Goal: Task Accomplishment & Management: Manage account settings

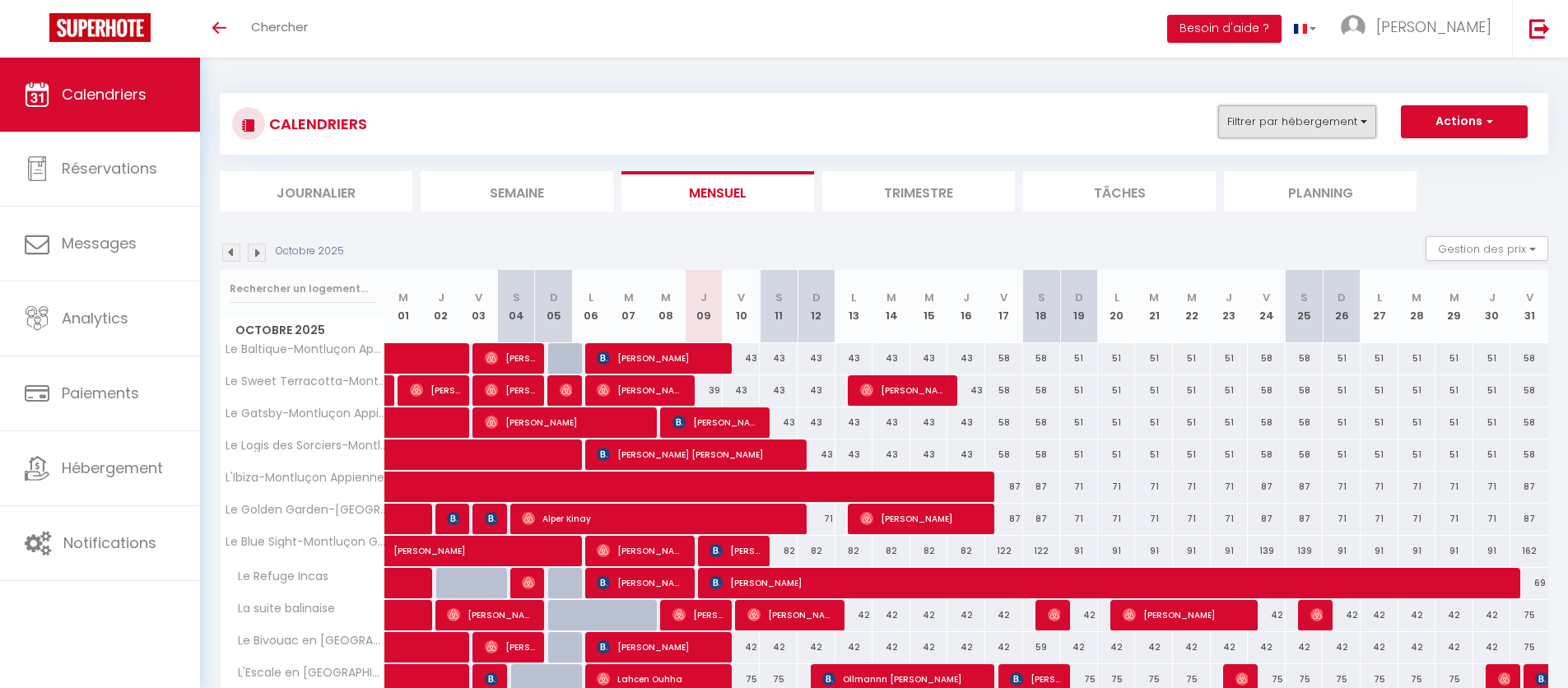
click at [1307, 124] on button "Filtrer par hébergement" at bounding box center [1297, 122] width 158 height 33
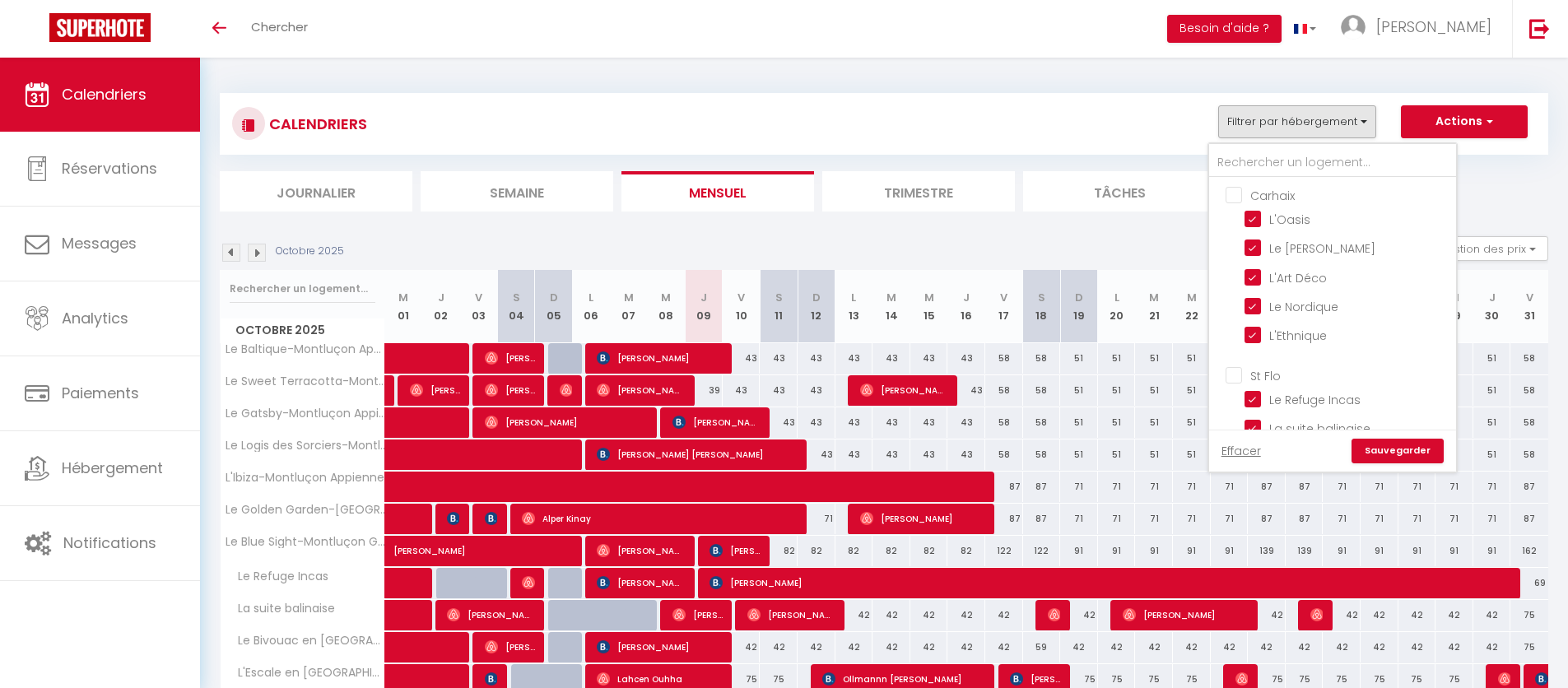
click at [1234, 193] on input "Carhaix" at bounding box center [1350, 195] width 247 height 17
checkbox input "true"
checkbox input "false"
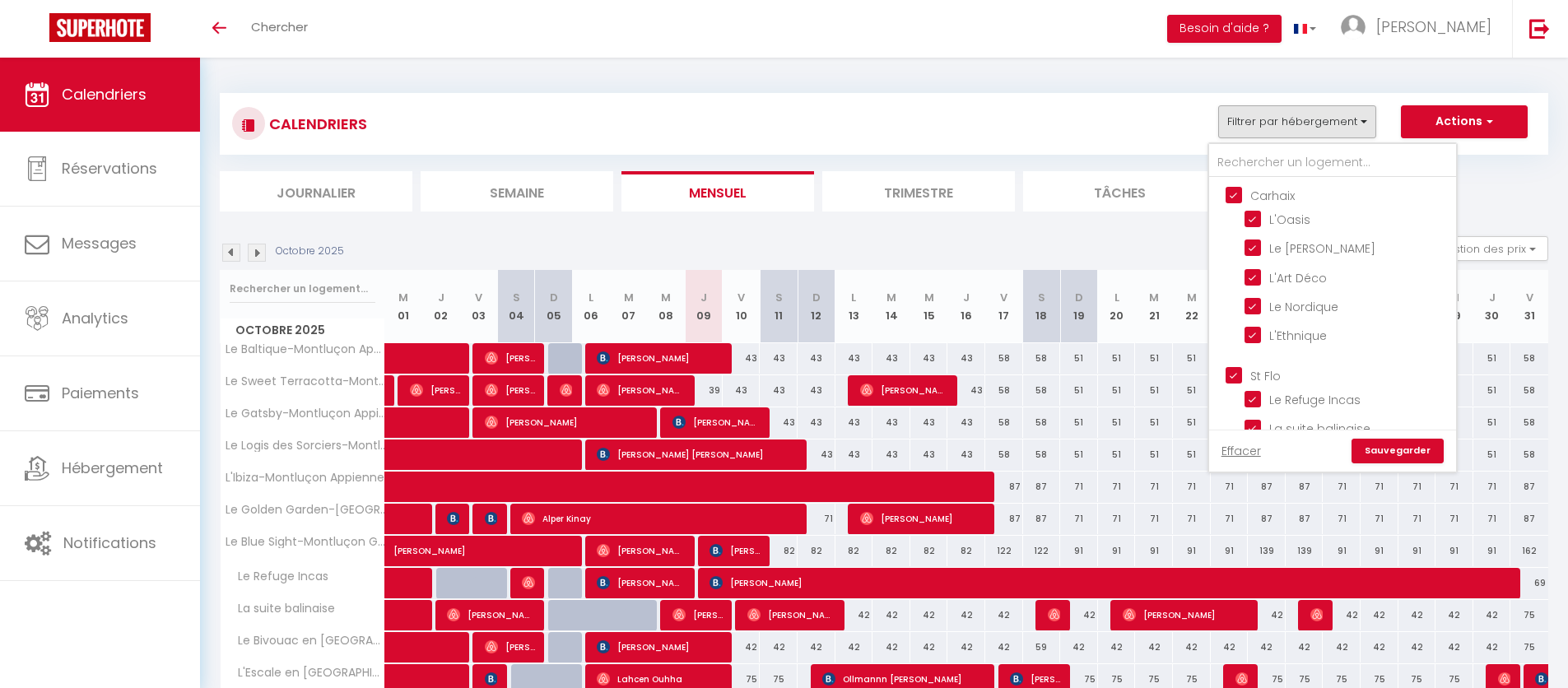
checkbox input "false"
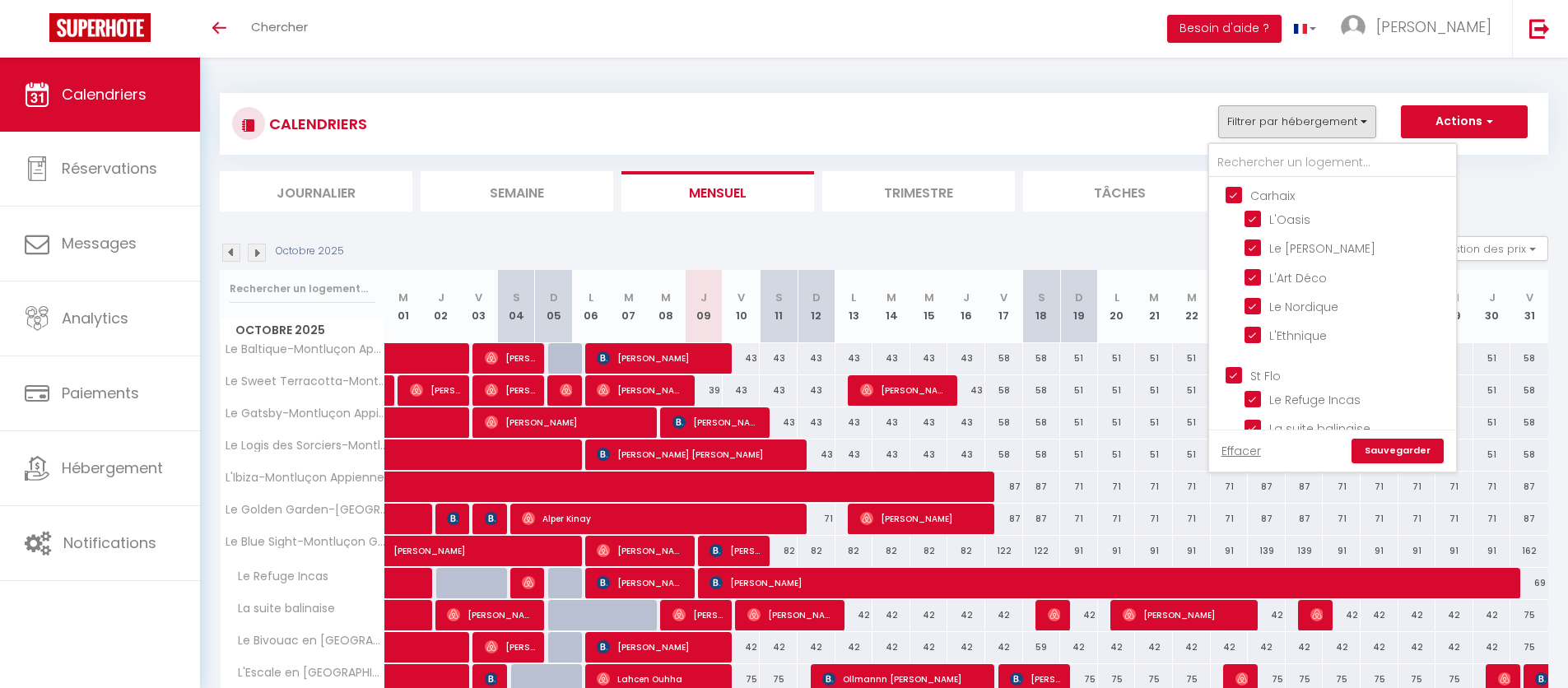
checkbox input "false"
click at [1234, 193] on input "Carhaix" at bounding box center [1350, 195] width 247 height 17
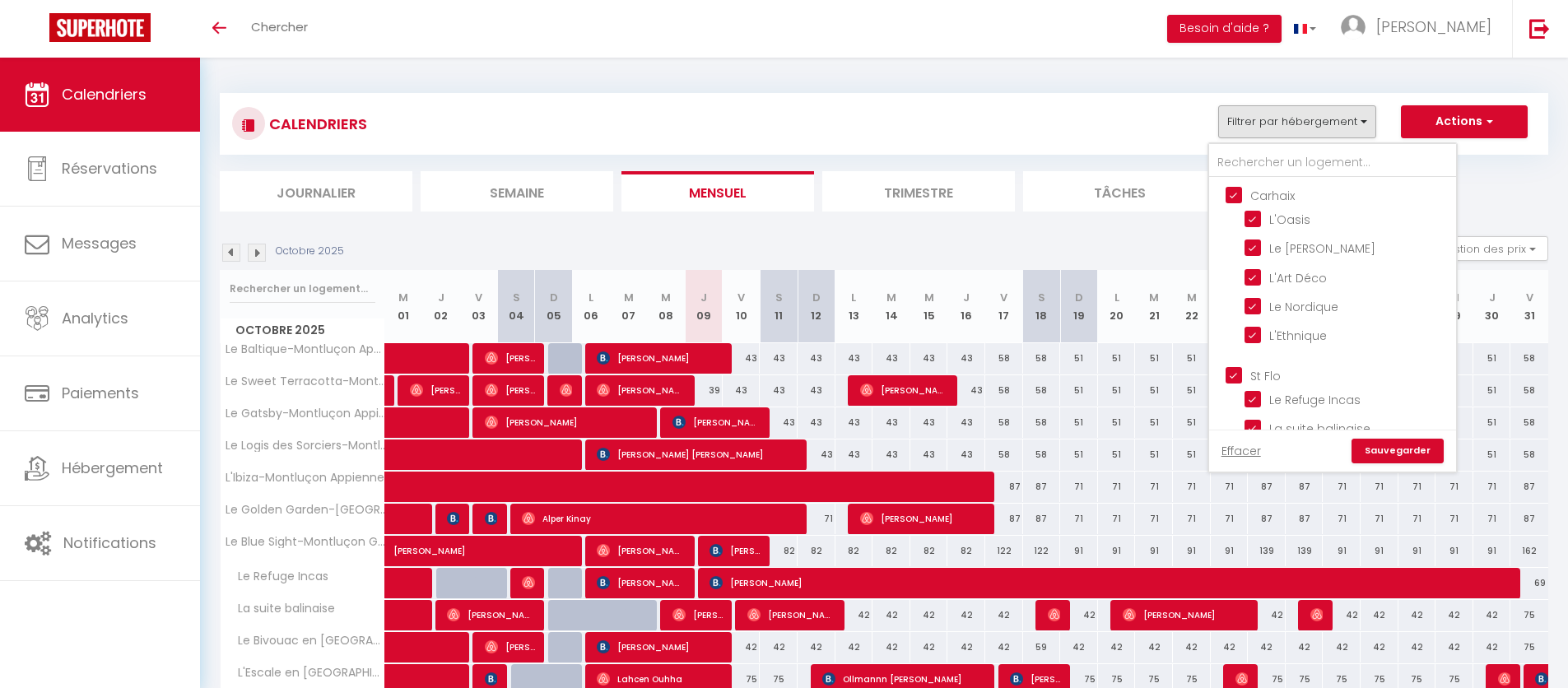
checkbox input "false"
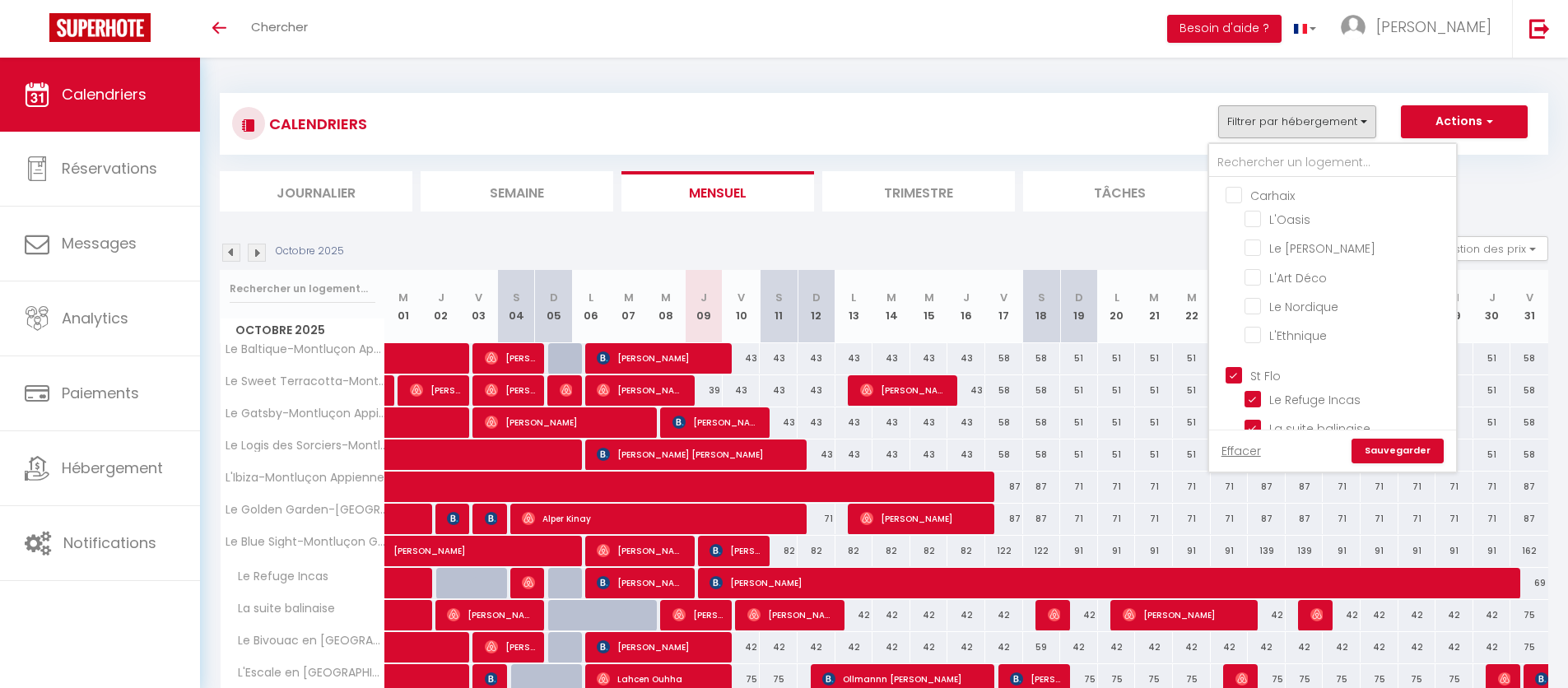
checkbox input "false"
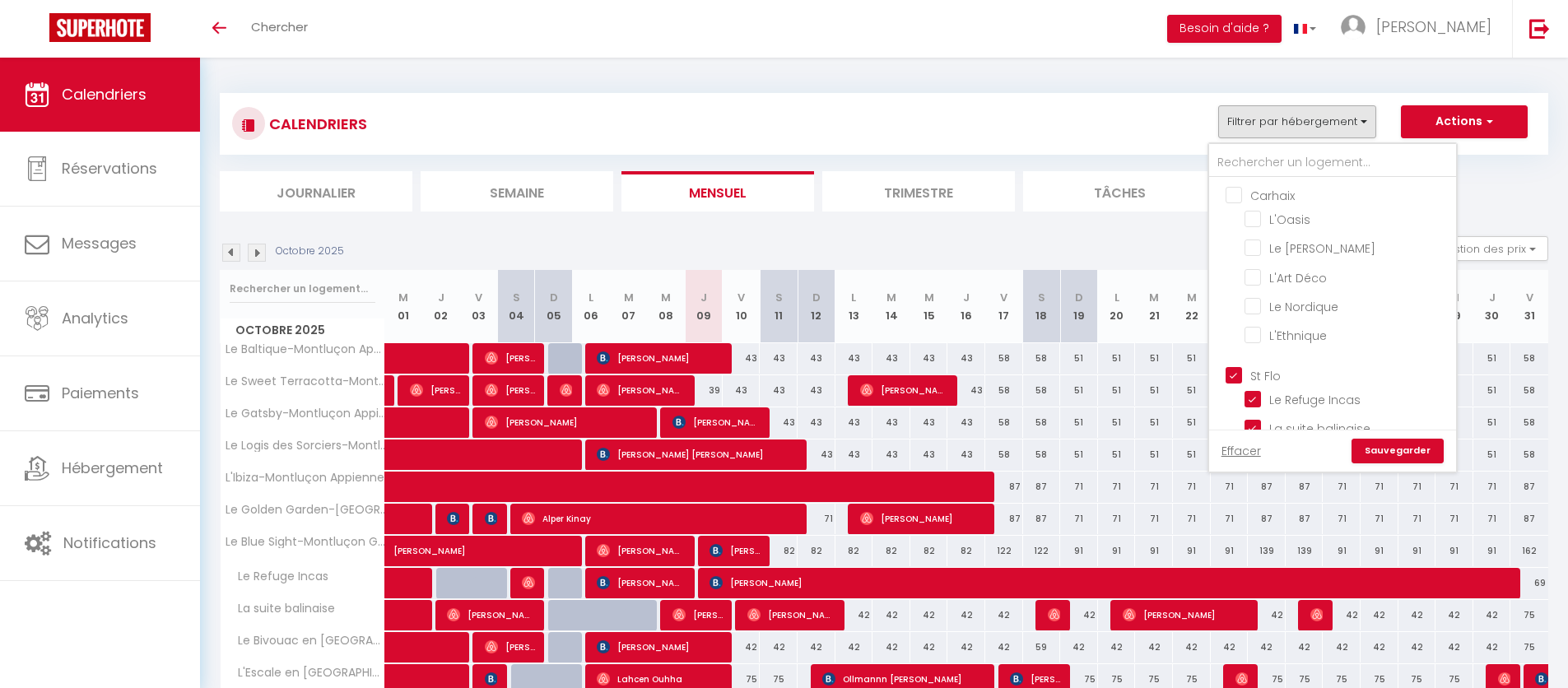
checkbox input "false"
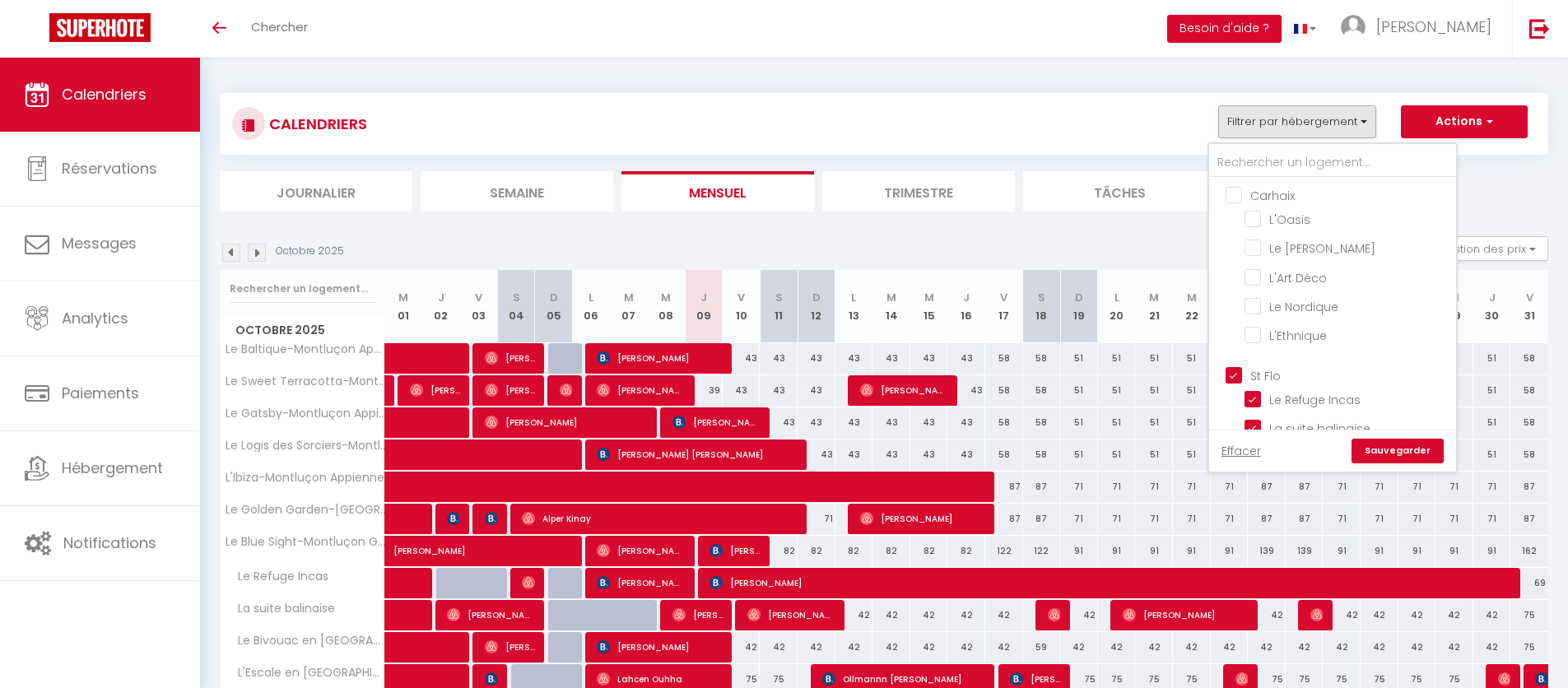
checkbox input "false"
click at [1234, 193] on input "Carhaix" at bounding box center [1350, 195] width 247 height 17
checkbox input "true"
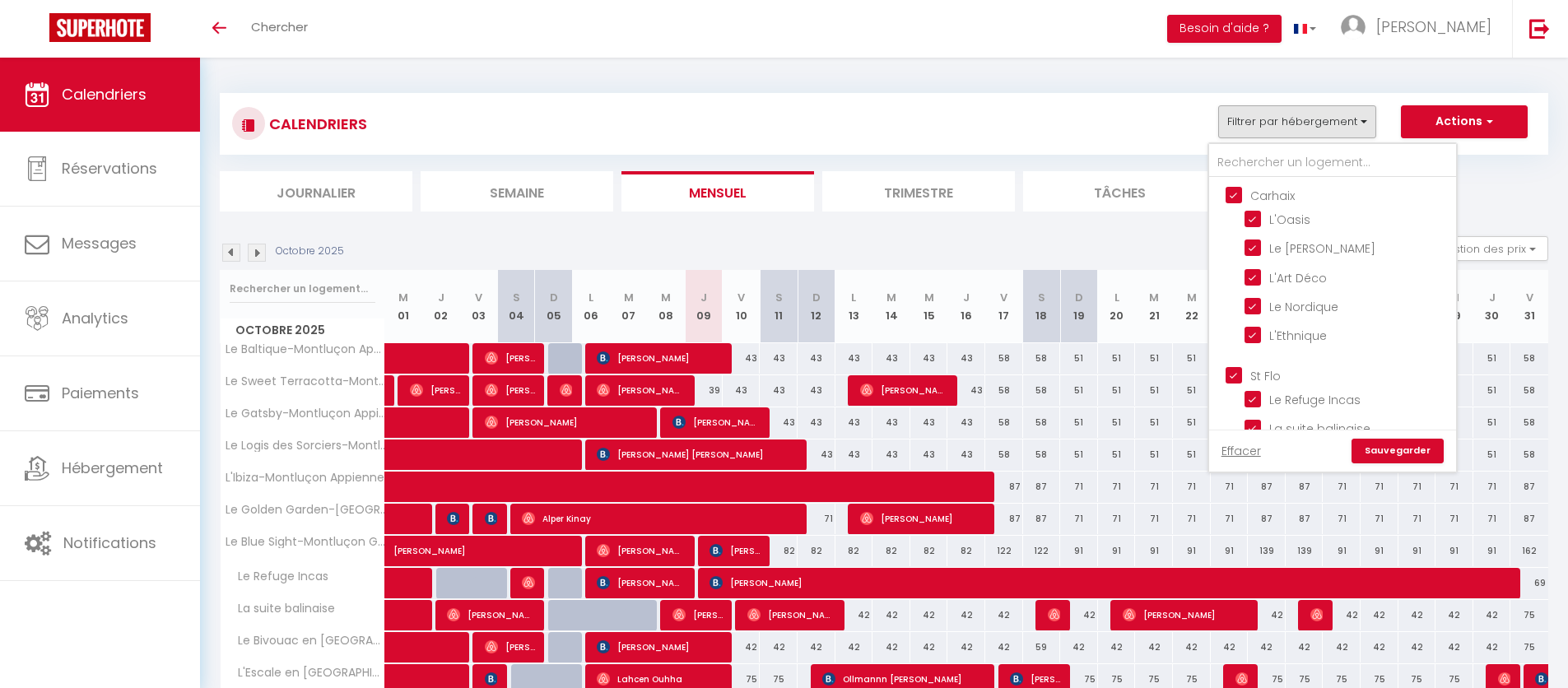
checkbox input "true"
checkbox input "false"
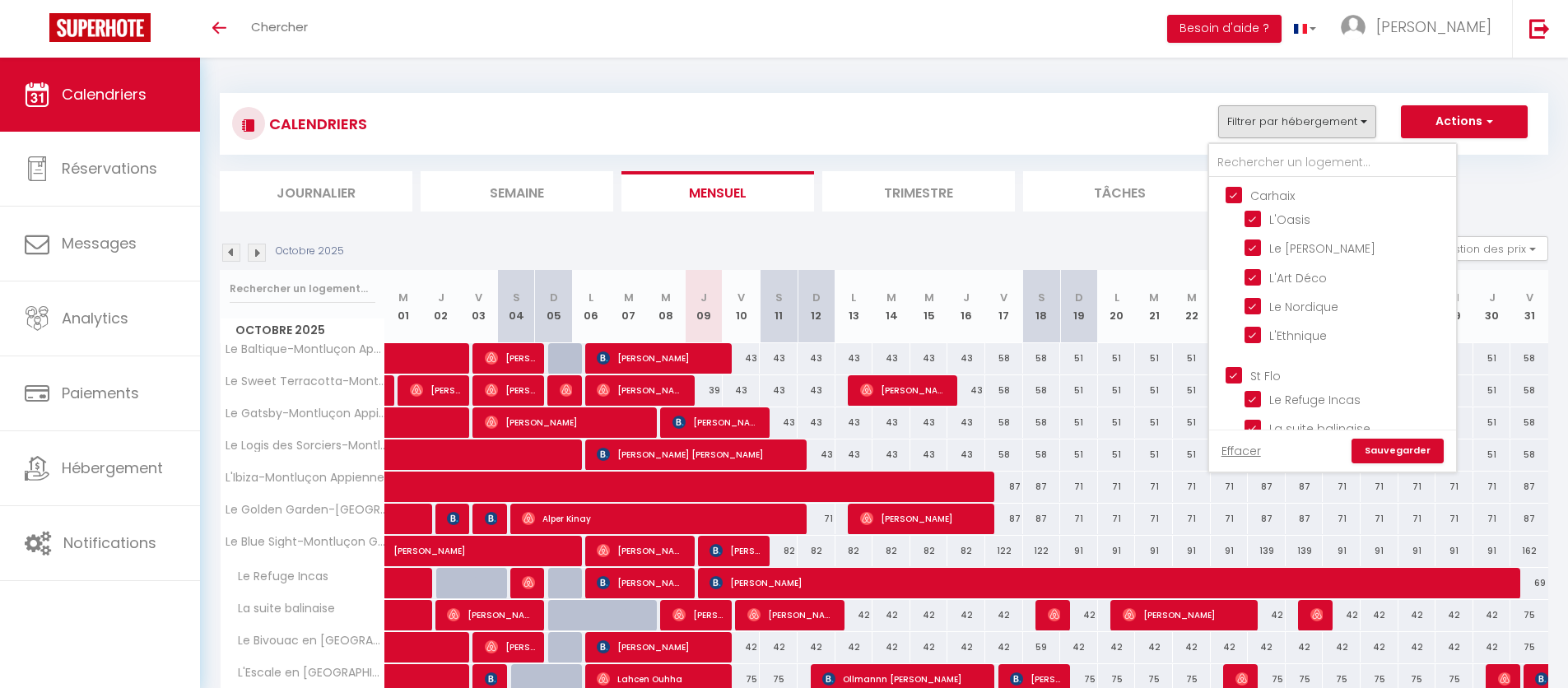
checkbox input "false"
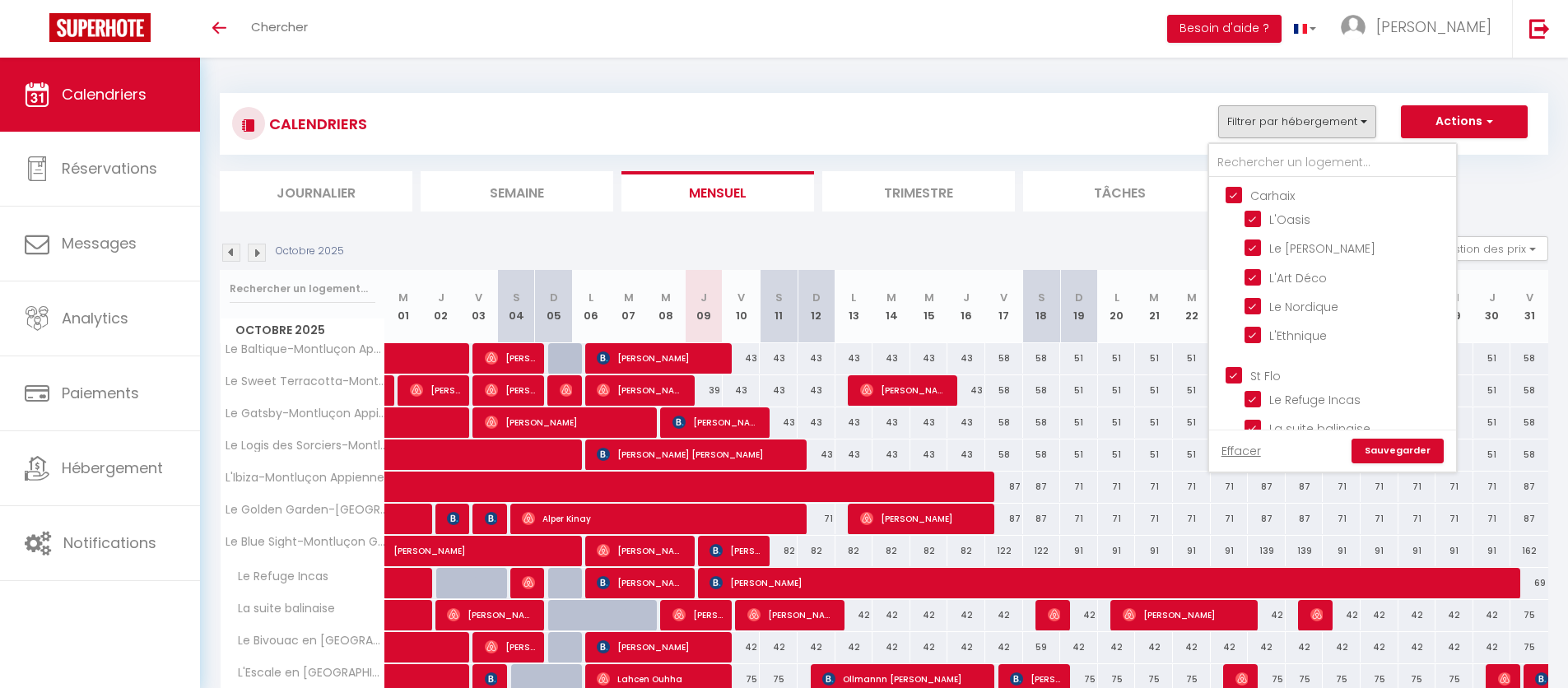
checkbox input "false"
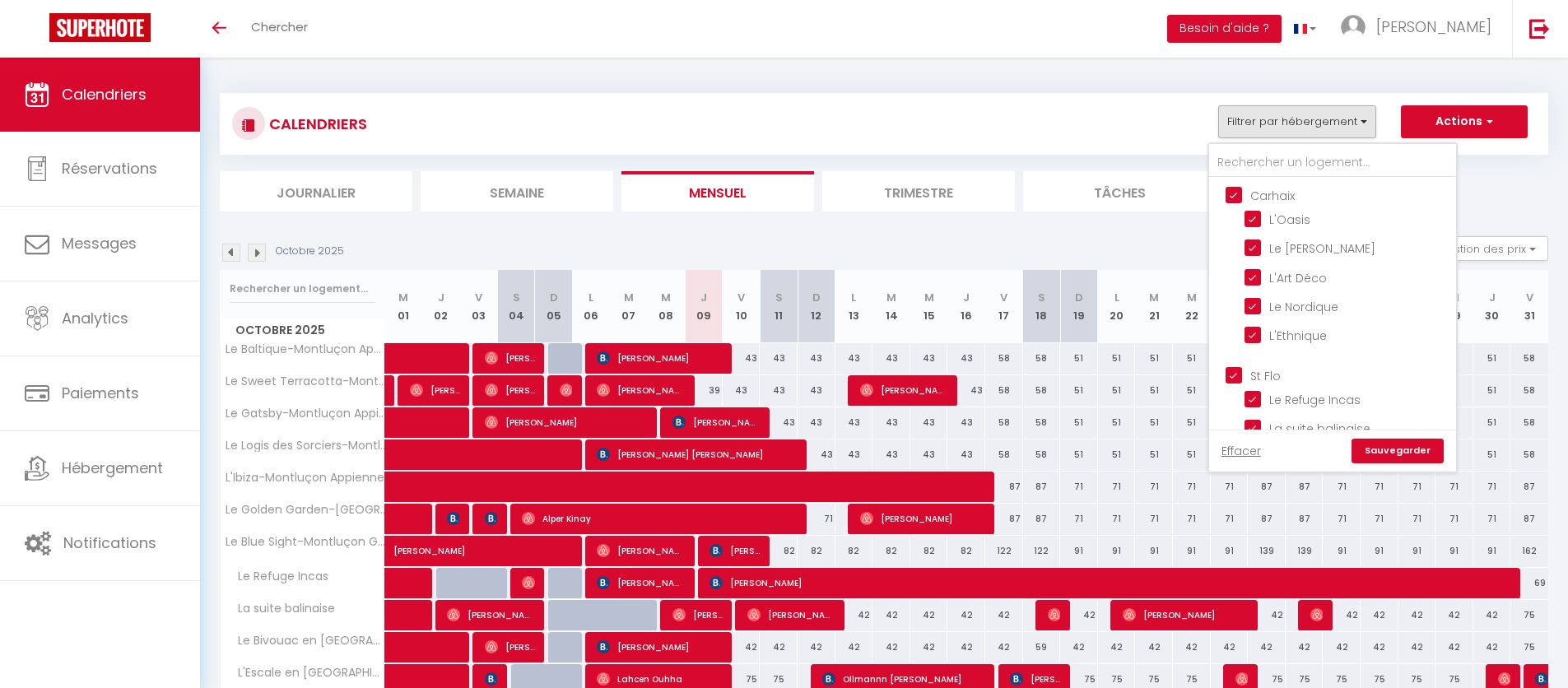
click at [1230, 377] on input "St Flo" at bounding box center [1350, 374] width 247 height 17
checkbox input "false"
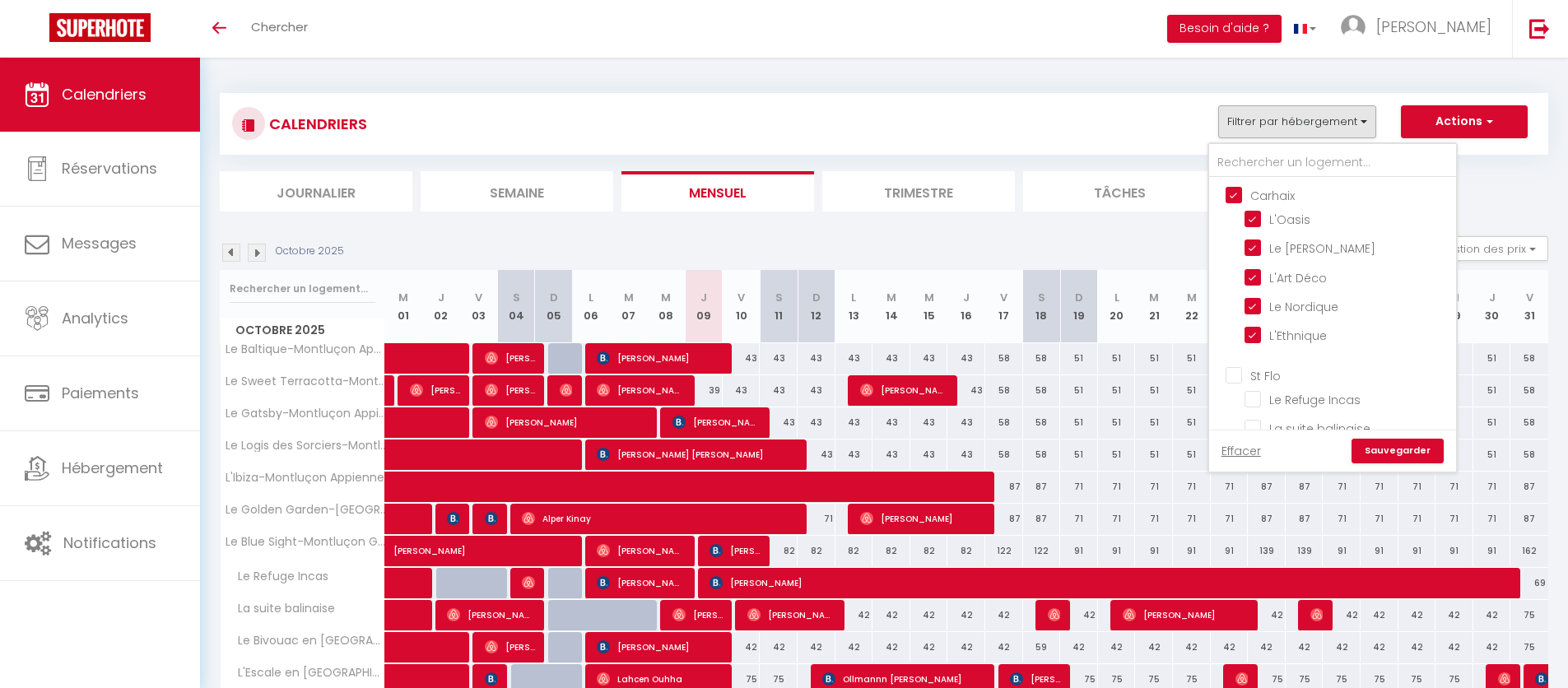
checkbox input "false"
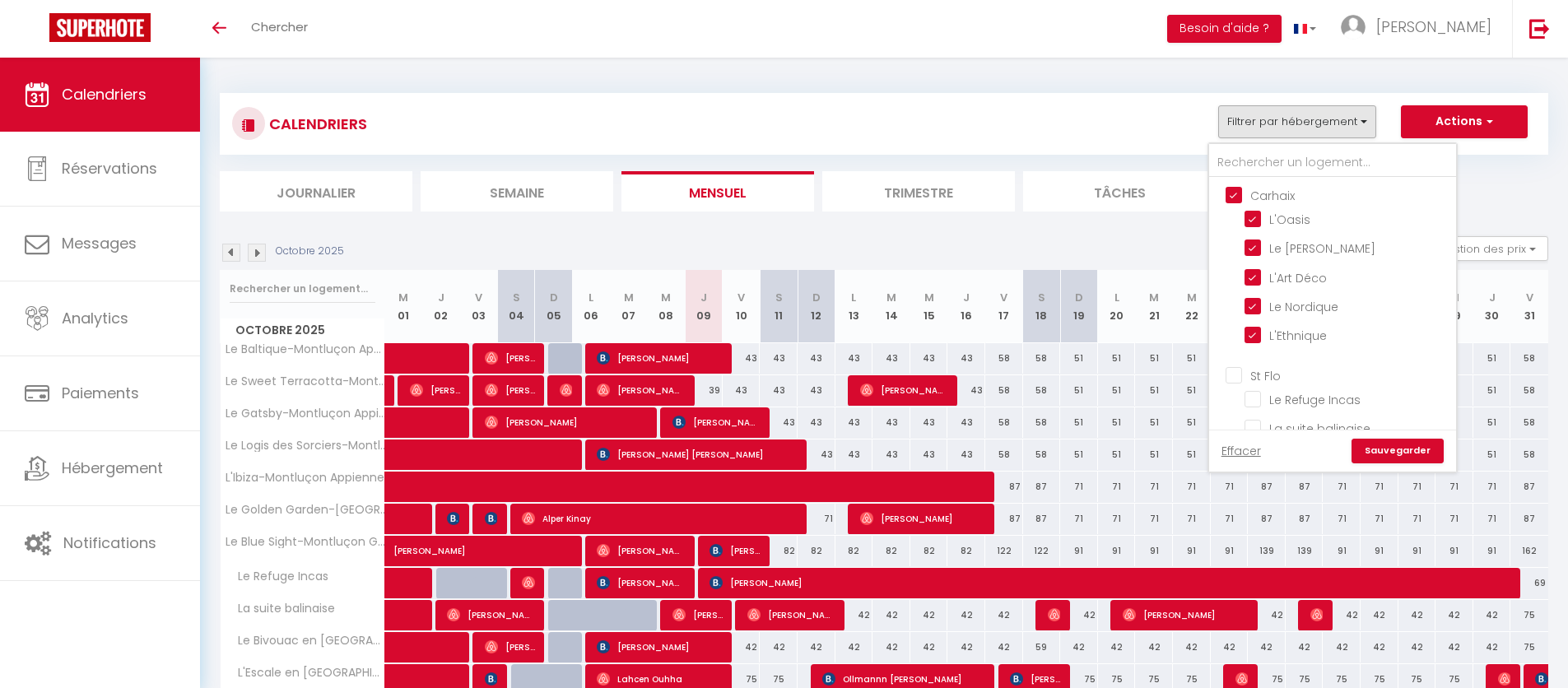
checkbox input "false"
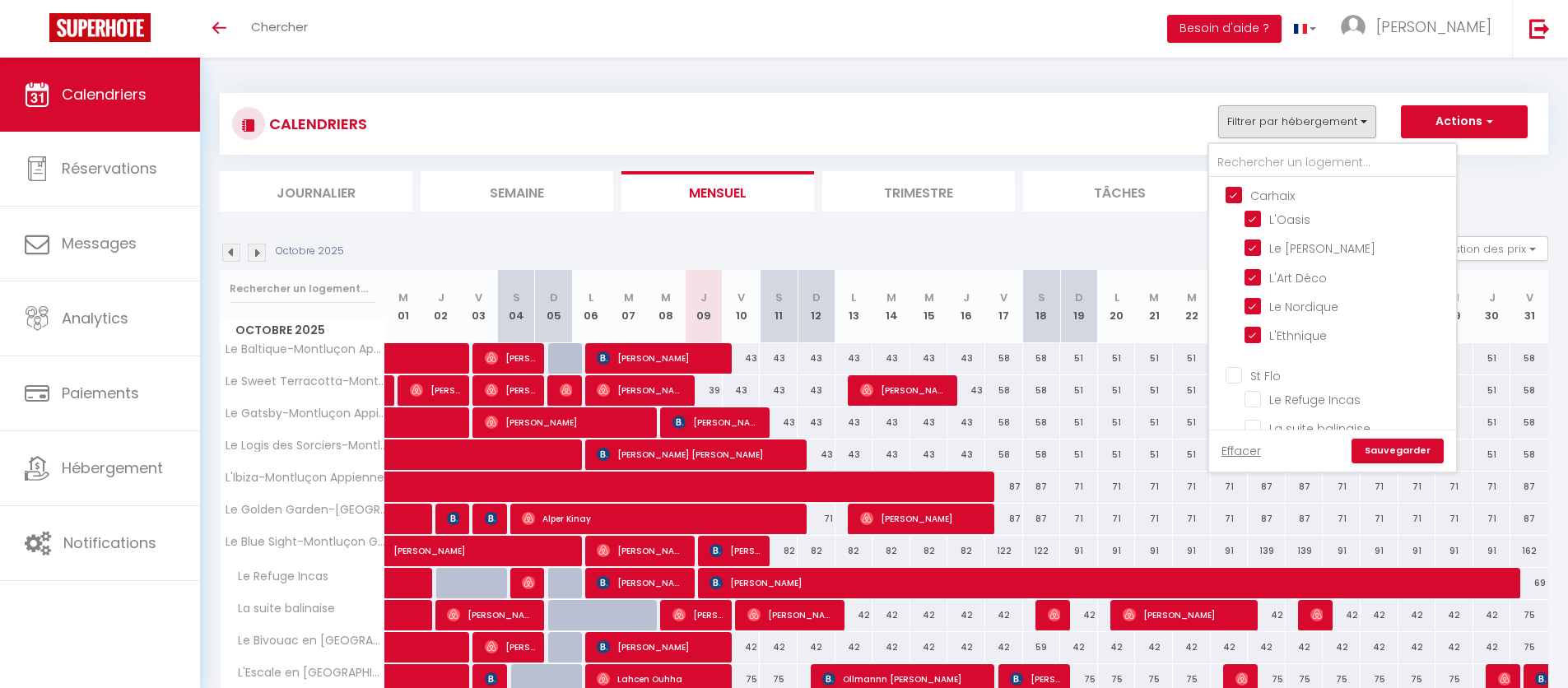
checkbox input "false"
click at [1238, 324] on input "Montluçon" at bounding box center [1350, 332] width 247 height 17
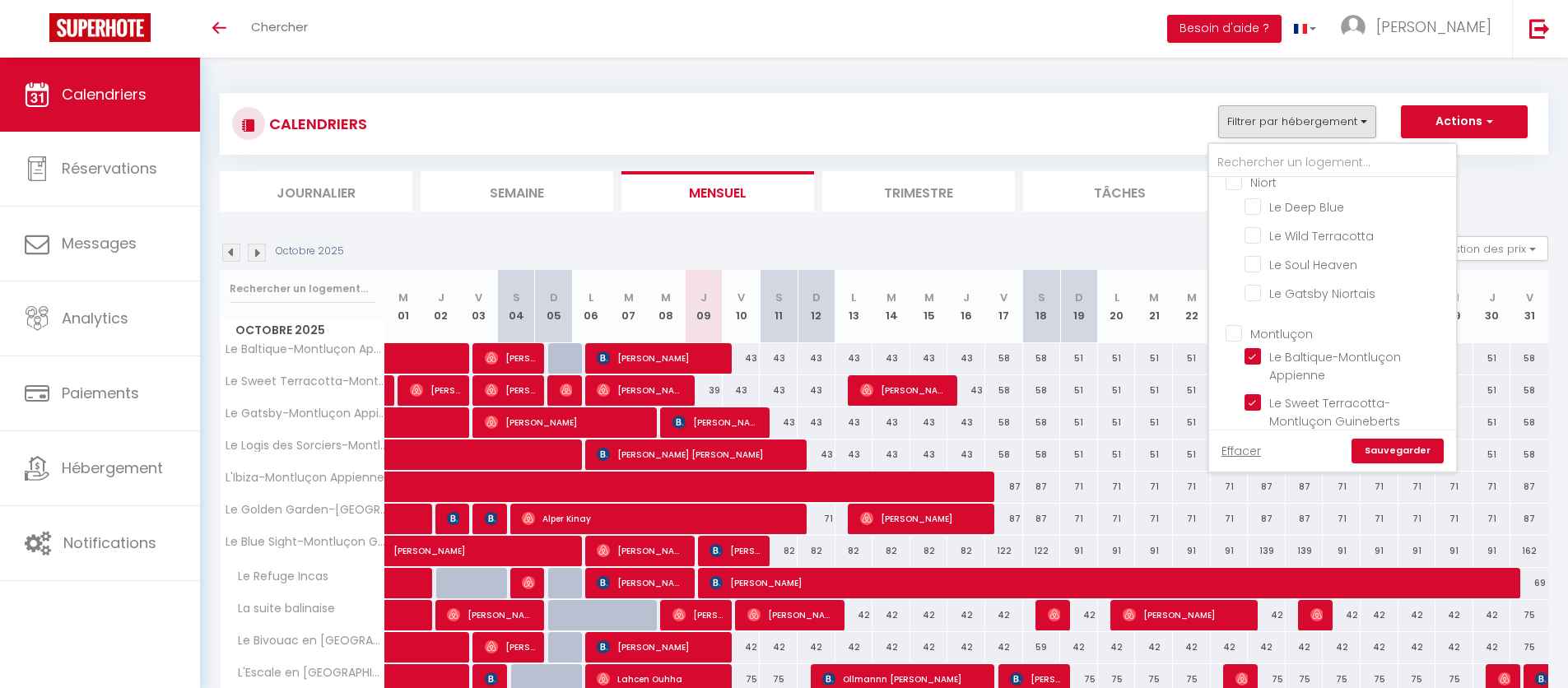
checkbox input "true"
checkbox input "false"
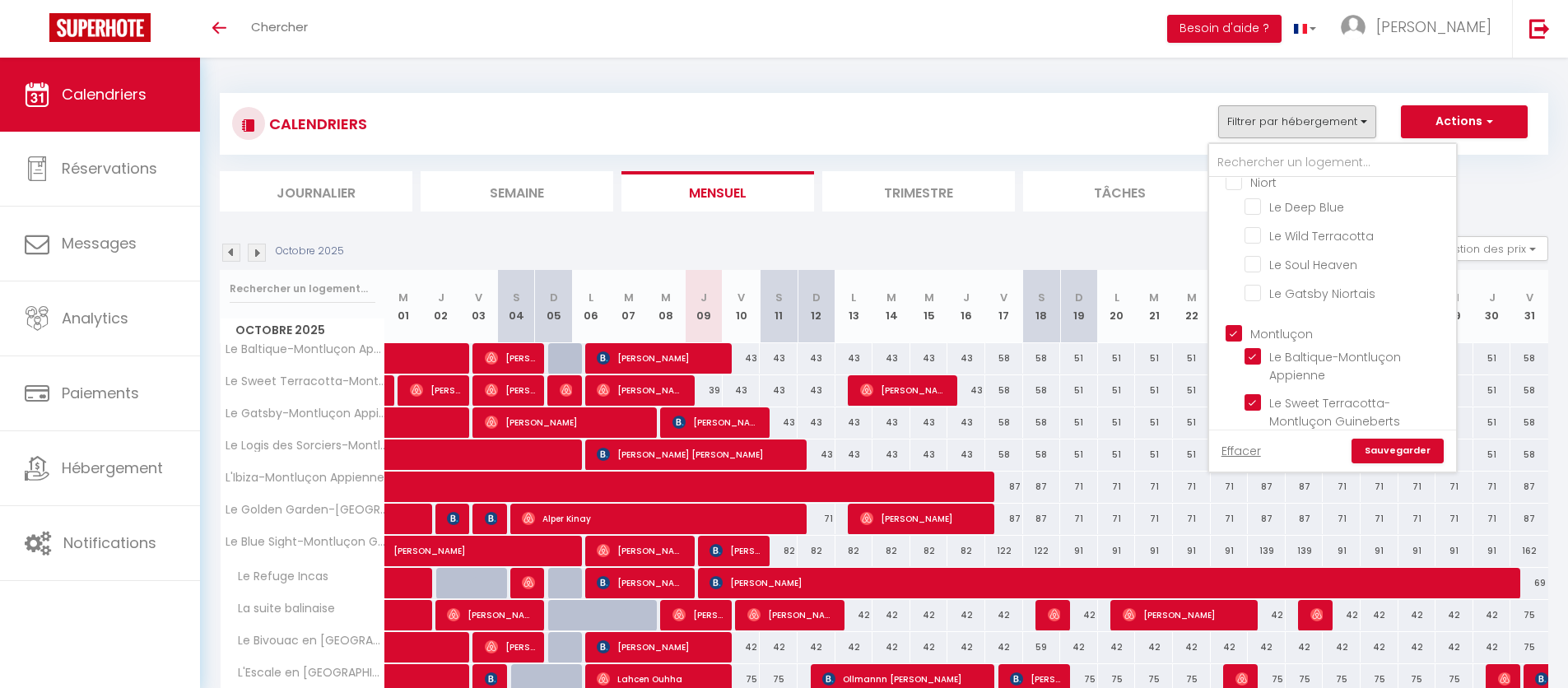
checkbox input "false"
checkbox input "true"
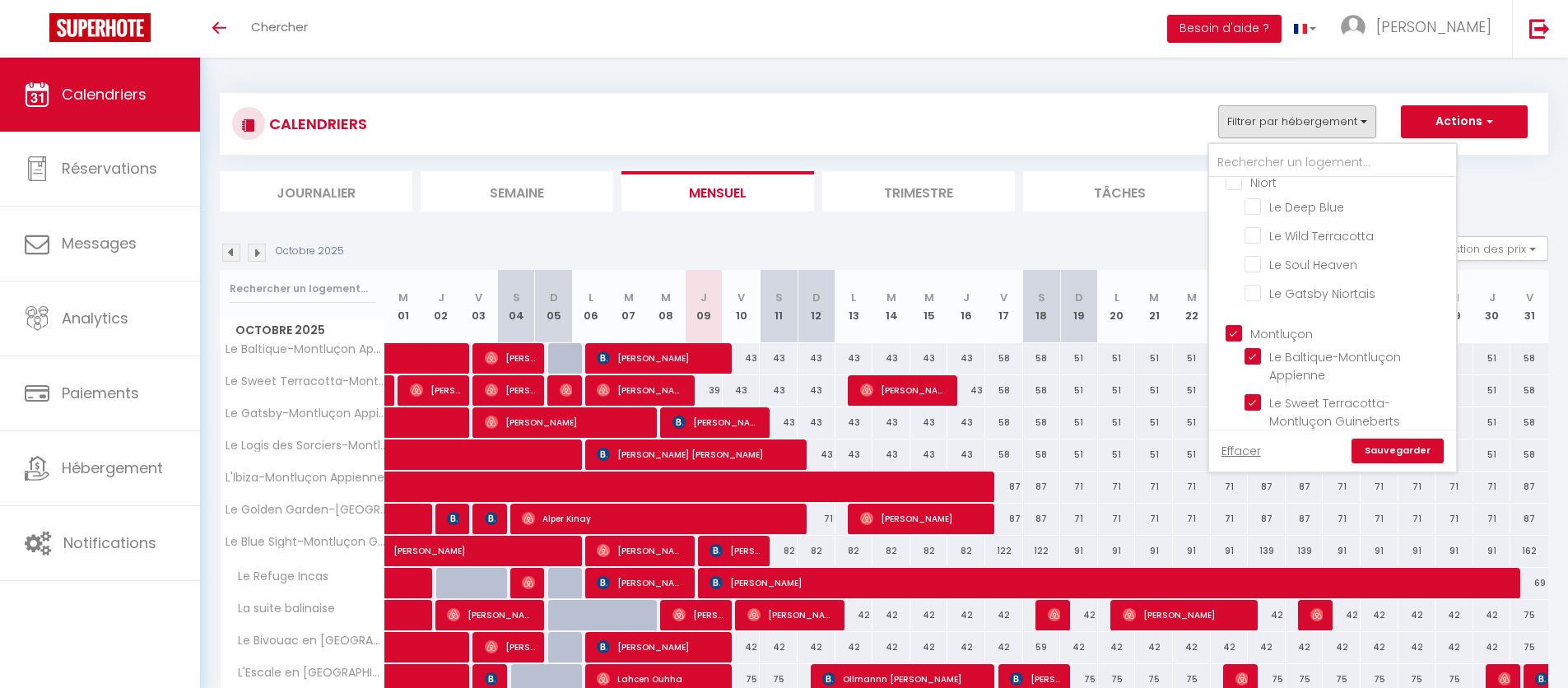
checkbox input "true"
click at [1238, 324] on input "Montluçon" at bounding box center [1350, 332] width 247 height 17
checkbox input "false"
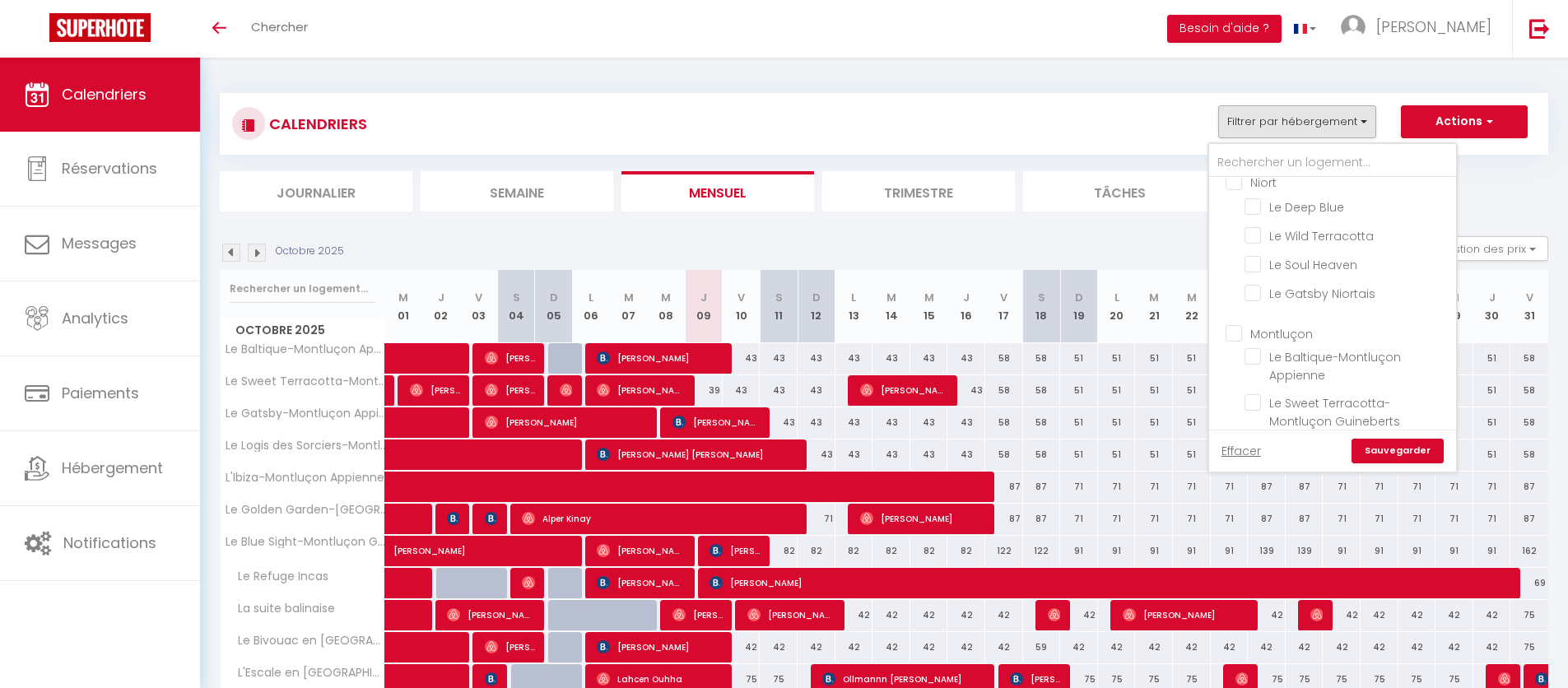
checkbox input "false"
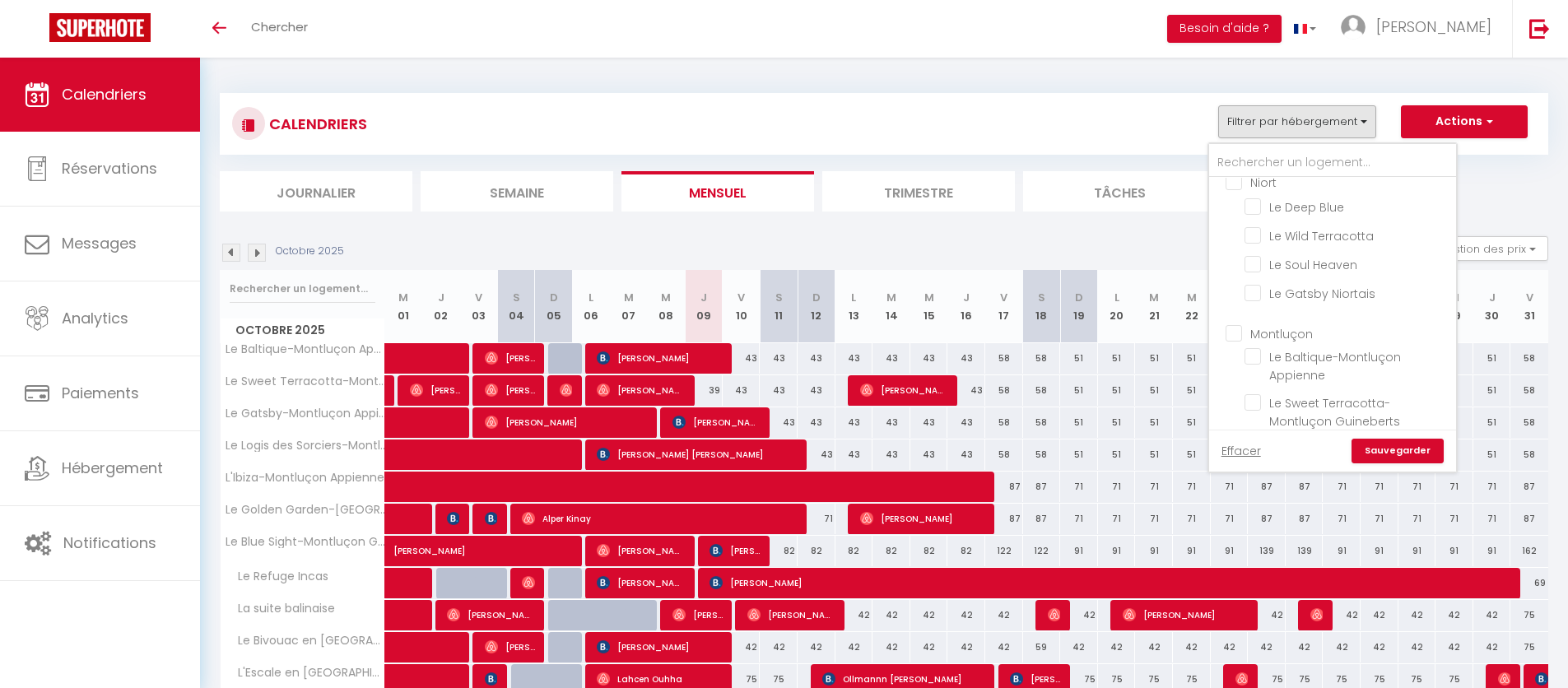
checkbox input "false"
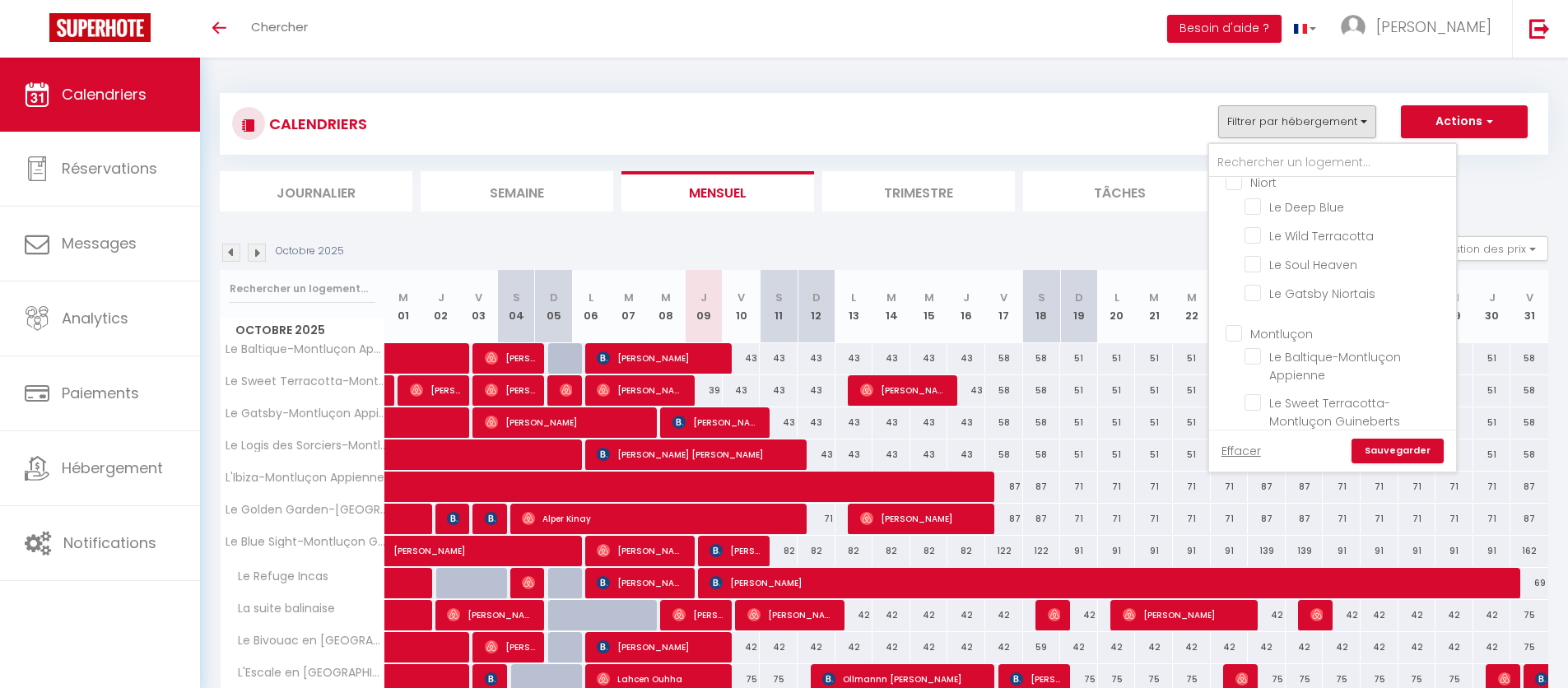
checkbox input "false"
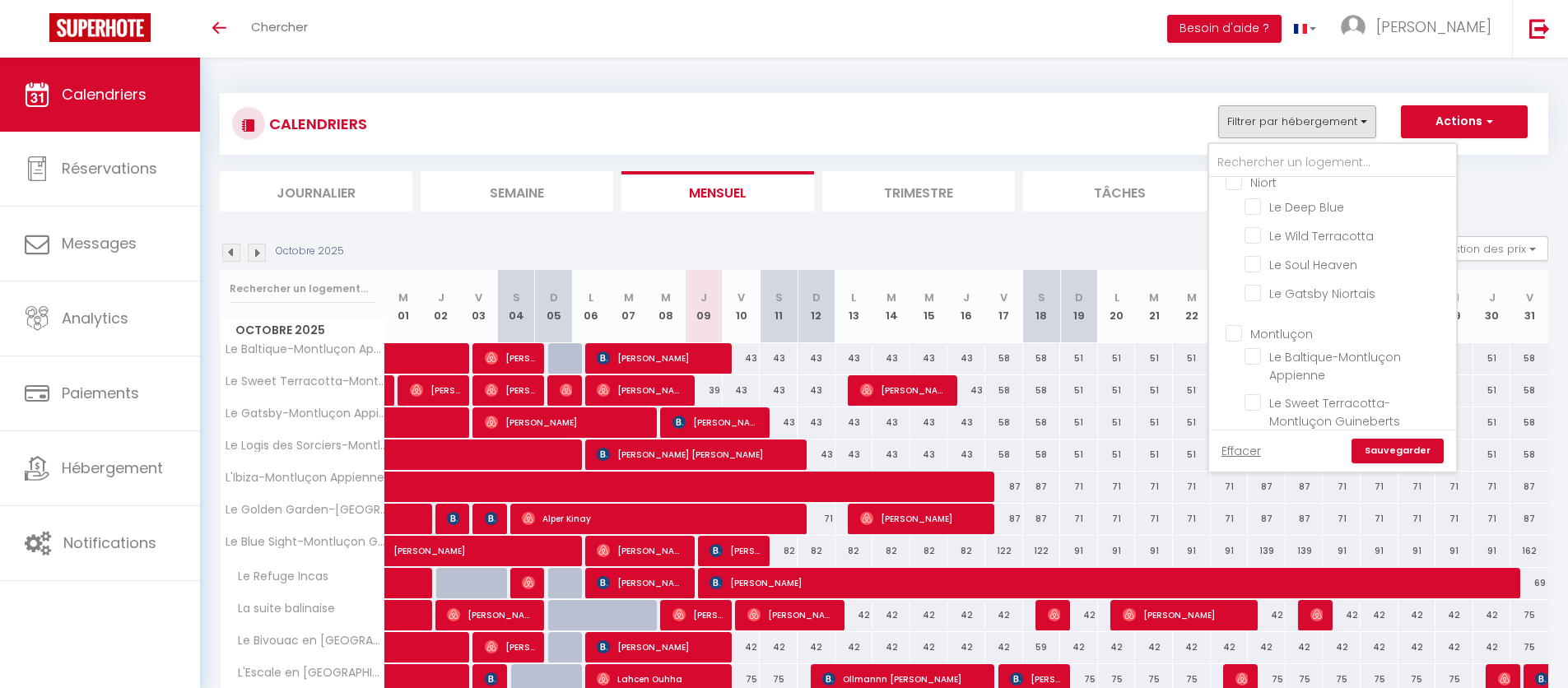
checkbox input "false"
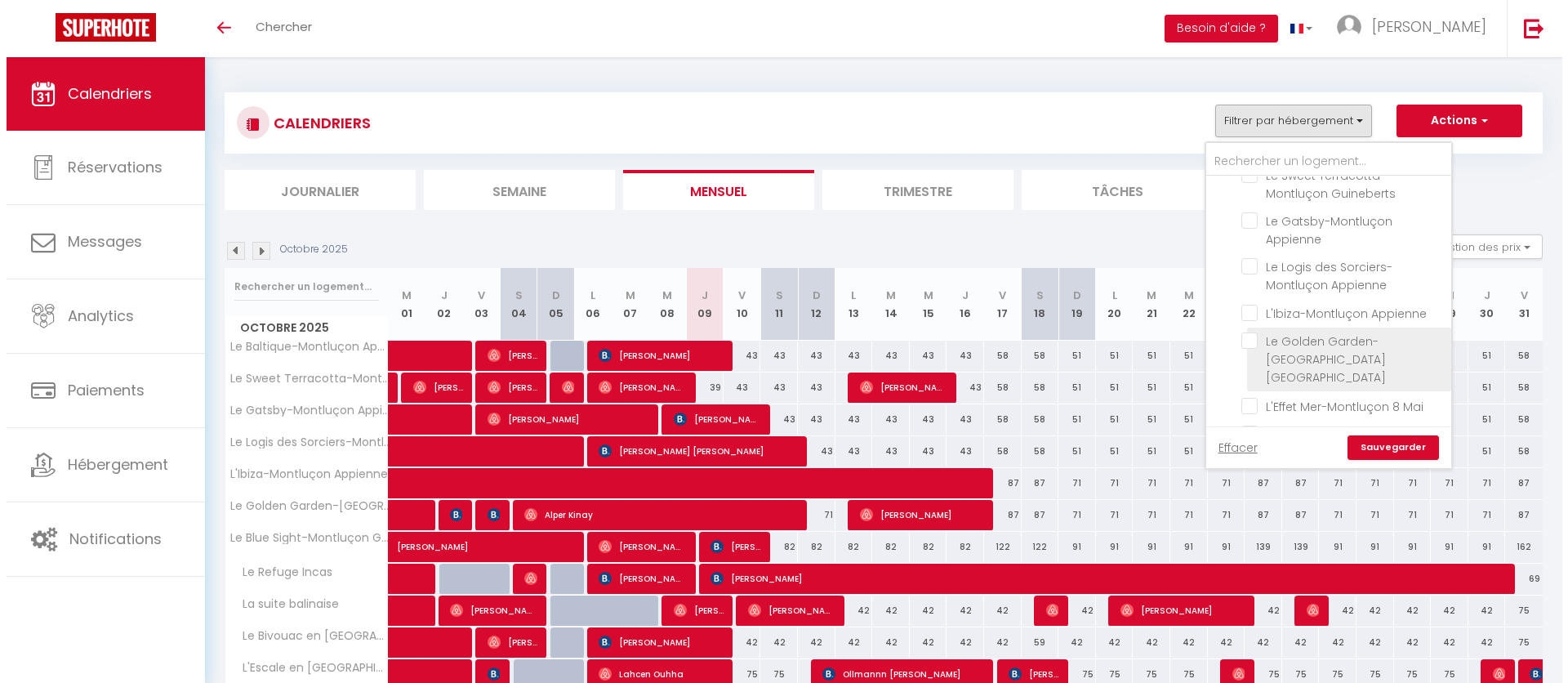
scroll to position [867, 0]
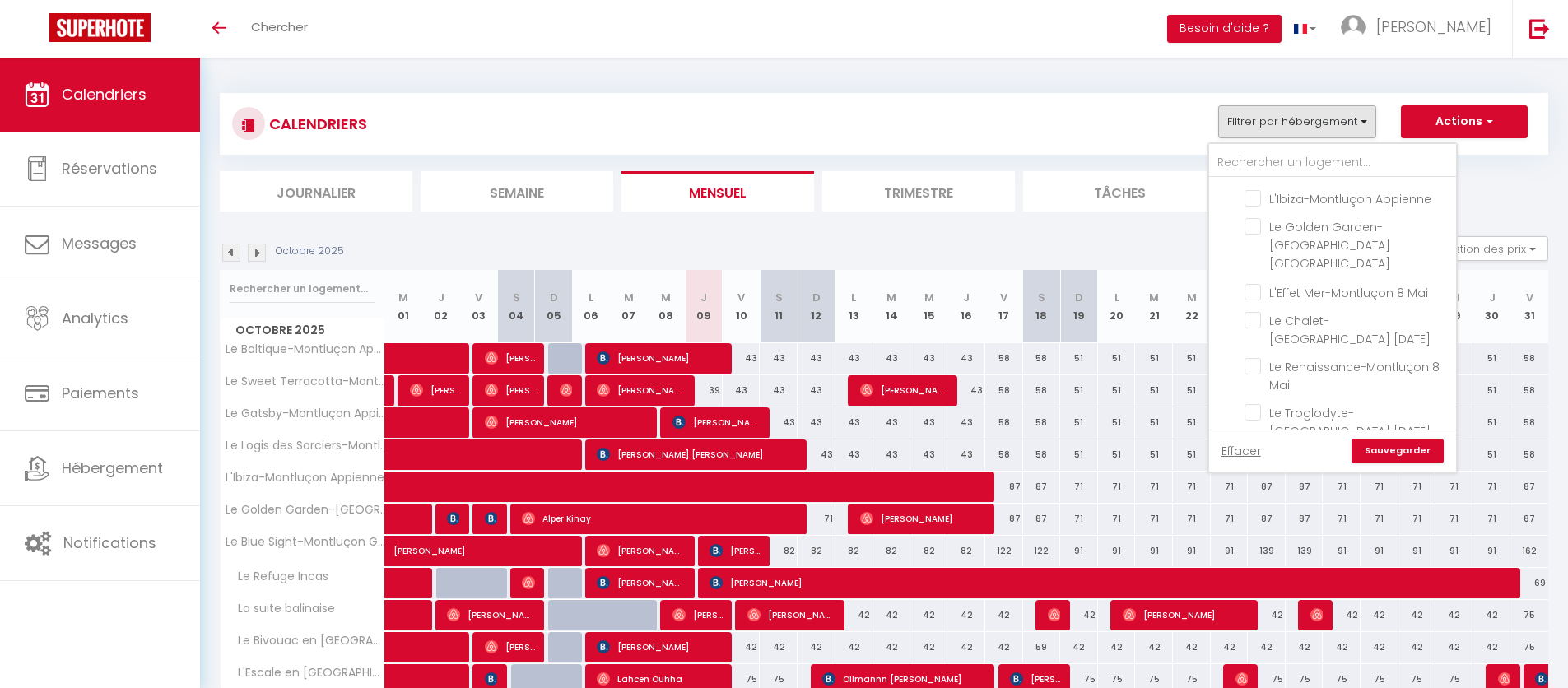
click at [1418, 451] on link "Sauvegarder" at bounding box center [1398, 450] width 92 height 24
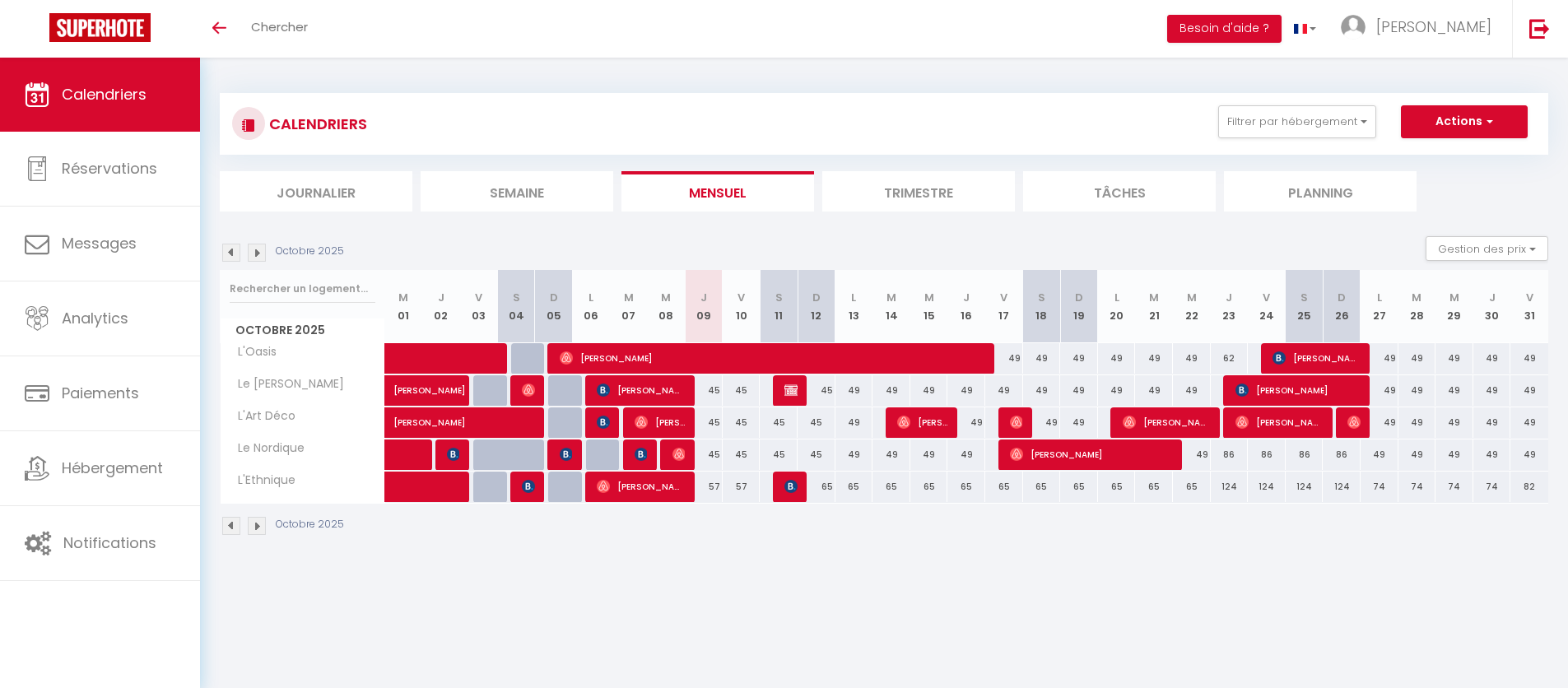
click at [712, 388] on div "45" at bounding box center [703, 390] width 37 height 31
type input "45"
type input "Jeu 09 Octobre 2025"
type input "Ven 10 Octobre 2025"
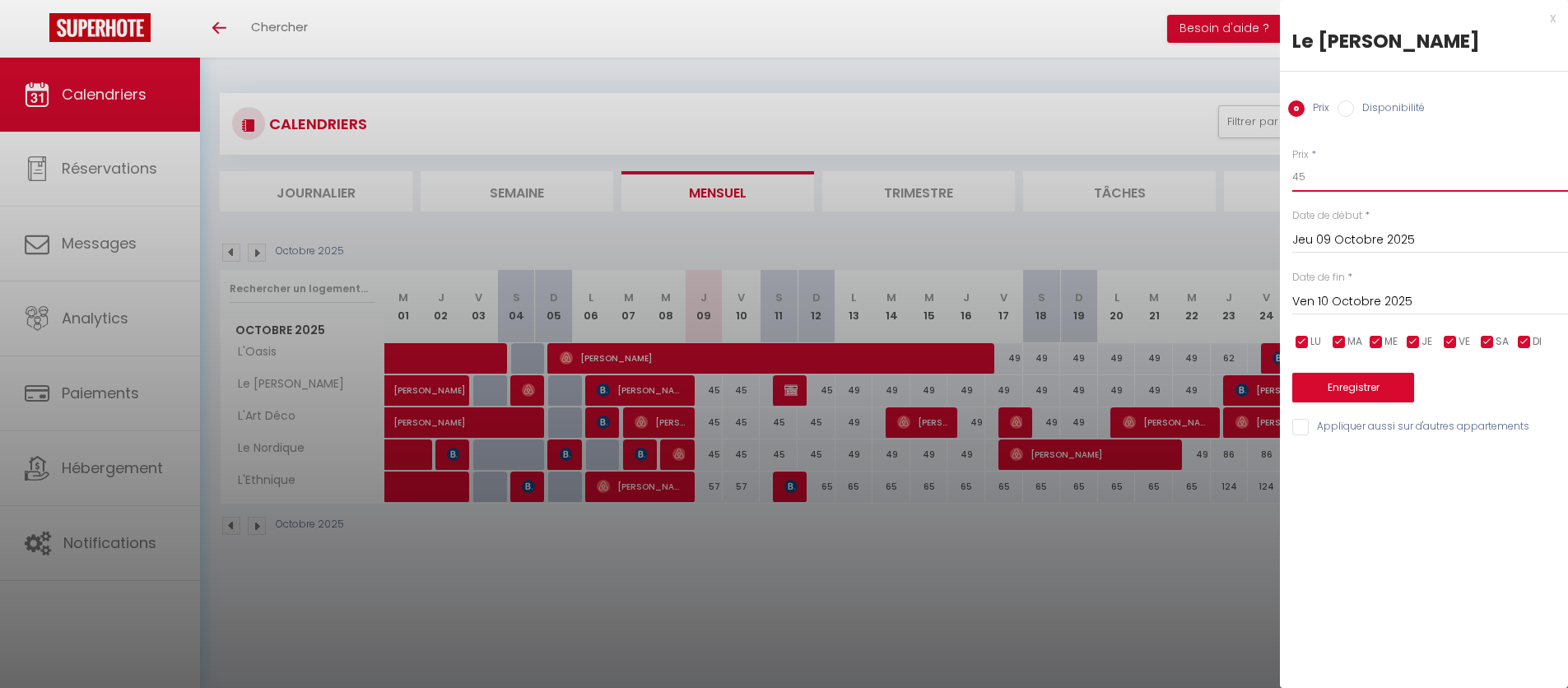
click at [1310, 178] on input "45" at bounding box center [1430, 177] width 275 height 30
type input "40"
click at [1370, 302] on input "Ven 10 Octobre 2025" at bounding box center [1430, 301] width 275 height 22
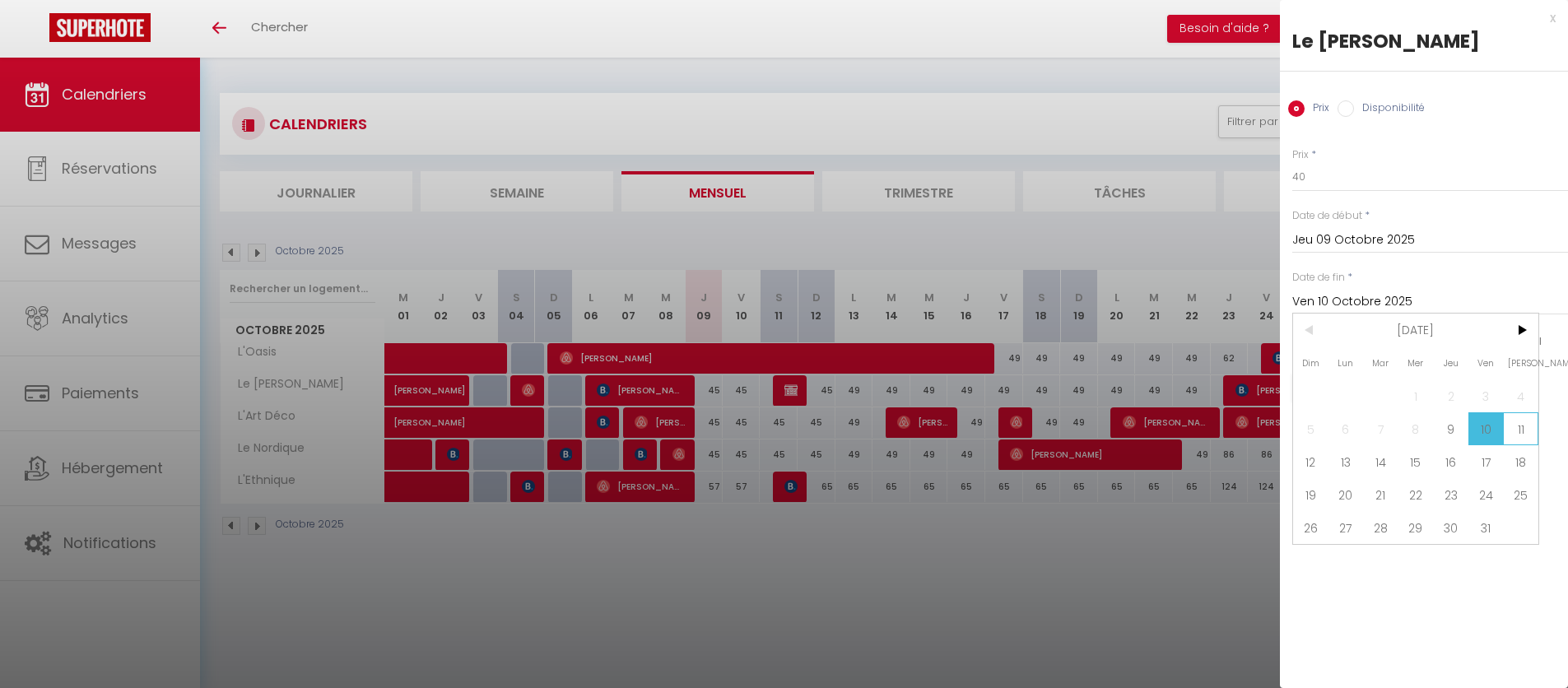
click at [1509, 426] on span "11" at bounding box center [1521, 428] width 36 height 33
type input "[DATE]"
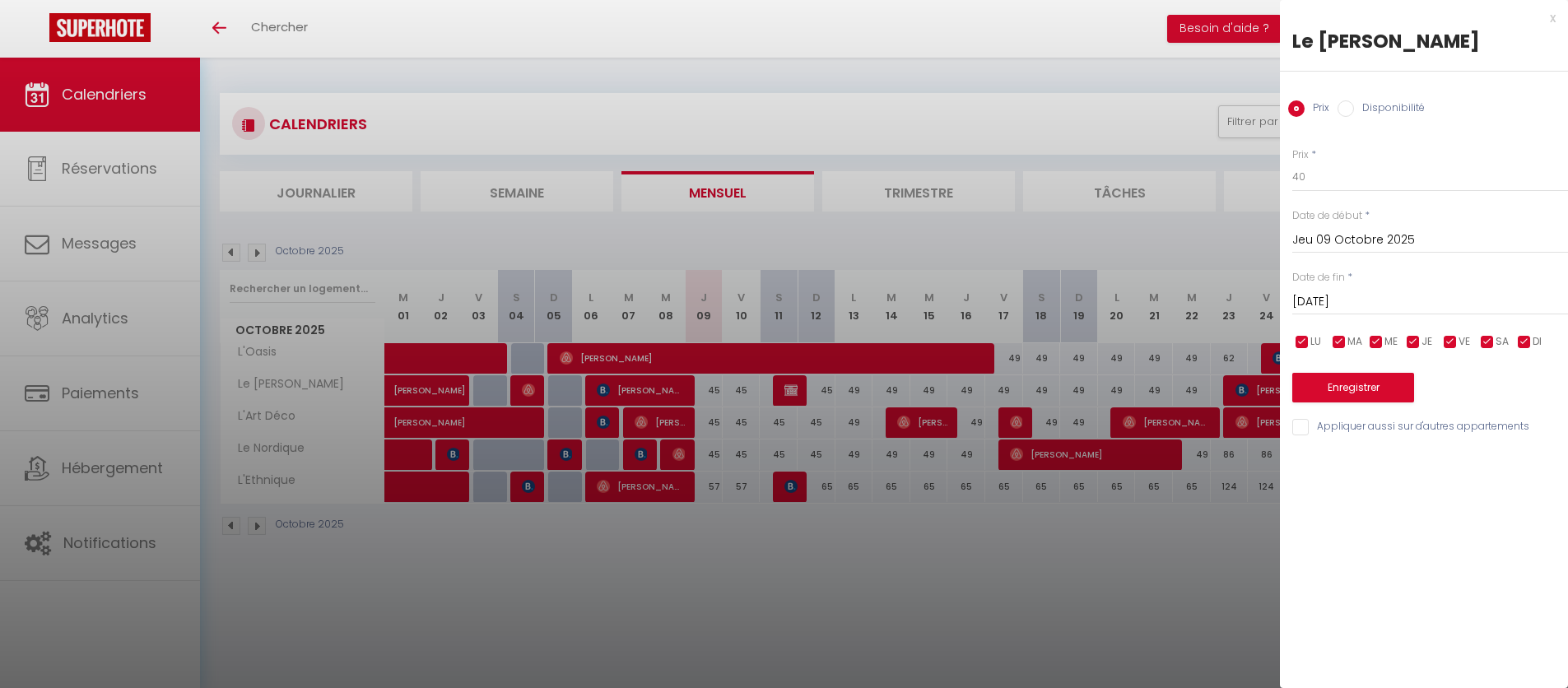
click at [1310, 418] on input "Appliquer aussi sur d'autres appartements" at bounding box center [1430, 427] width 275 height 17
checkbox input "true"
click at [1323, 399] on button "Enregistrer" at bounding box center [1354, 388] width 122 height 30
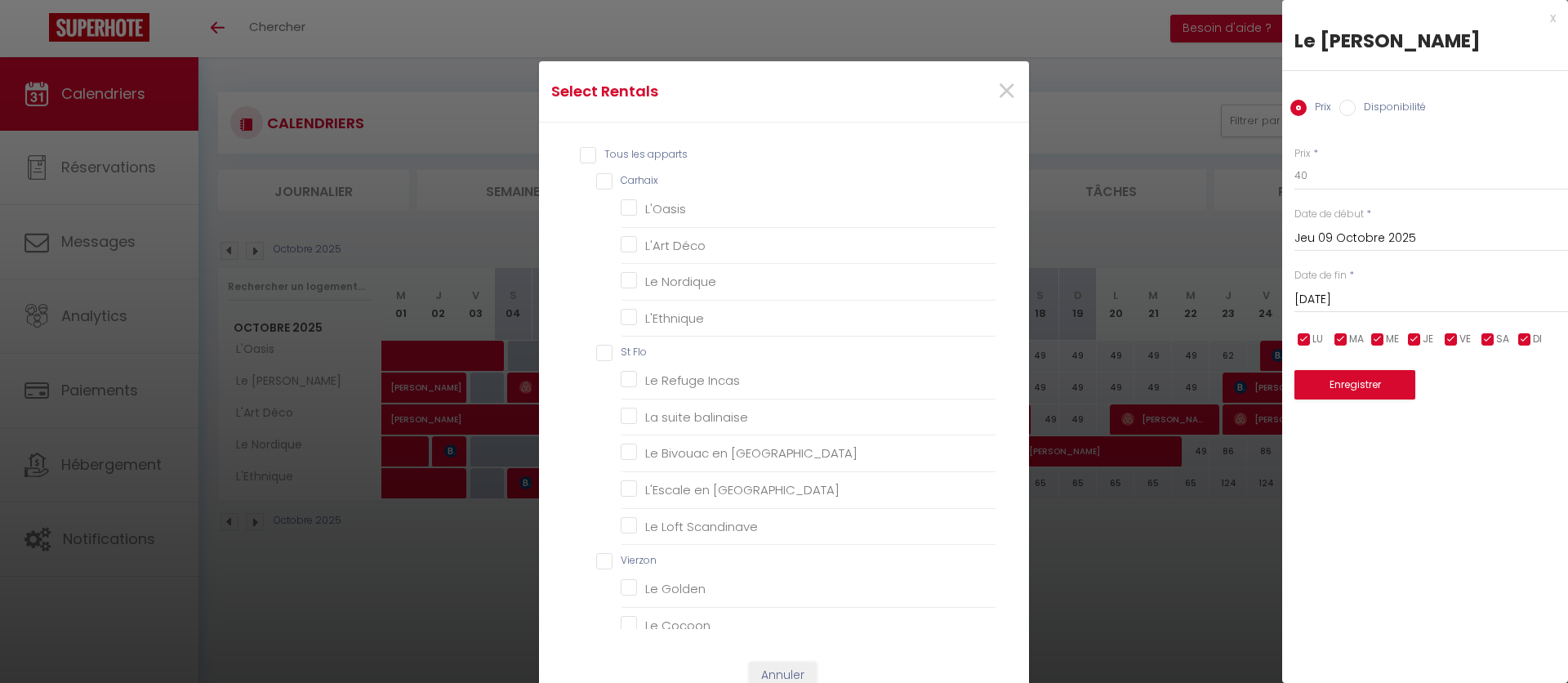
click at [621, 177] on input "Carhaix" at bounding box center [796, 181] width 400 height 17
checkbox input "true"
checkbox Déco "true"
checkbox Nordique "true"
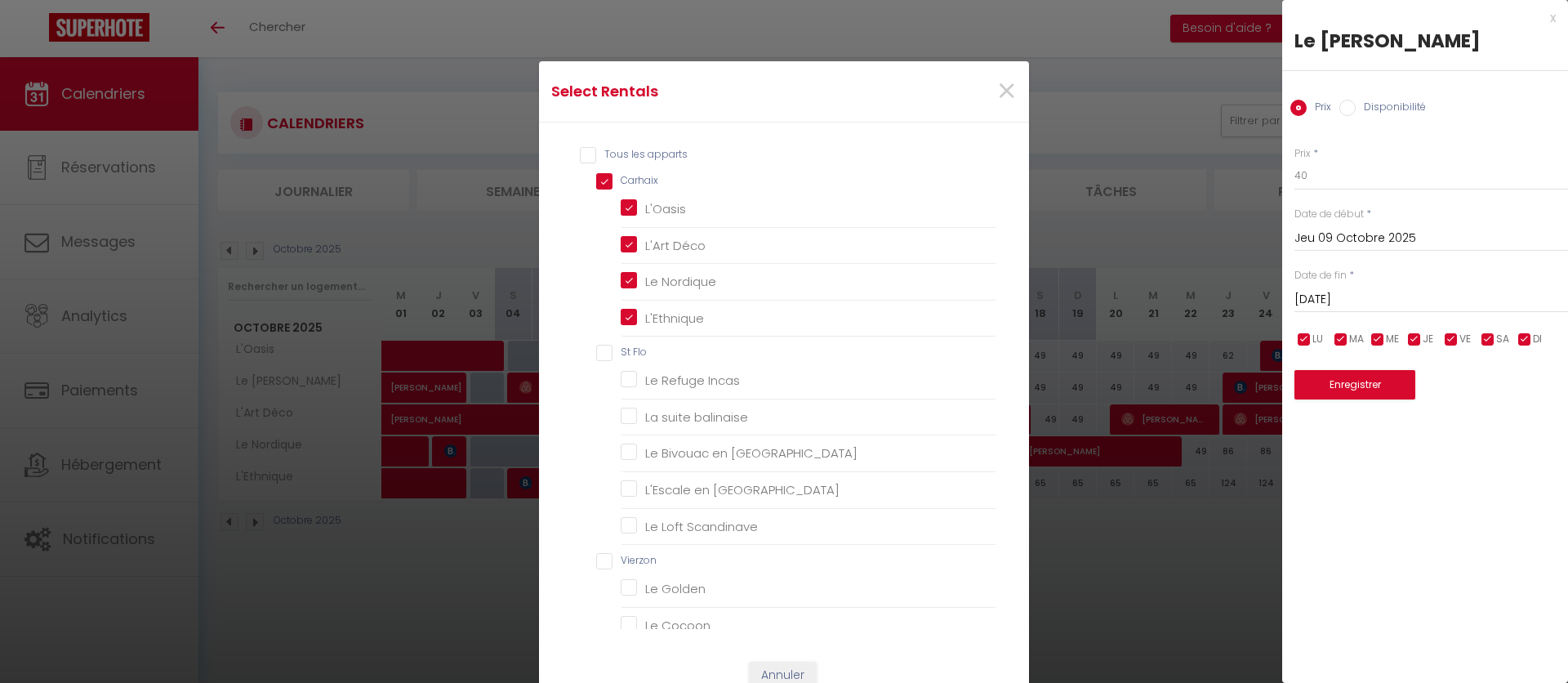
checkbox input "true"
checkbox Flo "false"
checkbox Incas "false"
checkbox balinaise "false"
checkbox Orient "false"
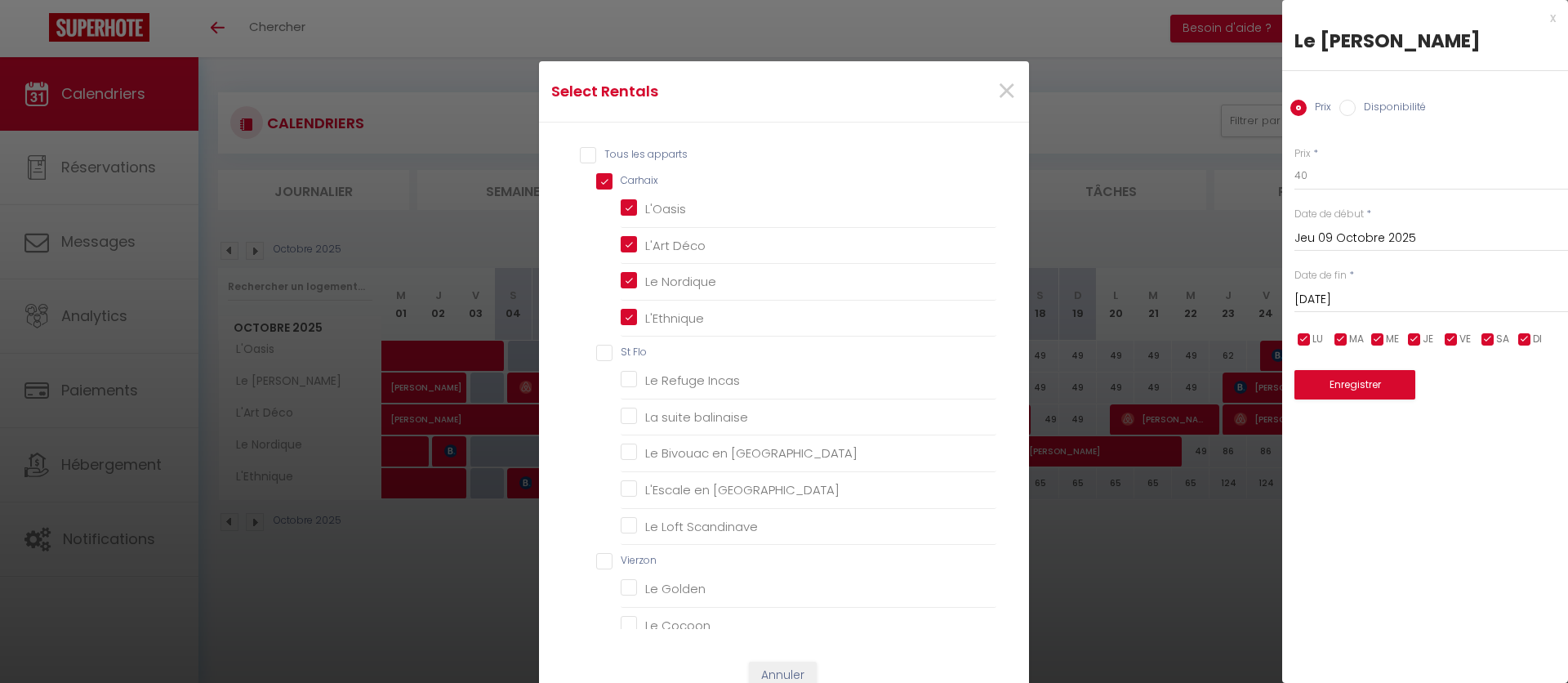
checkbox Amérique "false"
checkbox Scandinave "false"
checkbox input "false"
checkbox Golden "false"
checkbox Cocoon "false"
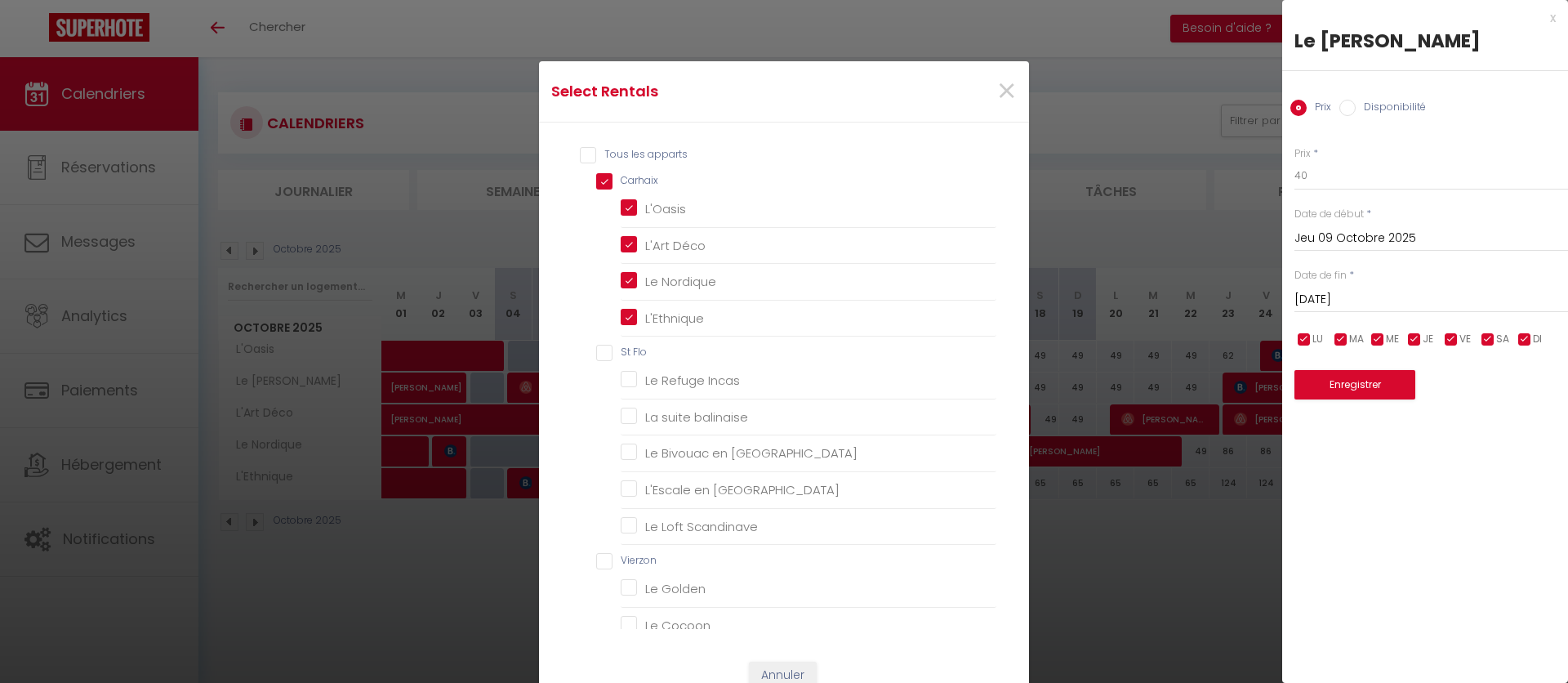
checkbox Heaven "false"
checkbox input "false"
checkbox Blue "false"
checkbox Terracotta "false"
checkbox Heaven "false"
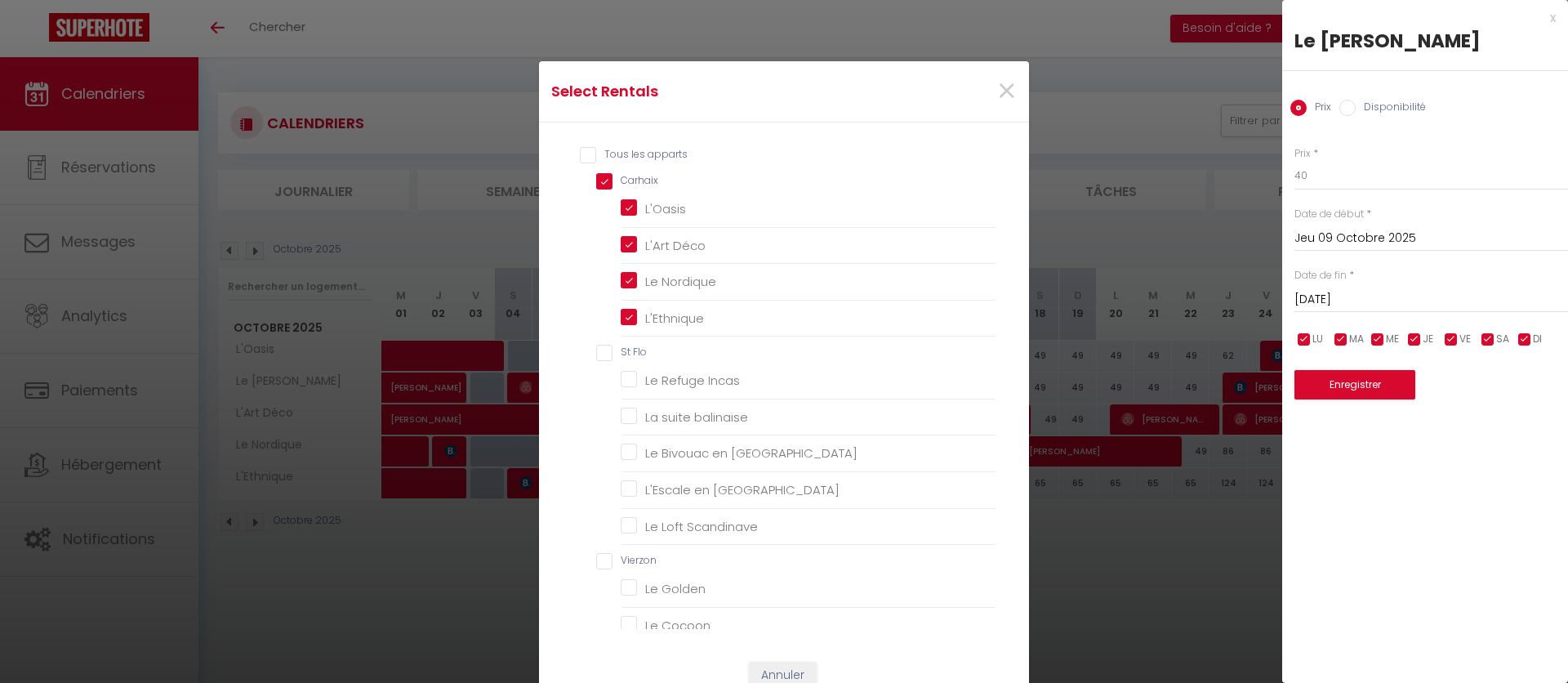
checkbox Niortais "false"
checkbox input "false"
checkbox Appienne "false"
checkbox Guineberts "false"
checkbox Appienne "false"
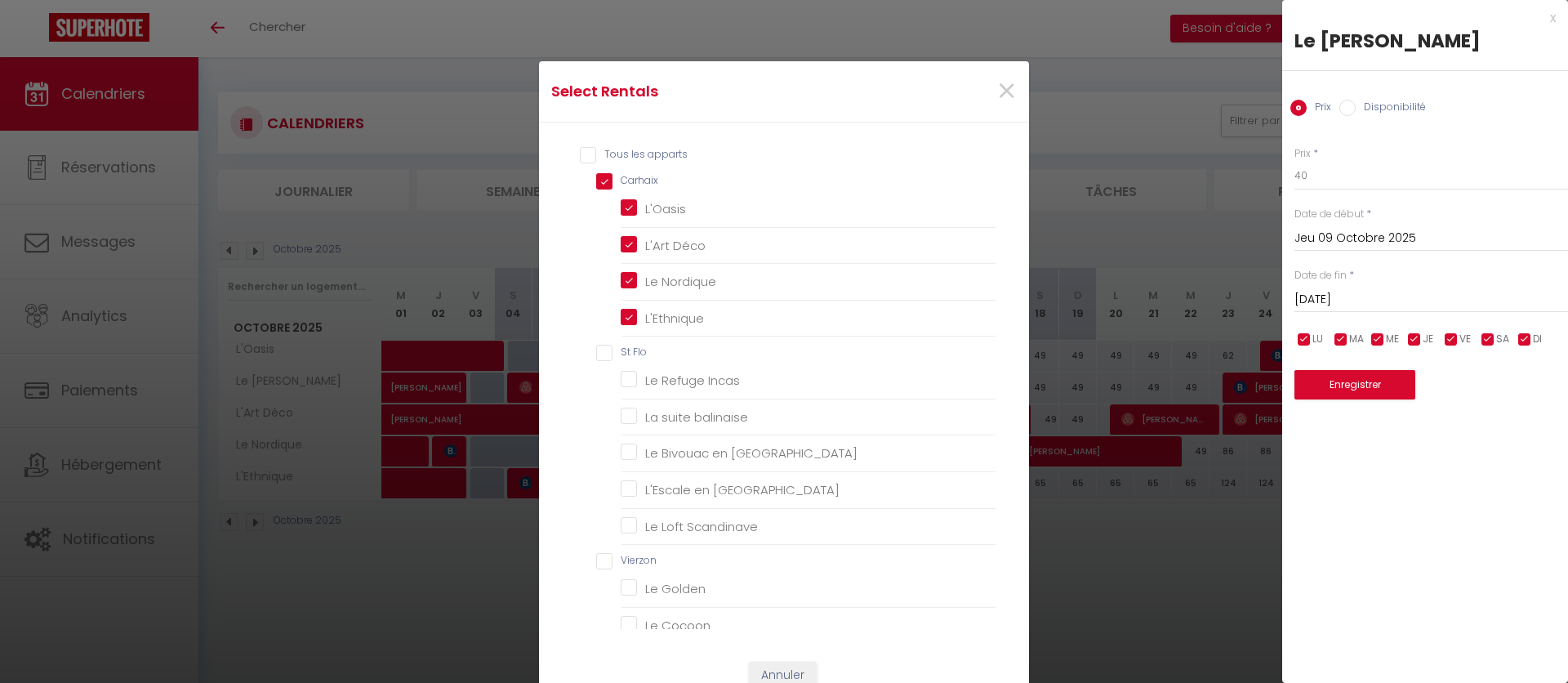
checkbox Appienne "false"
checkbox Guineberts "false"
checkbox Mai "false"
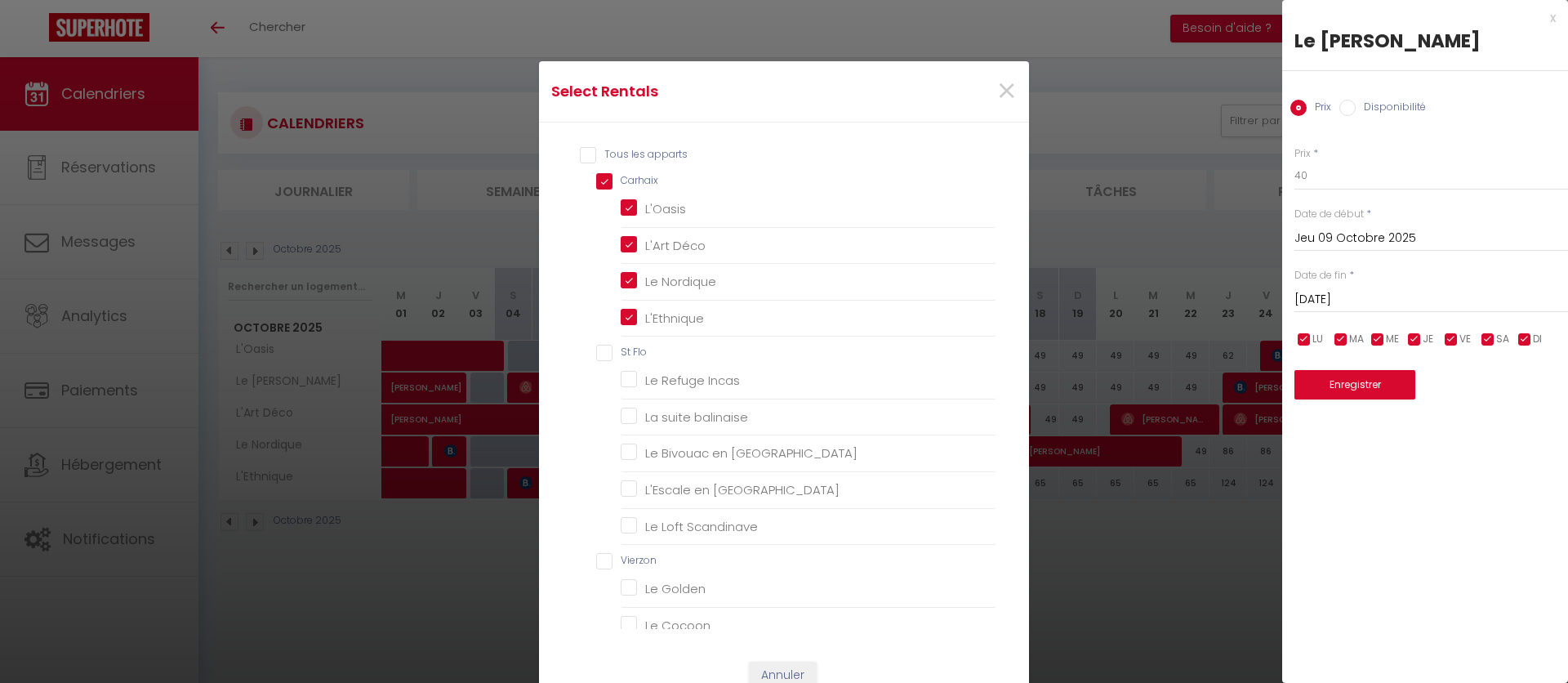
checkbox Mai "false"
checkbox Guineberts "false"
click at [704, 316] on input "L'Ethnique" at bounding box center [808, 318] width 375 height 17
checkbox input "false"
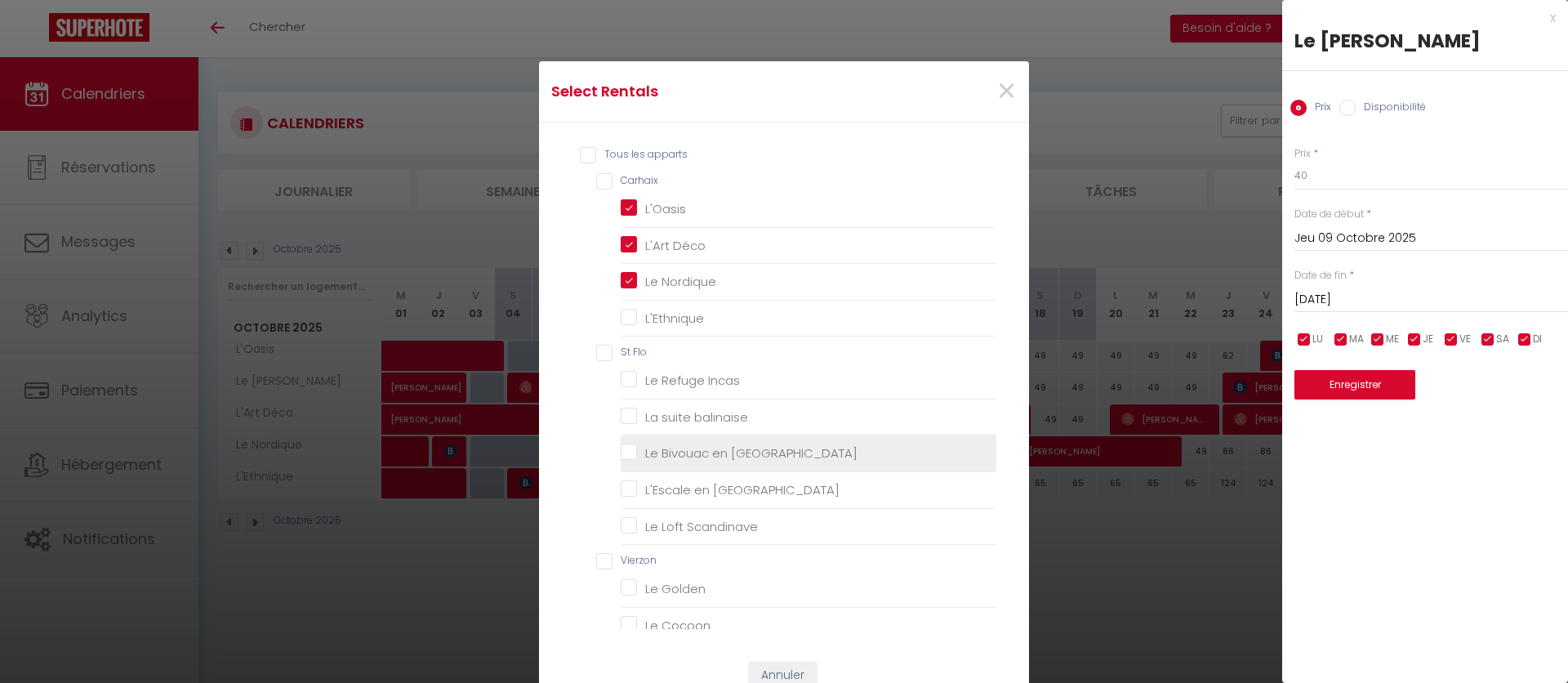
checkbox input "false"
checkbox Incas "false"
checkbox balinaise "false"
checkbox Orient "false"
checkbox Amérique "false"
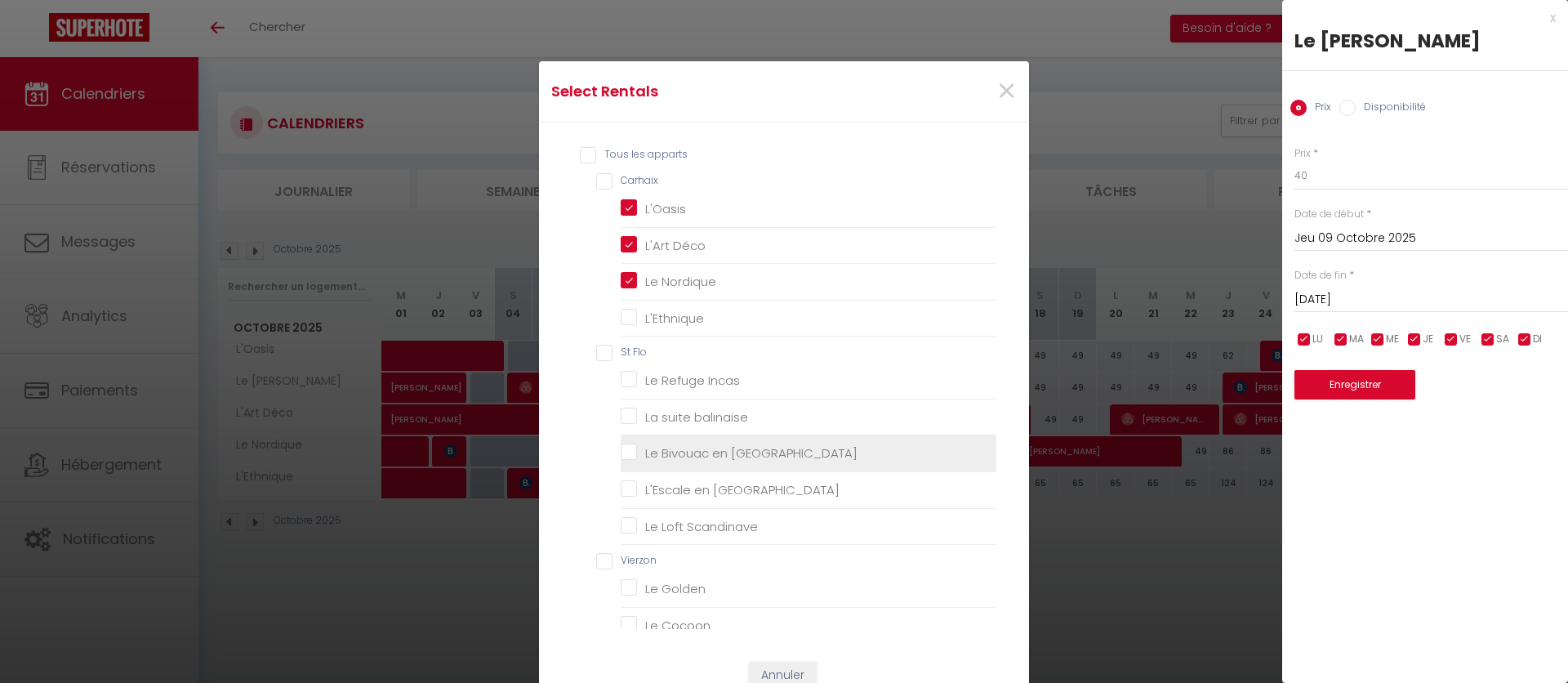
checkbox Scandinave "false"
checkbox Golden "false"
checkbox Cocoon "false"
checkbox Heaven "false"
checkbox Blue "false"
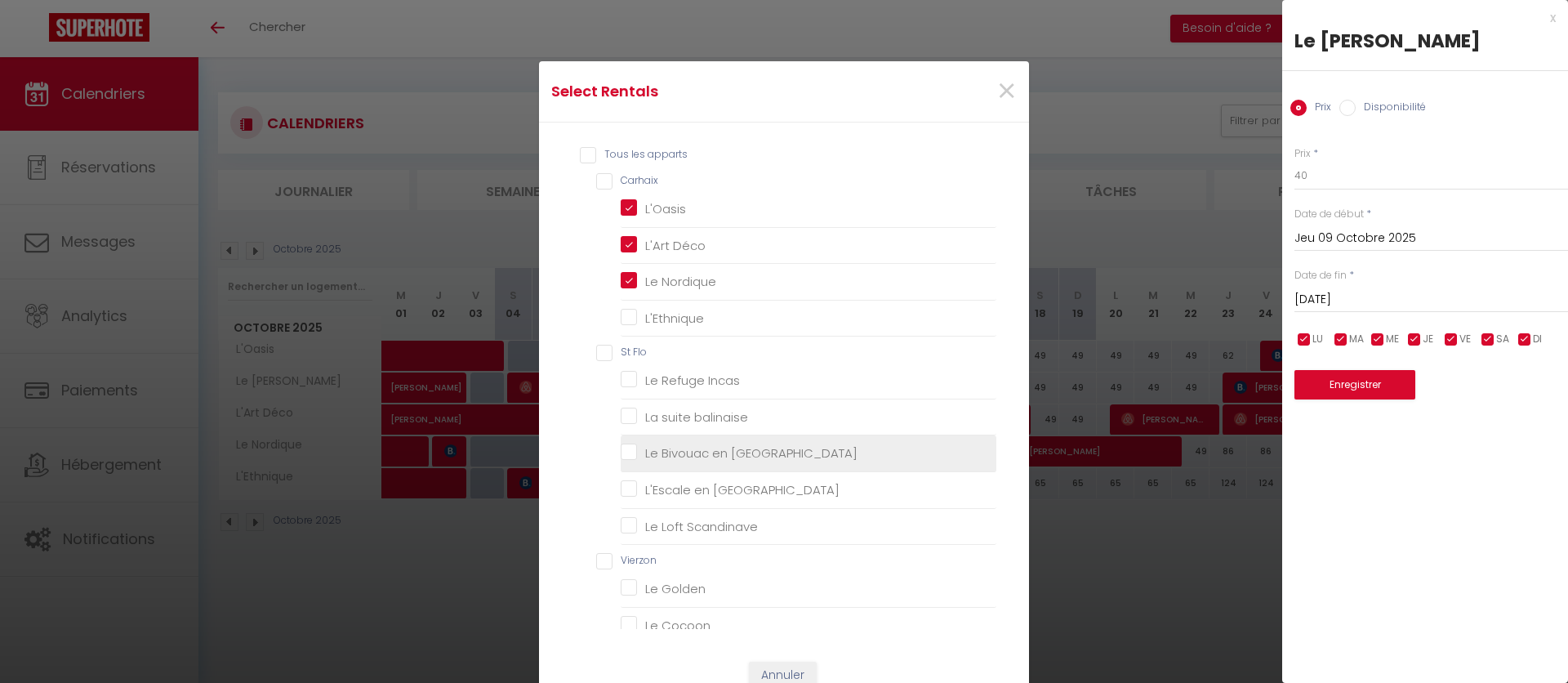
checkbox Terracotta "false"
checkbox Heaven "false"
checkbox Niortais "false"
checkbox Appienne "false"
checkbox Guineberts "false"
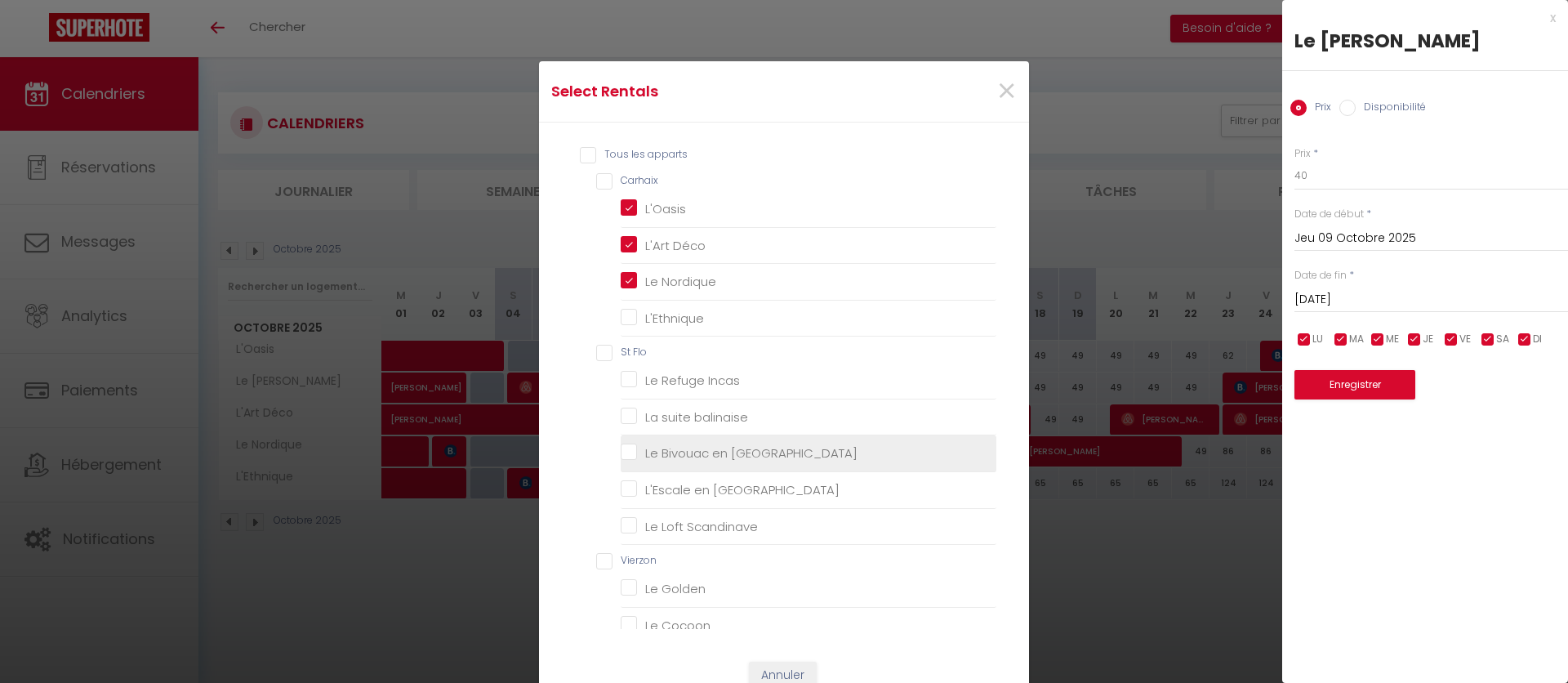
checkbox Appienne "false"
checkbox Guineberts "false"
checkbox Mai "false"
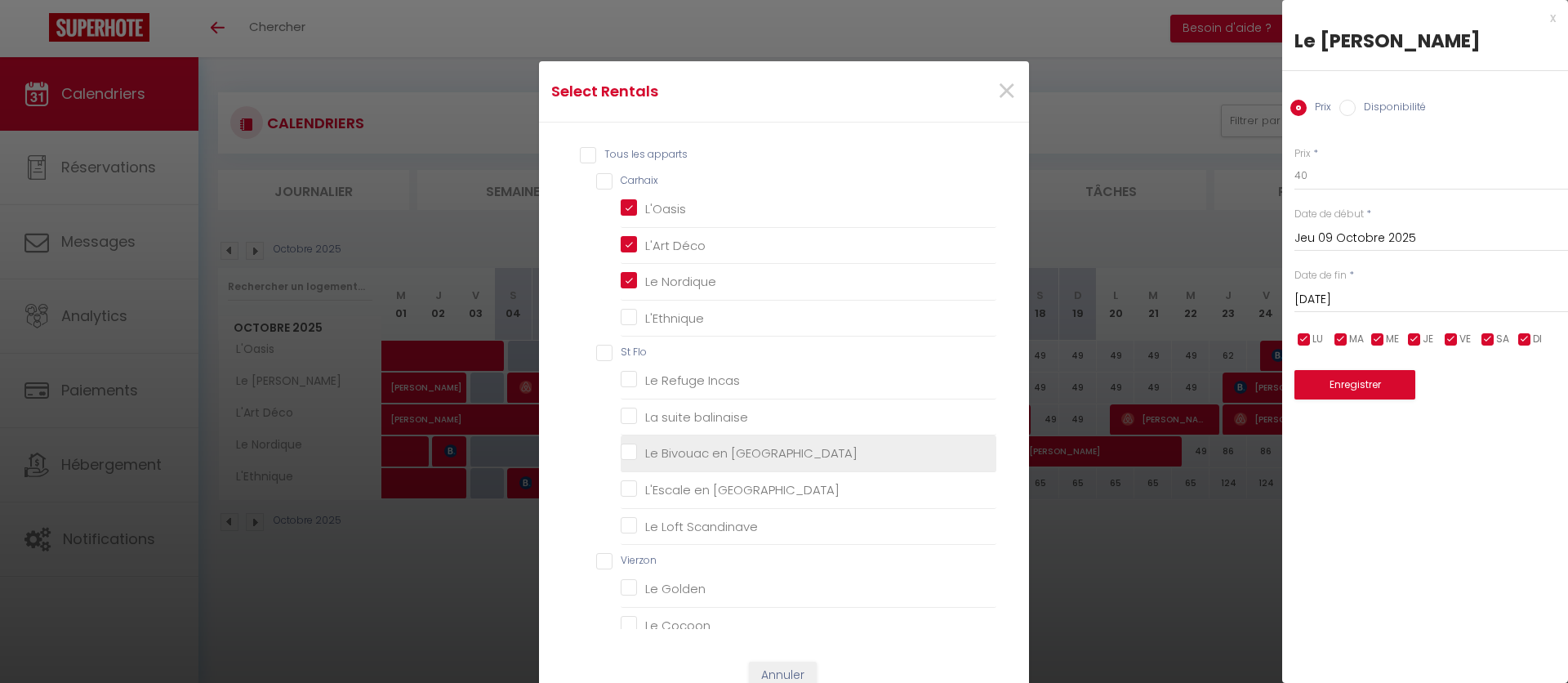
checkbox Mai "false"
checkbox Guineberts "false"
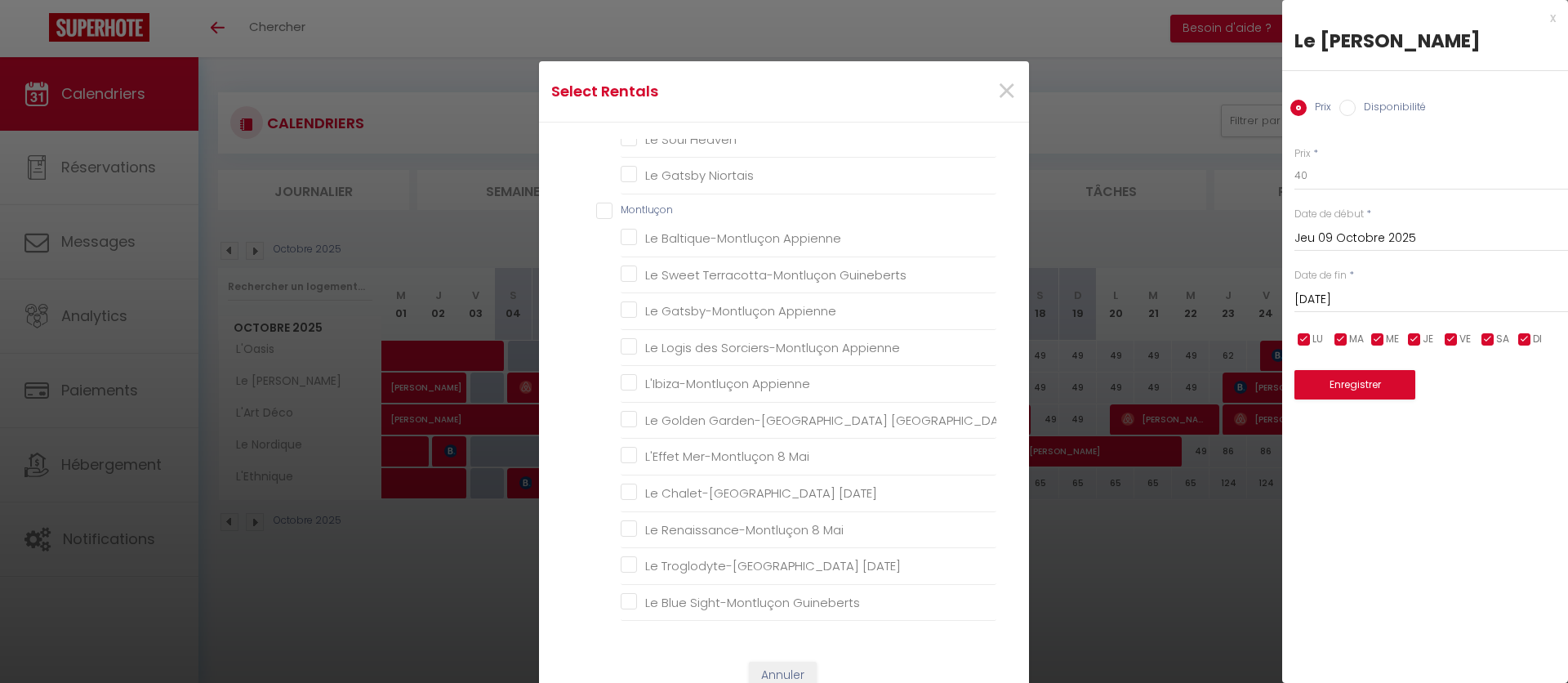
scroll to position [370, 0]
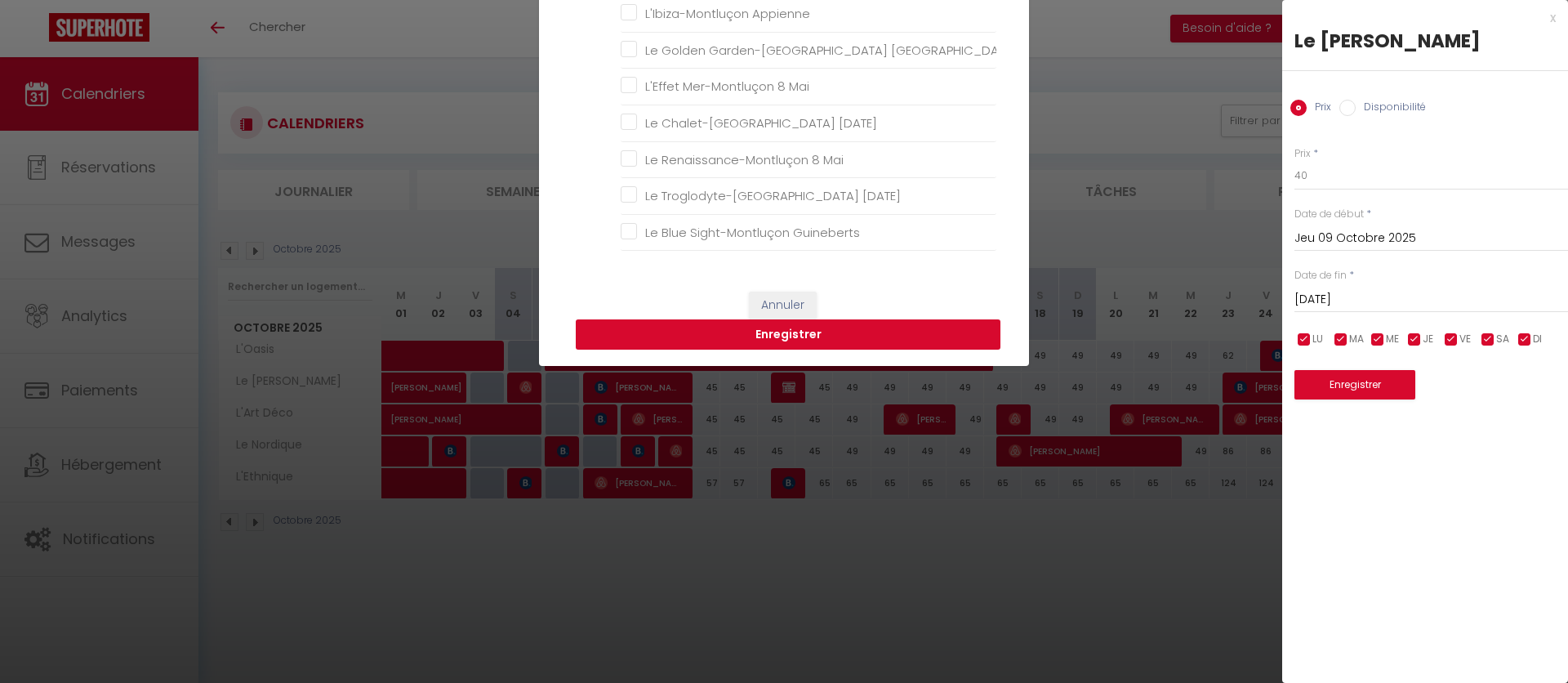
click at [859, 332] on button "Enregistrer" at bounding box center [788, 335] width 425 height 31
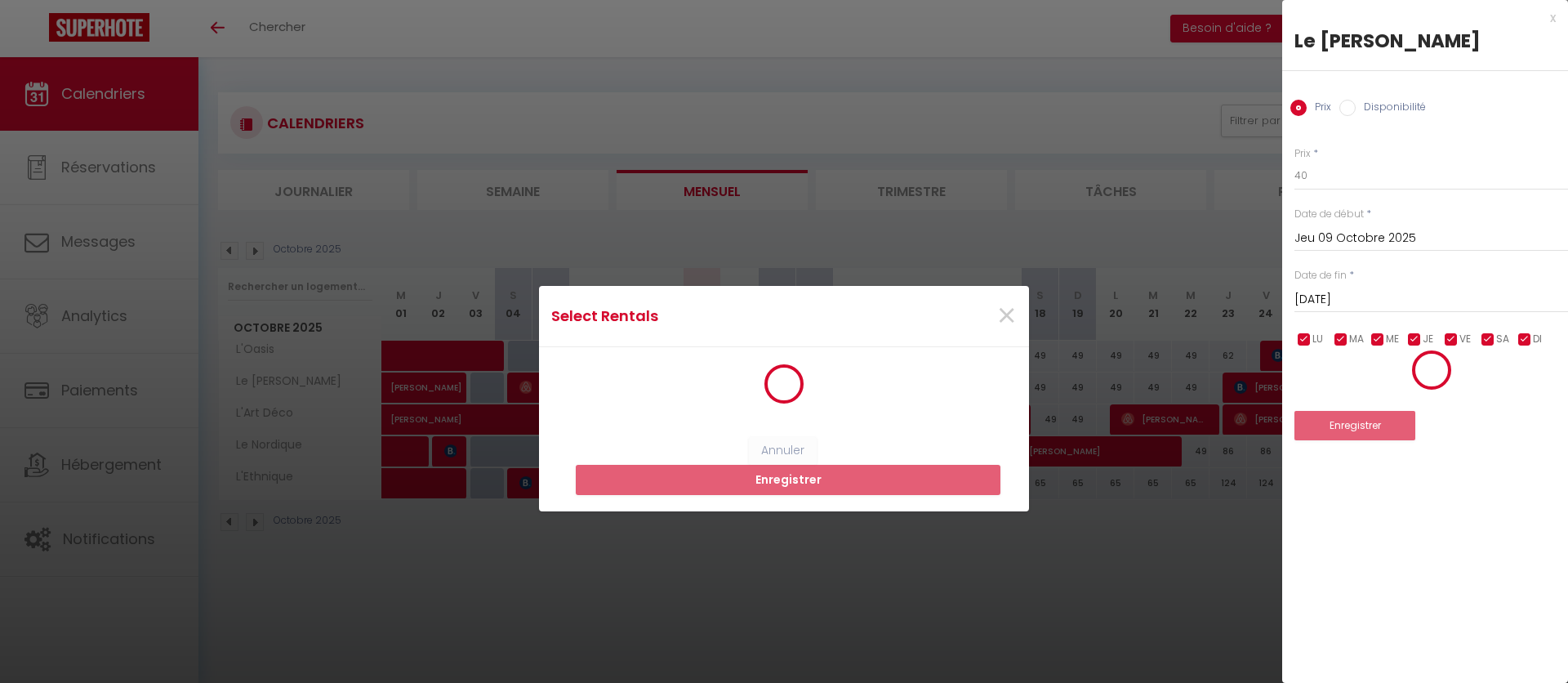
scroll to position [3, 0]
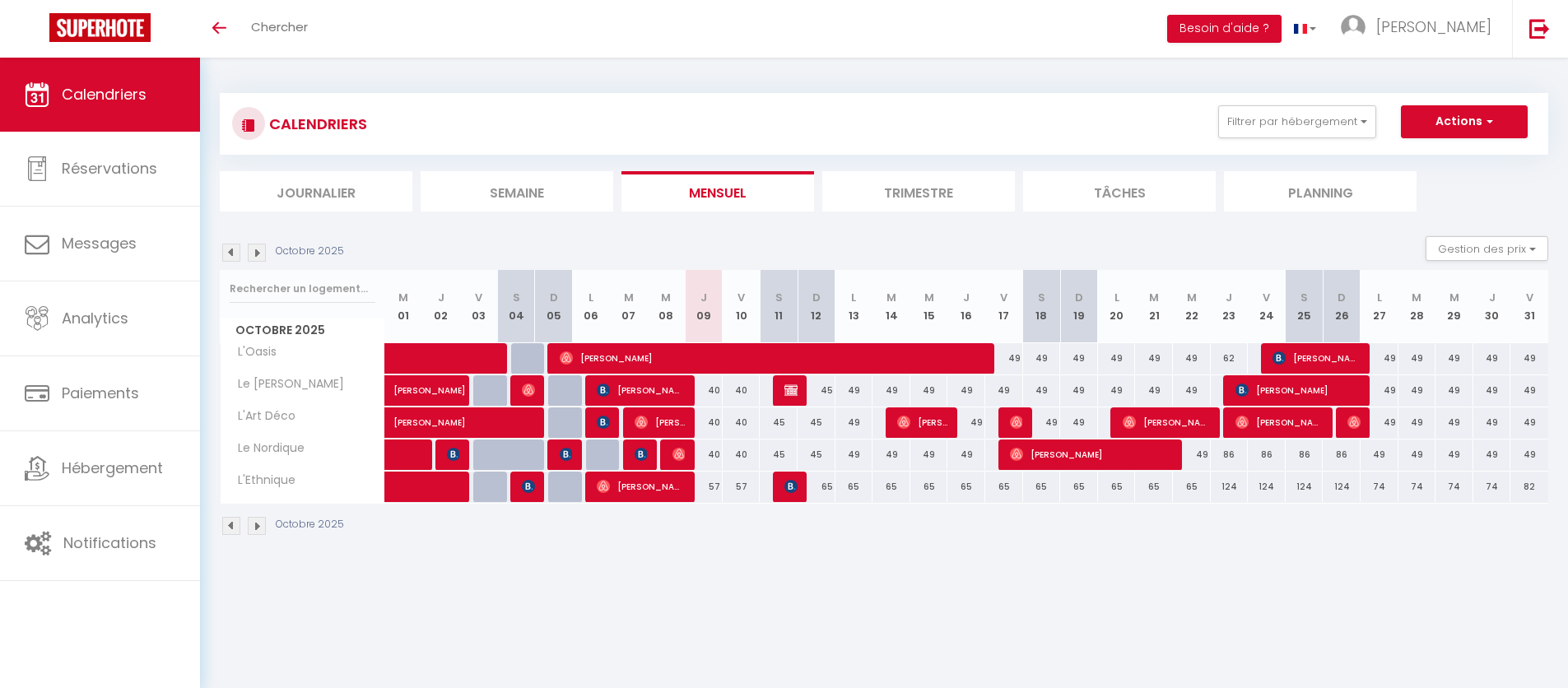
click at [826, 390] on div "45" at bounding box center [817, 390] width 37 height 31
type input "45"
type input "Dim 12 Octobre 2025"
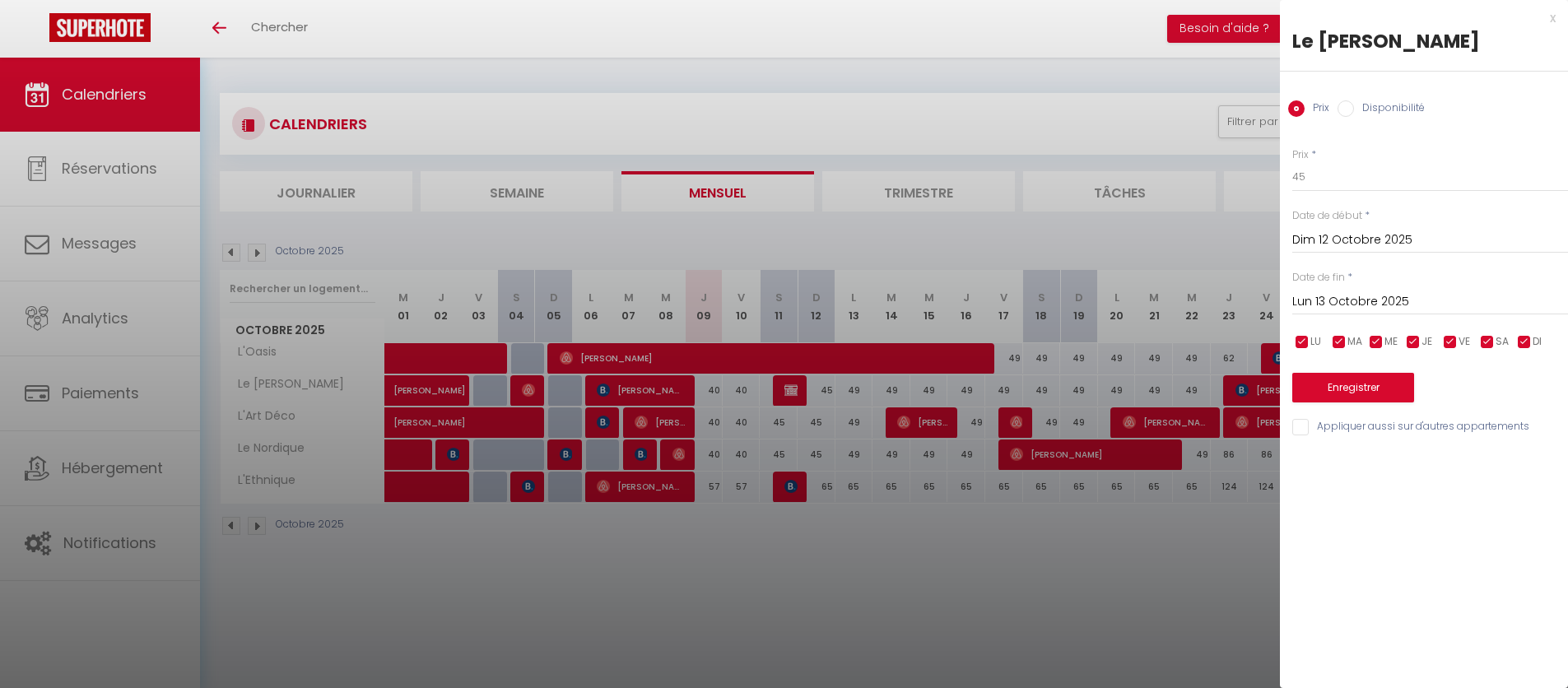
click at [1404, 285] on div "[DATE] < [DATE] > Dim Lun Mar Mer Jeu Ven Sam 1 2 3 4 5 6 7 8 9 10 11 12 13 14 …" at bounding box center [1430, 300] width 275 height 30
click at [1400, 296] on input "Lun 13 Octobre 2025" at bounding box center [1430, 301] width 275 height 22
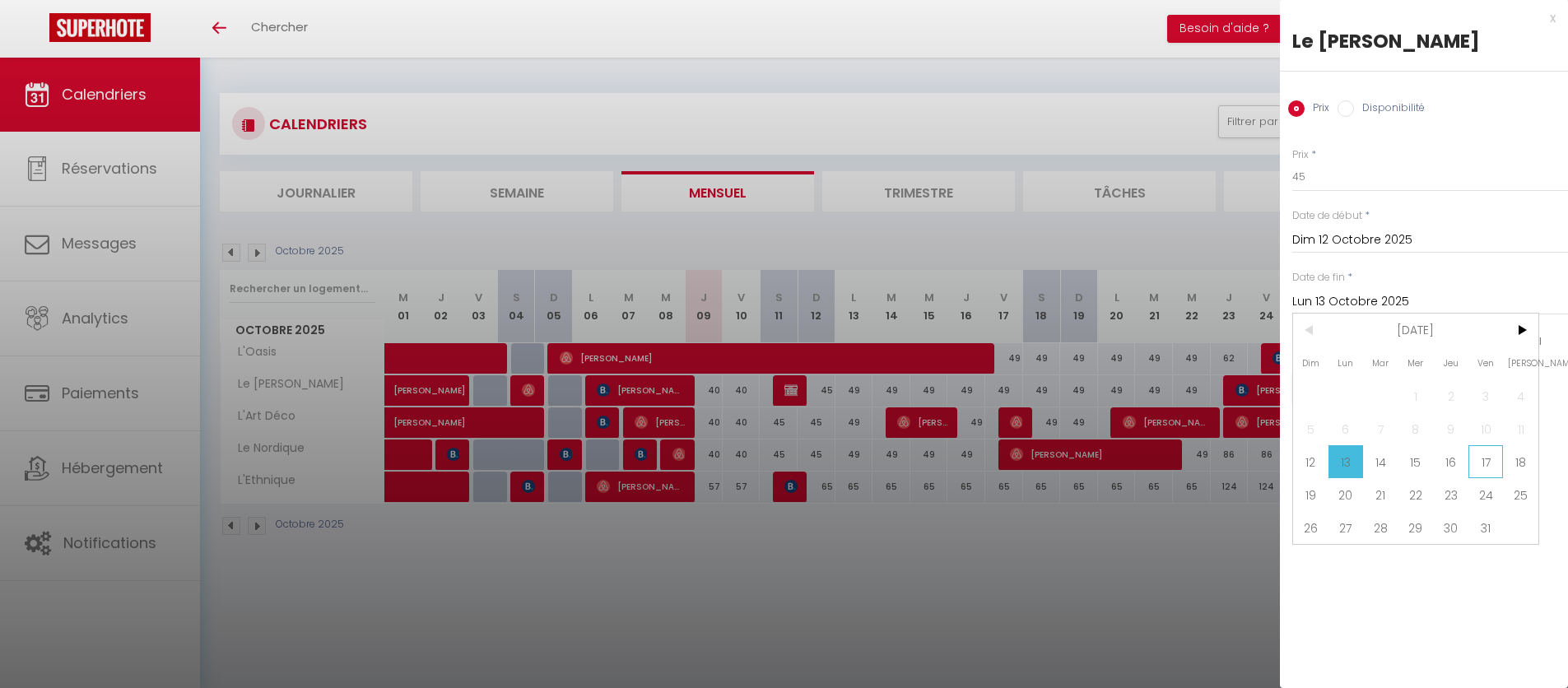
click at [1473, 457] on span "17" at bounding box center [1487, 461] width 36 height 33
type input "Ven 17 Octobre 2025"
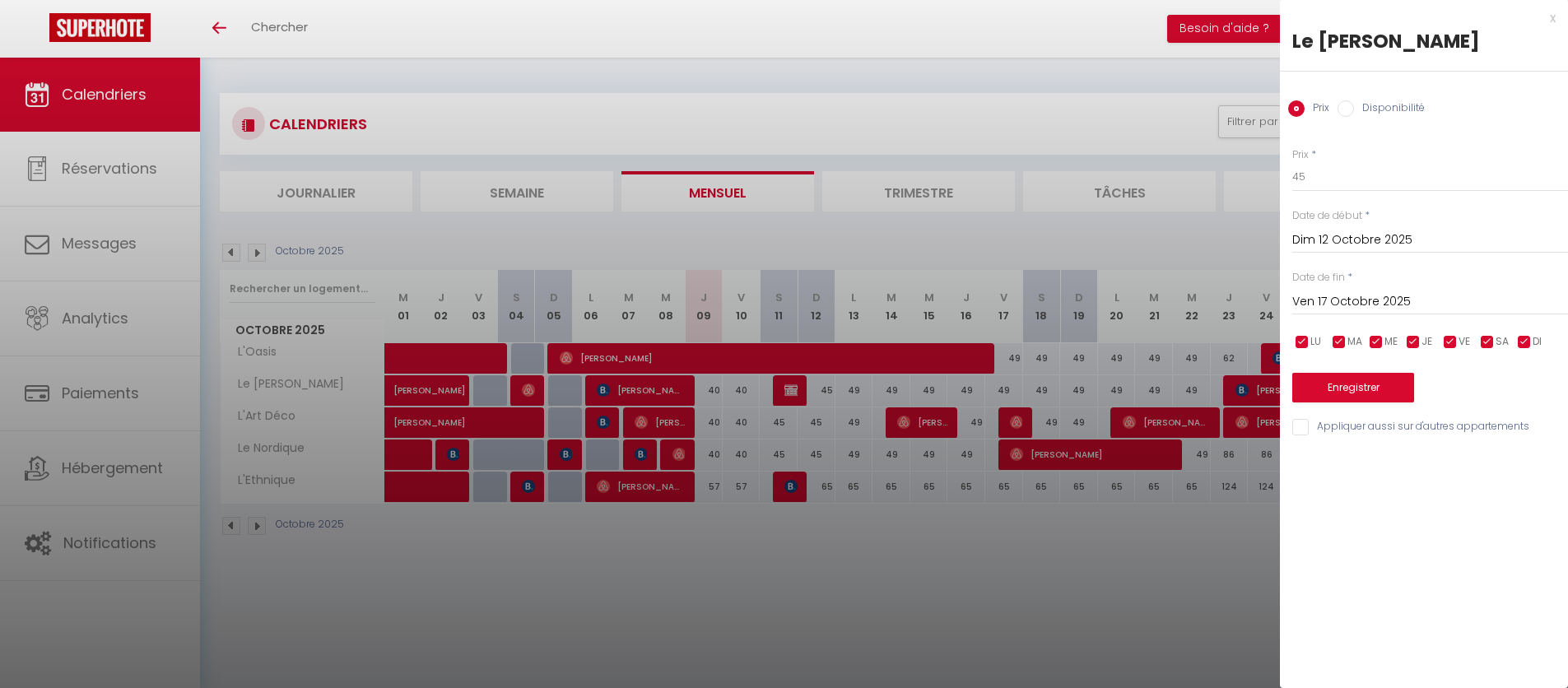
click at [1309, 423] on input "Appliquer aussi sur d'autres appartements" at bounding box center [1430, 427] width 275 height 17
checkbox input "true"
click at [1335, 390] on button "Enregistrer" at bounding box center [1354, 388] width 122 height 30
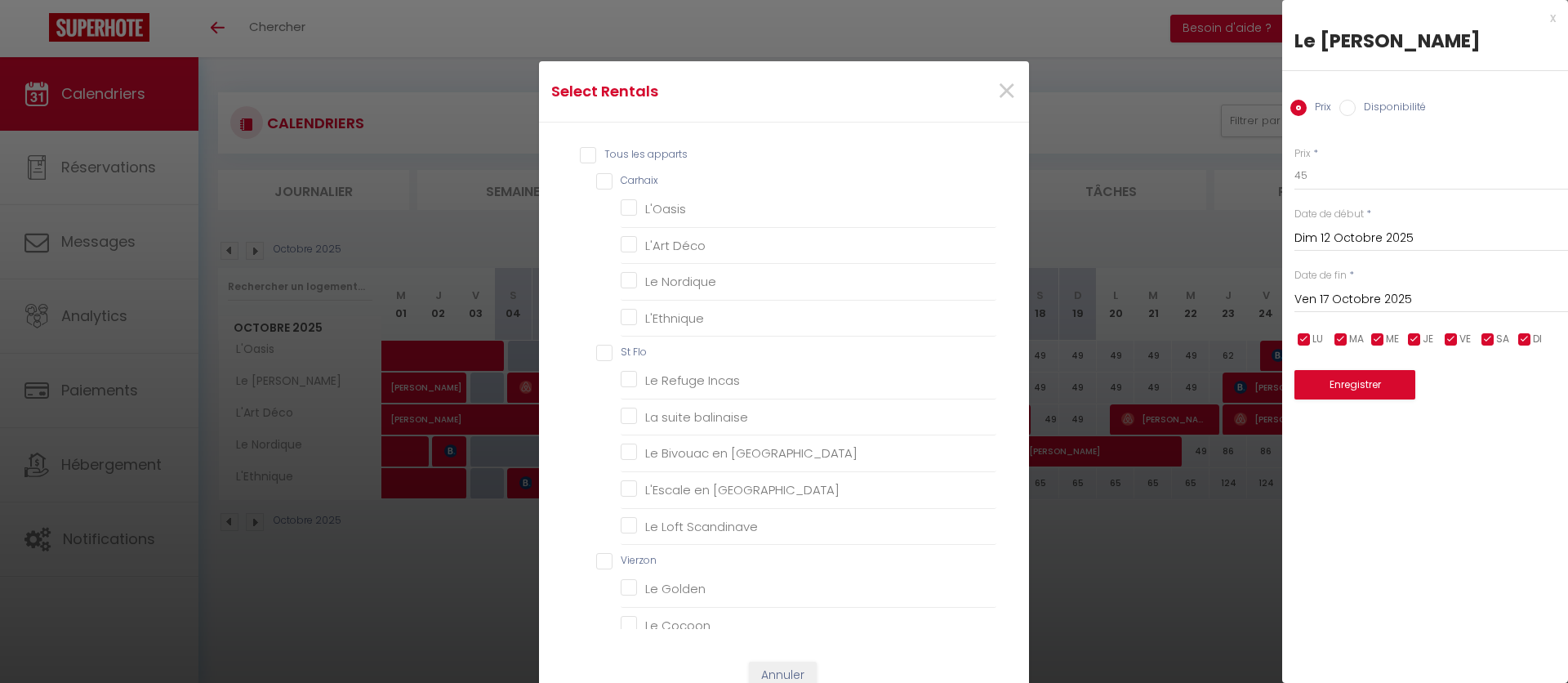
click at [626, 186] on input "Carhaix" at bounding box center [796, 181] width 400 height 17
checkbox input "true"
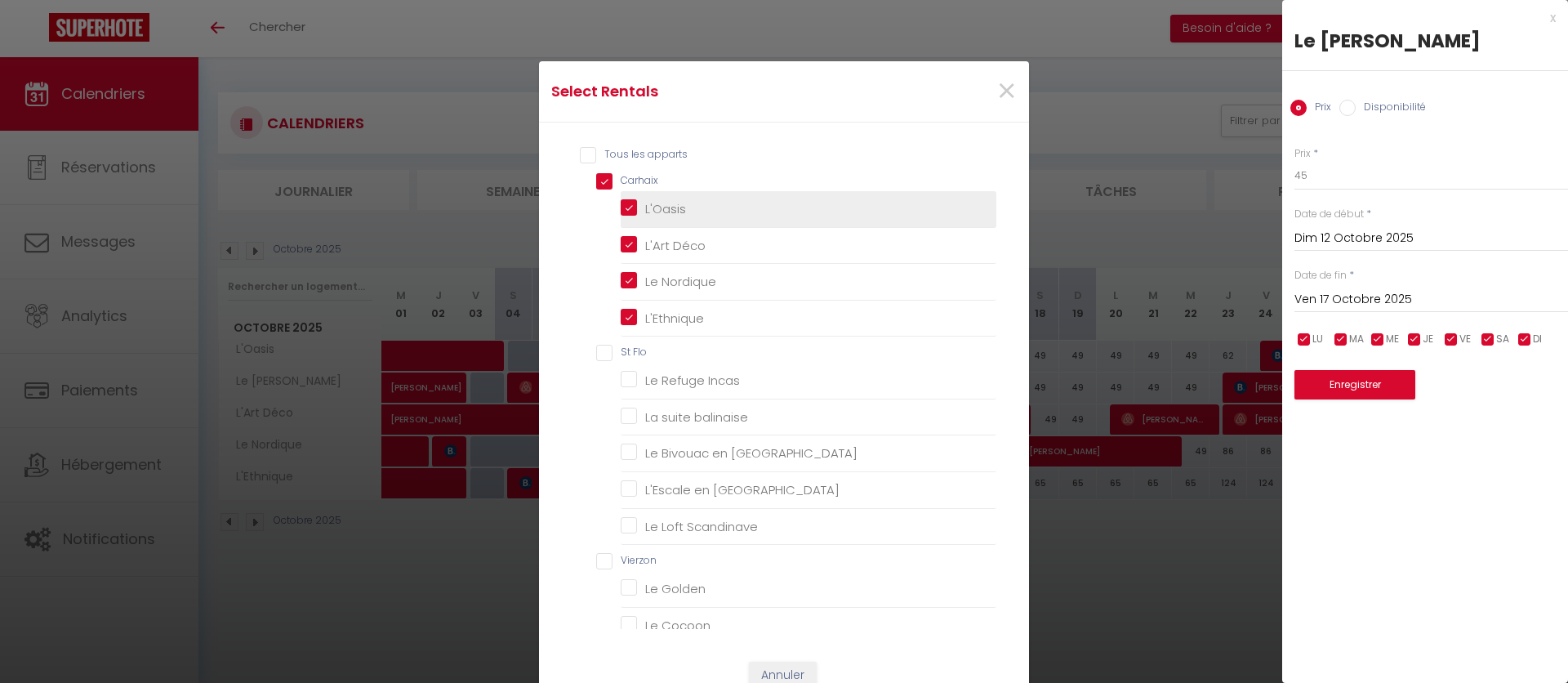
checkbox input "true"
checkbox Déco "true"
checkbox Nordique "true"
checkbox input "true"
checkbox Flo "false"
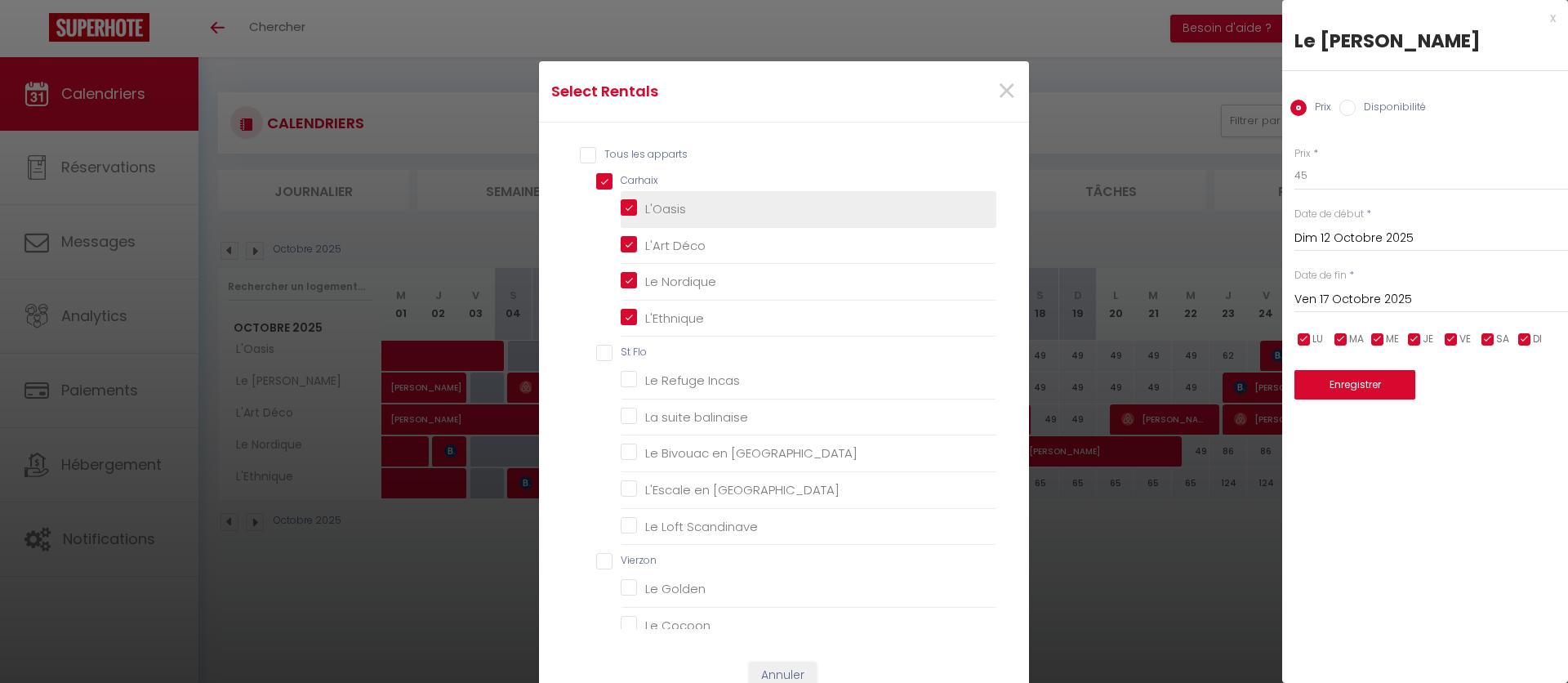
checkbox Incas "false"
checkbox balinaise "false"
checkbox Orient "false"
checkbox Amérique "false"
checkbox Scandinave "false"
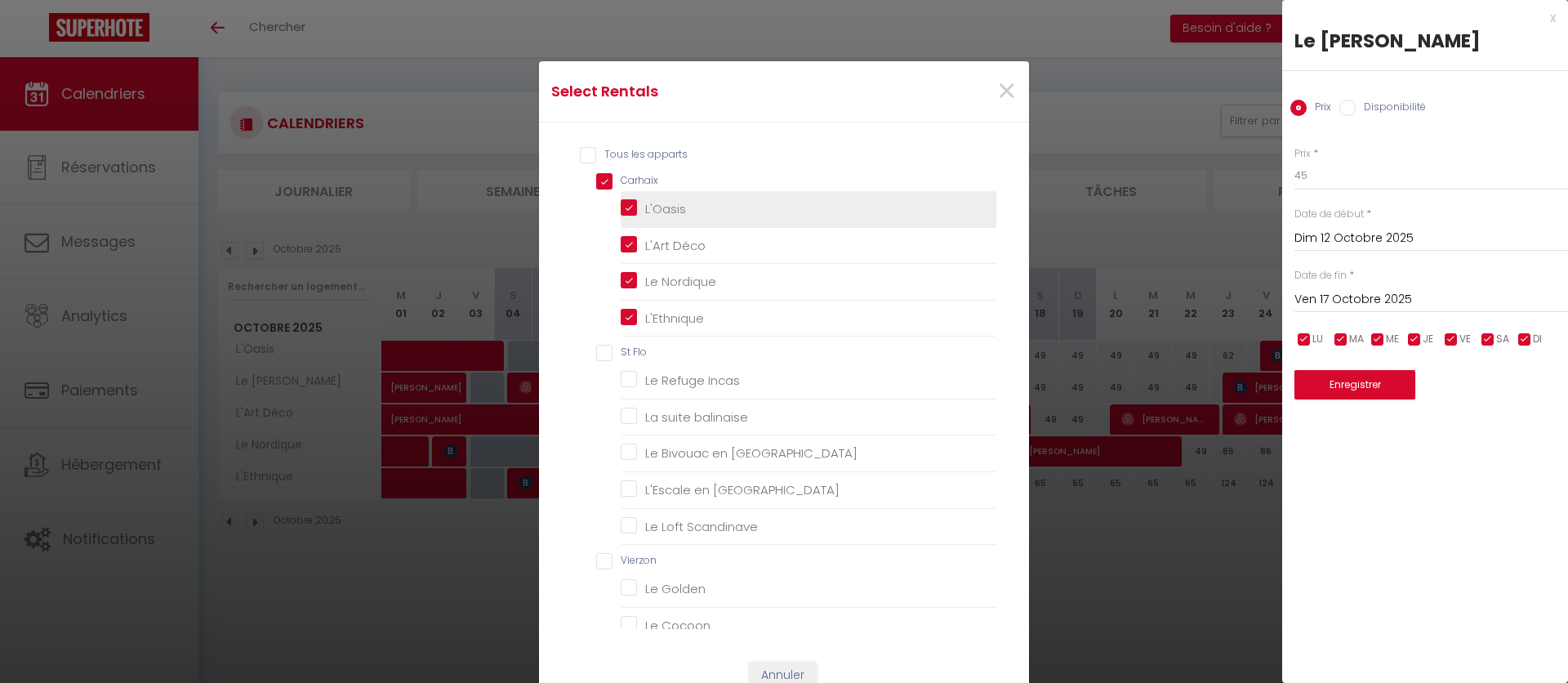
checkbox input "false"
checkbox Golden "false"
checkbox Cocoon "false"
checkbox Heaven "false"
checkbox input "false"
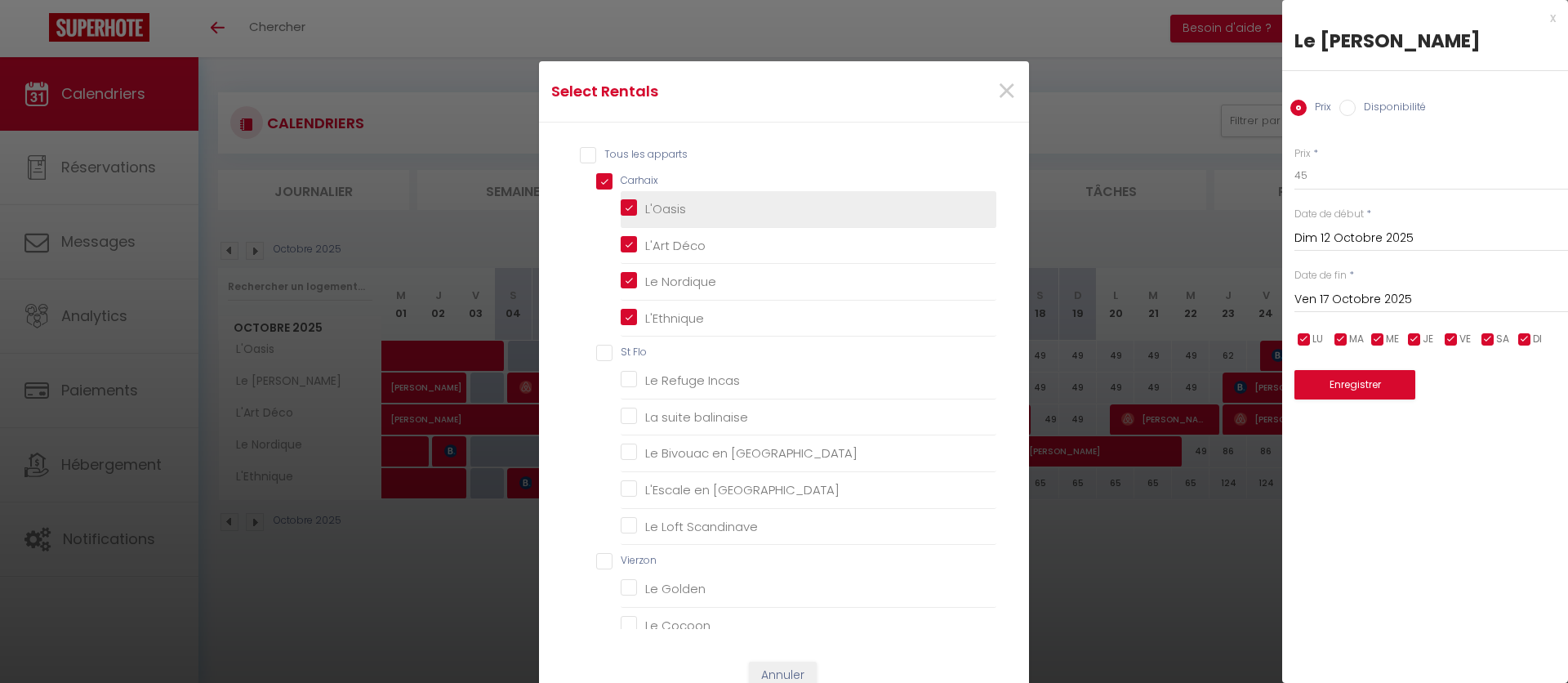
checkbox Blue "false"
checkbox Terracotta "false"
checkbox Heaven "false"
checkbox Niortais "false"
checkbox input "false"
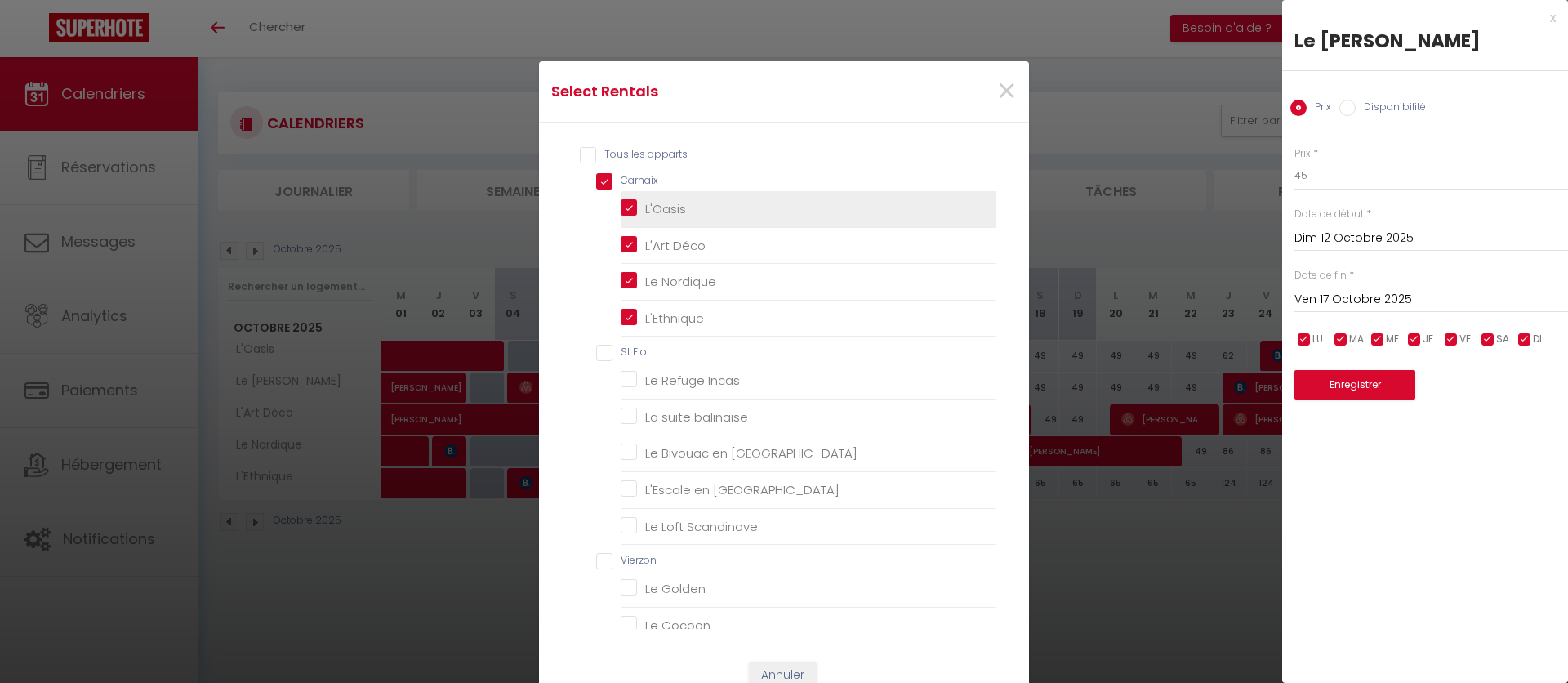
checkbox Appienne "false"
checkbox Guineberts "false"
checkbox Appienne "false"
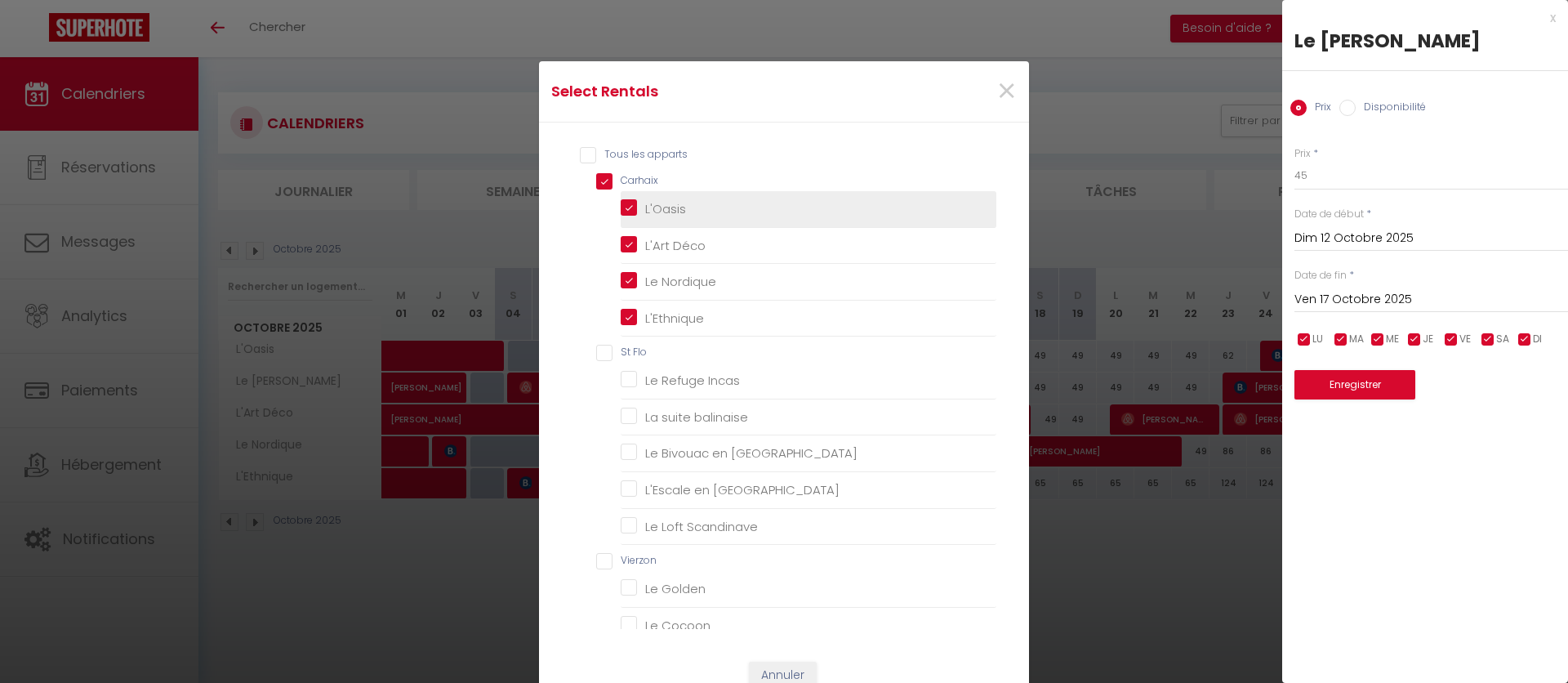
checkbox Guineberts "false"
checkbox Mai "false"
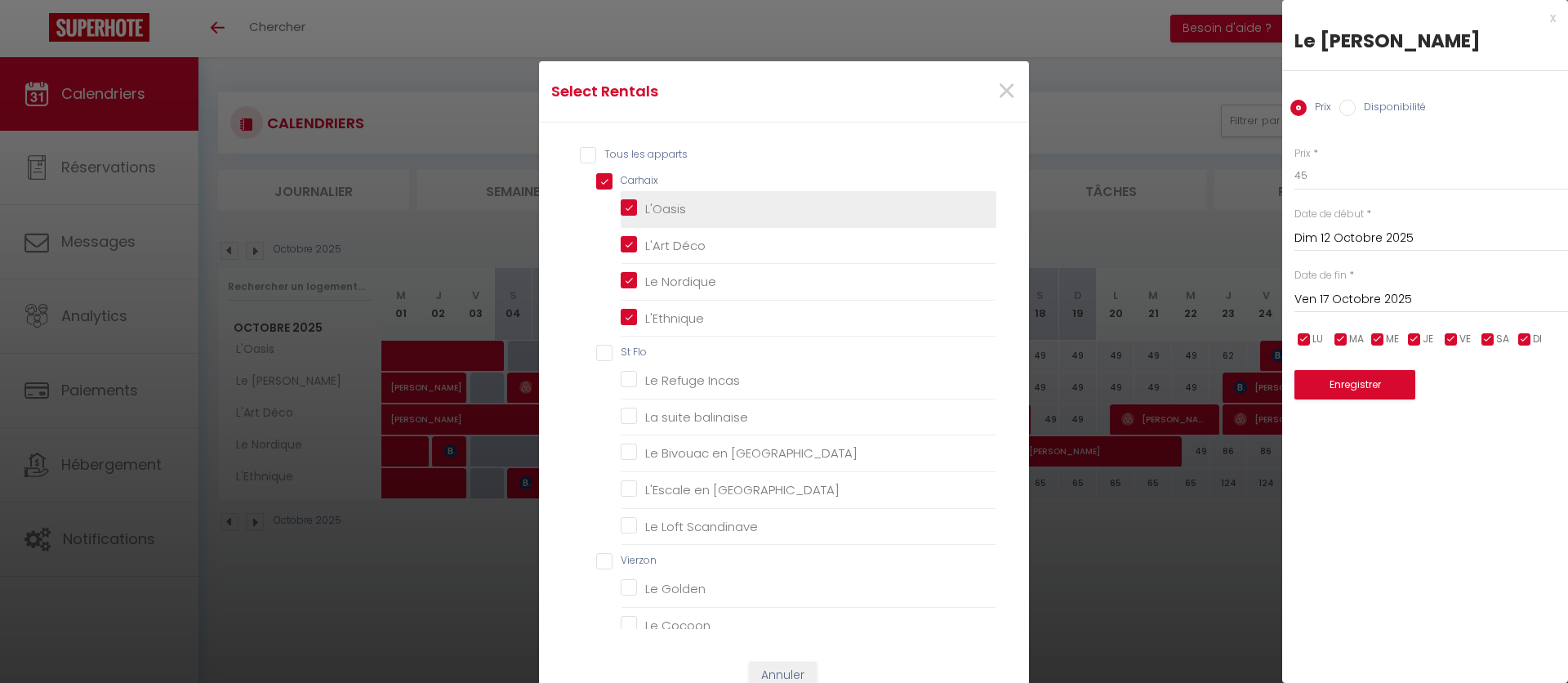
checkbox Guineberts "false"
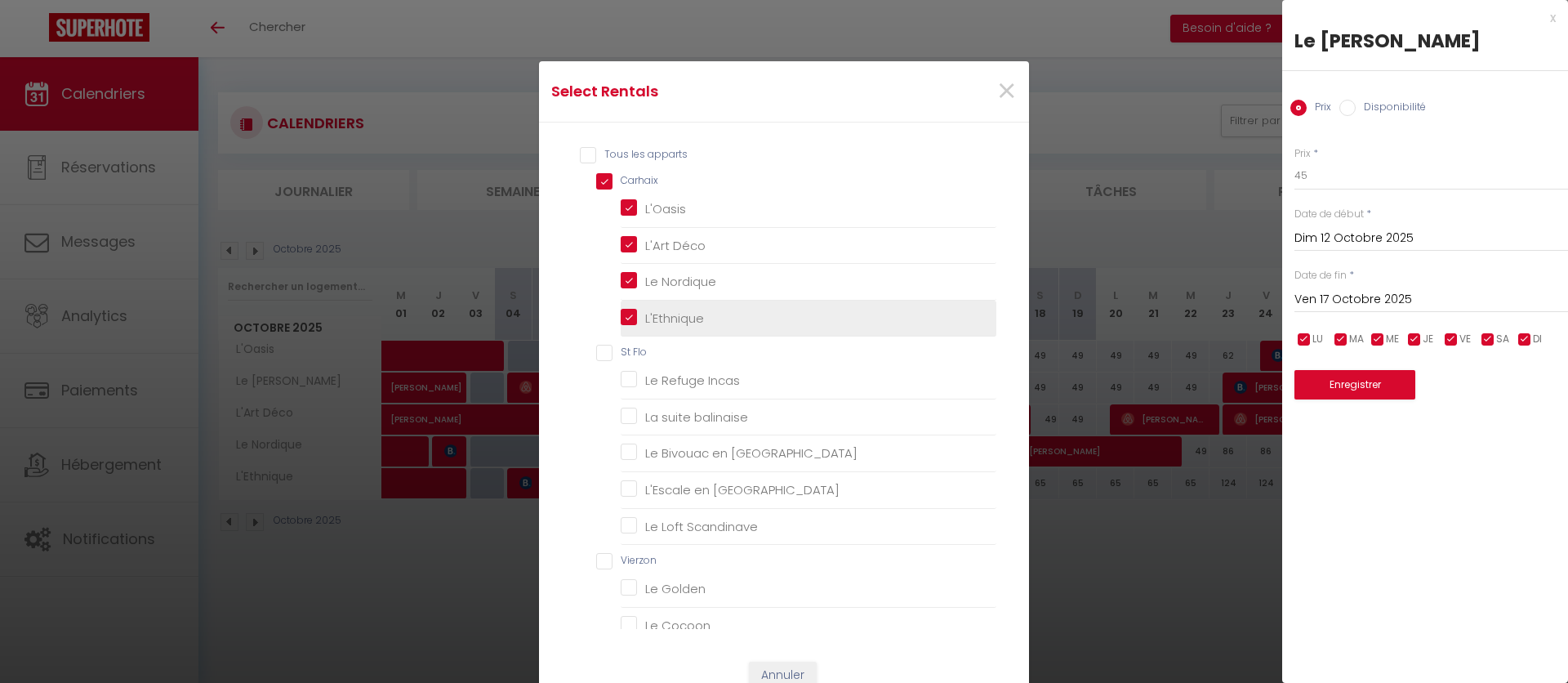
click at [694, 312] on input "L'Ethnique" at bounding box center [808, 318] width 375 height 17
checkbox input "false"
checkbox Incas "false"
checkbox balinaise "false"
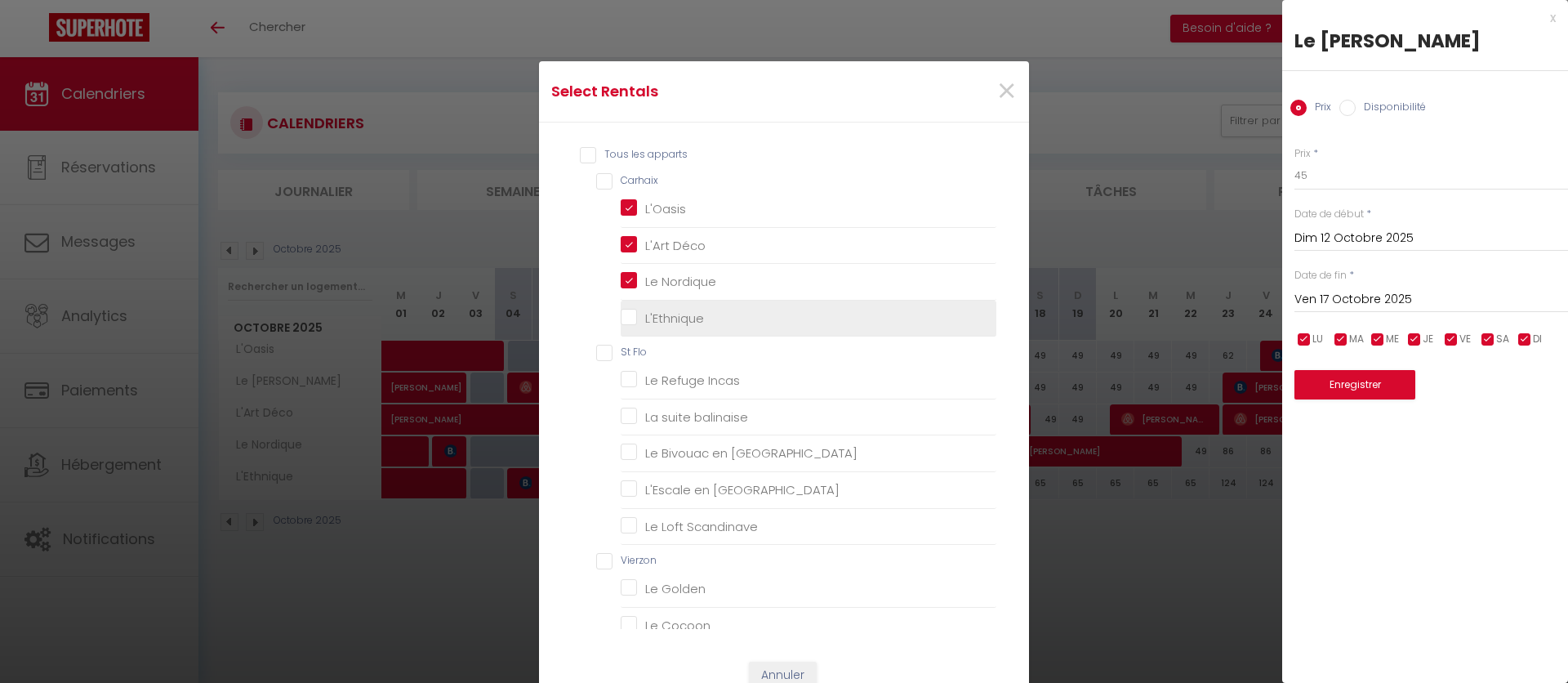
checkbox Orient "false"
checkbox Amérique "false"
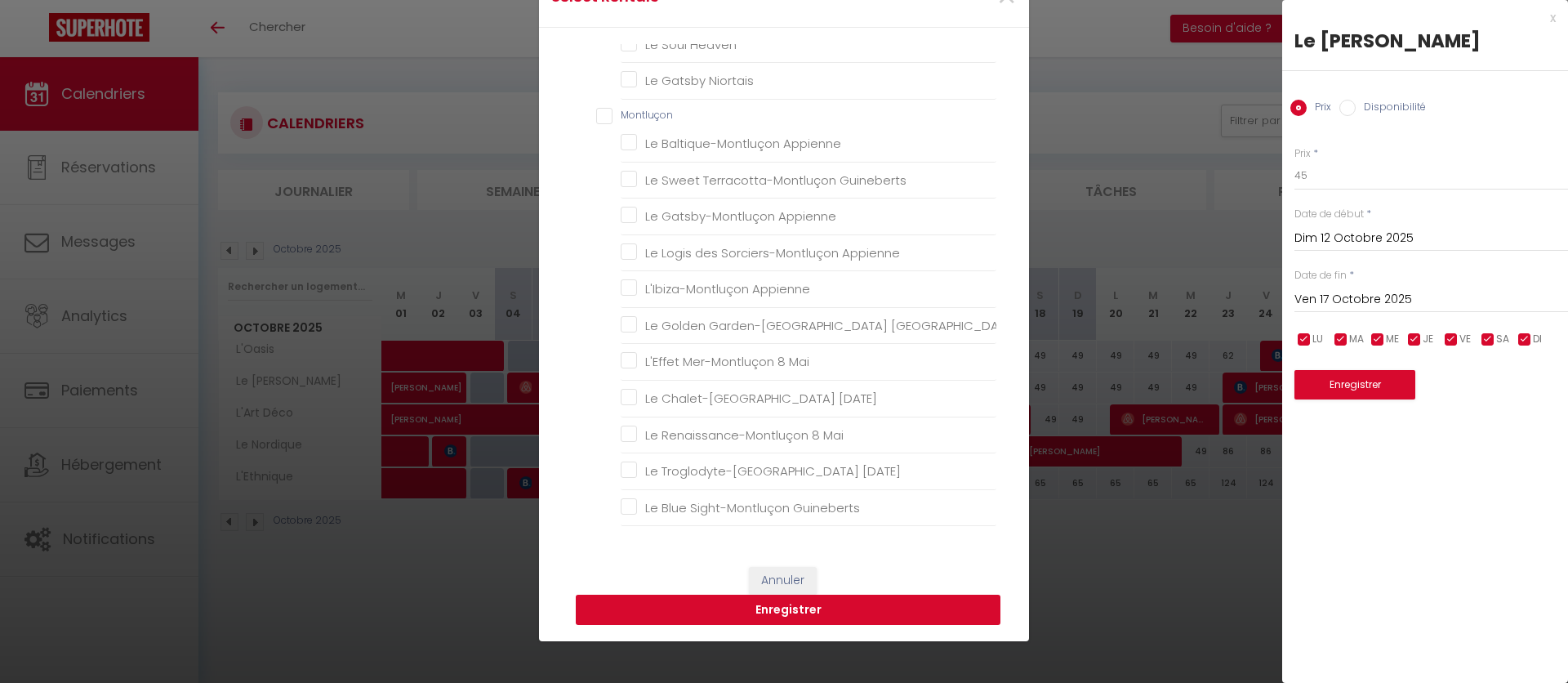
scroll to position [134, 0]
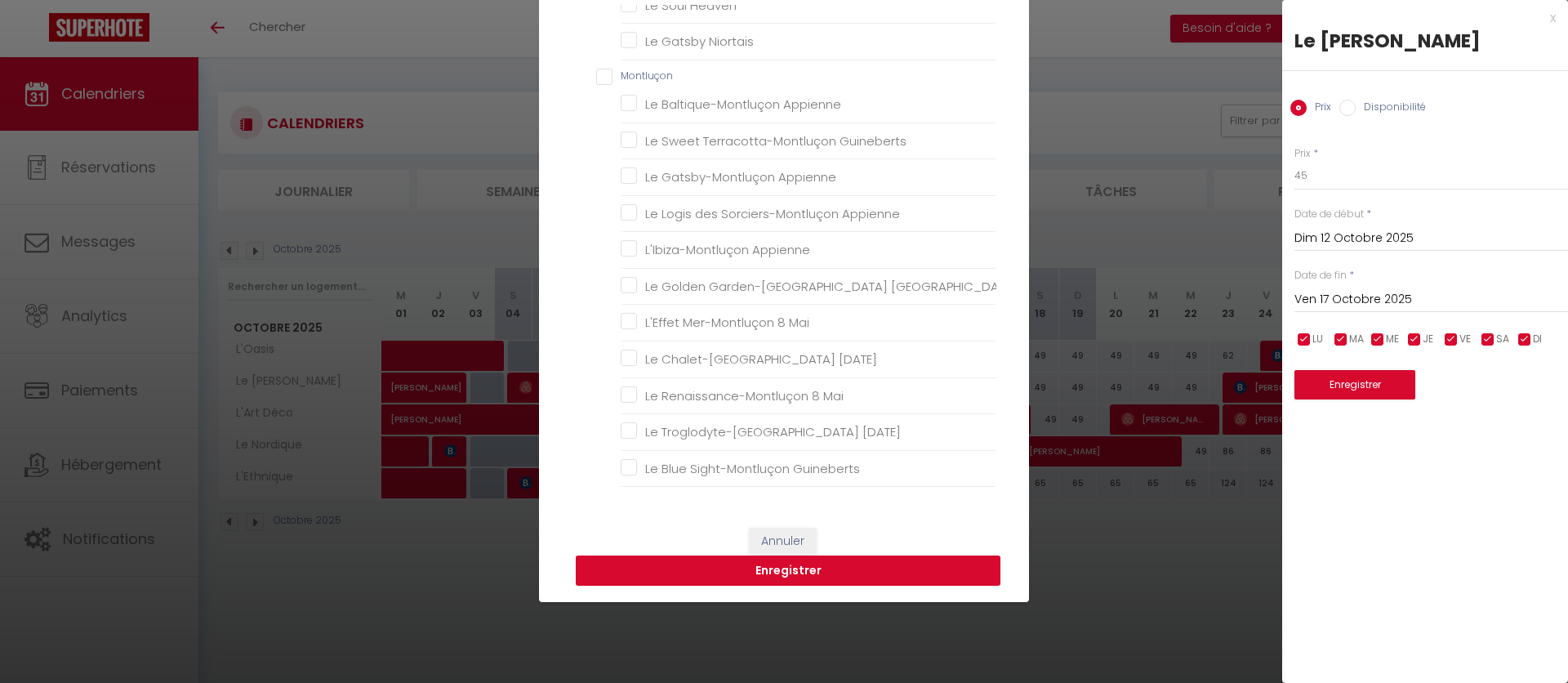
click at [769, 571] on button "Enregistrer" at bounding box center [788, 571] width 425 height 31
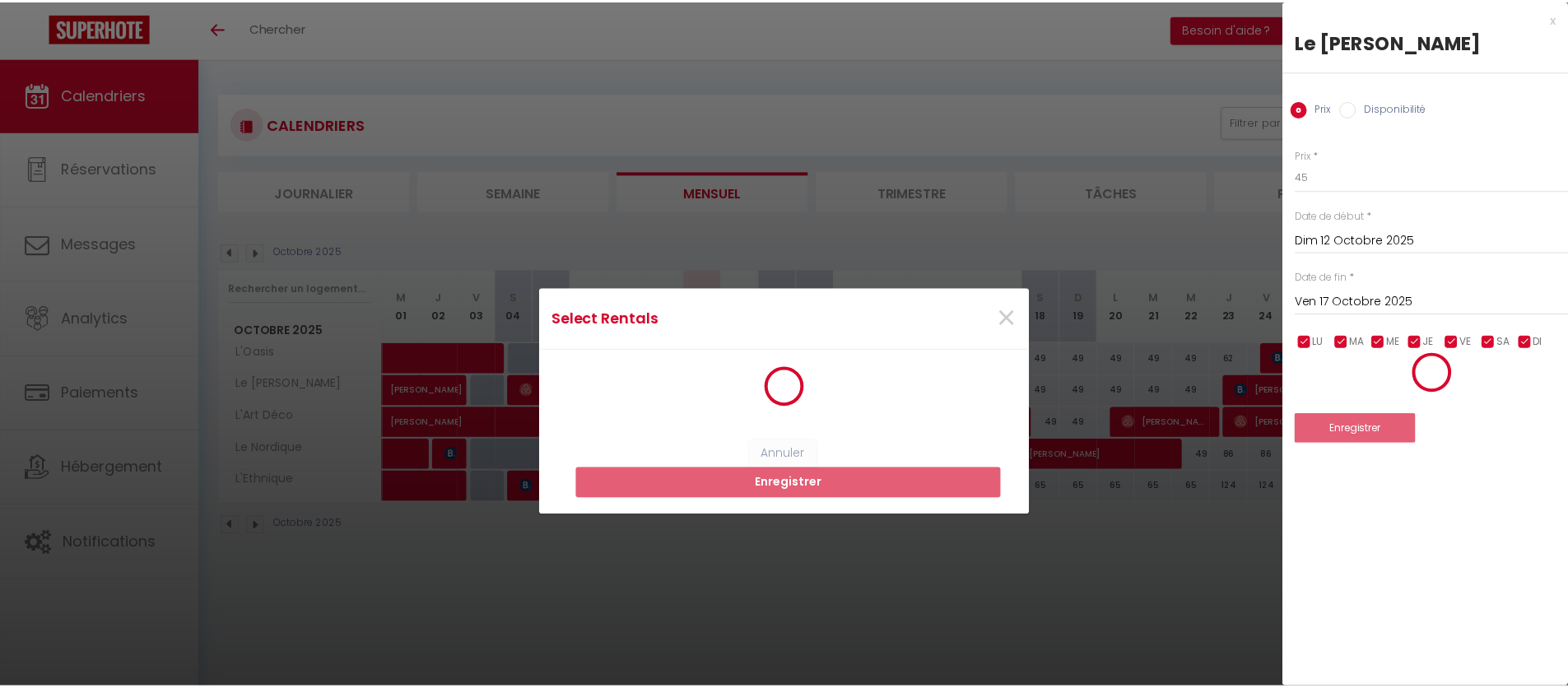
scroll to position [0, 0]
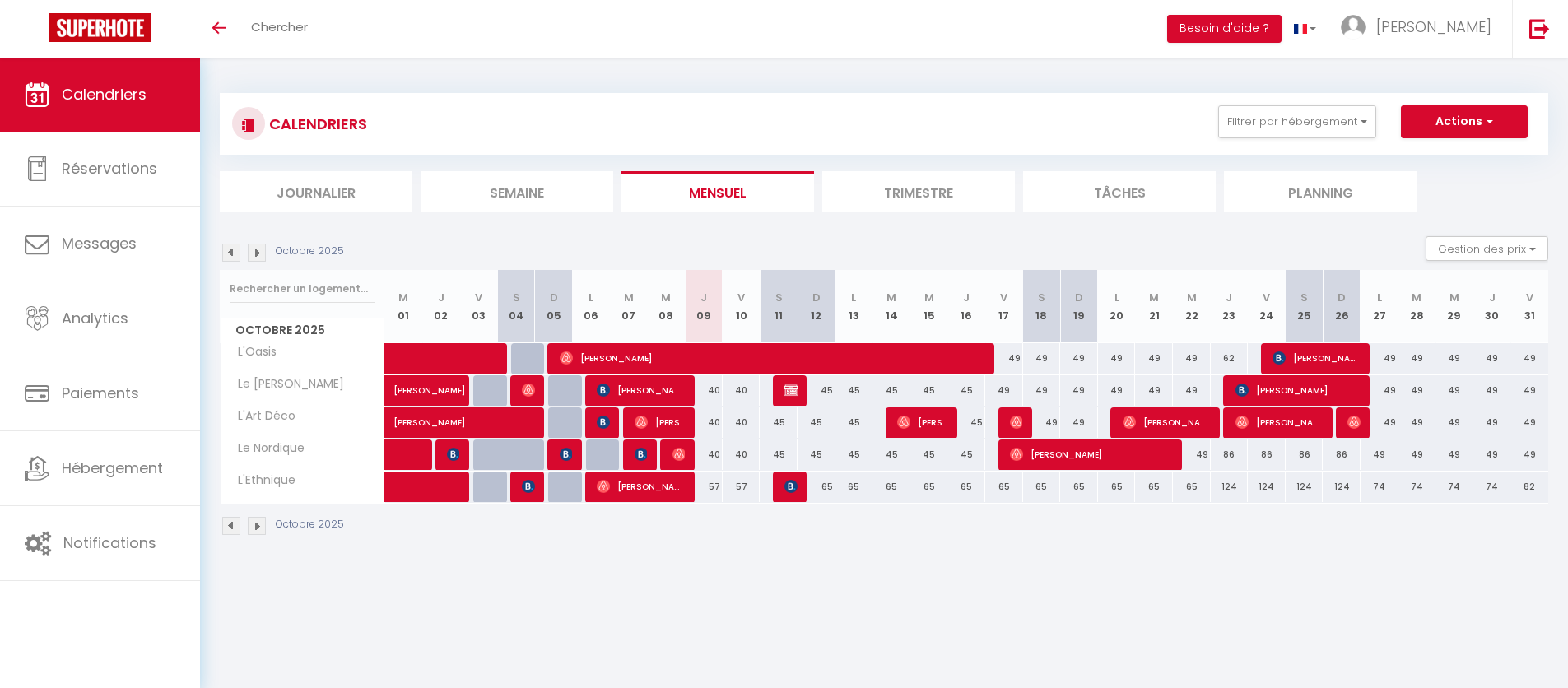
click at [711, 486] on div "57" at bounding box center [703, 487] width 37 height 31
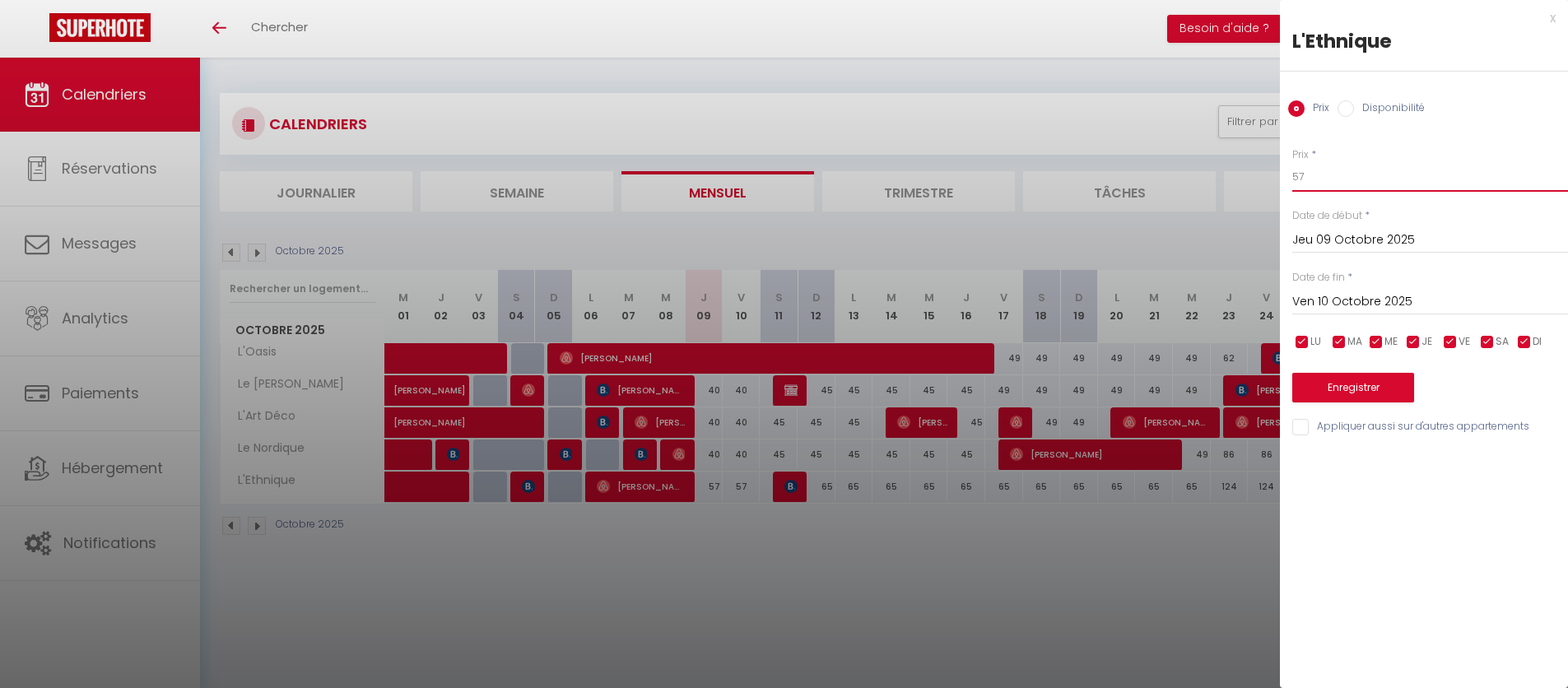
click at [1356, 182] on input "57" at bounding box center [1430, 177] width 275 height 30
click at [1383, 390] on button "Enregistrer" at bounding box center [1354, 388] width 122 height 30
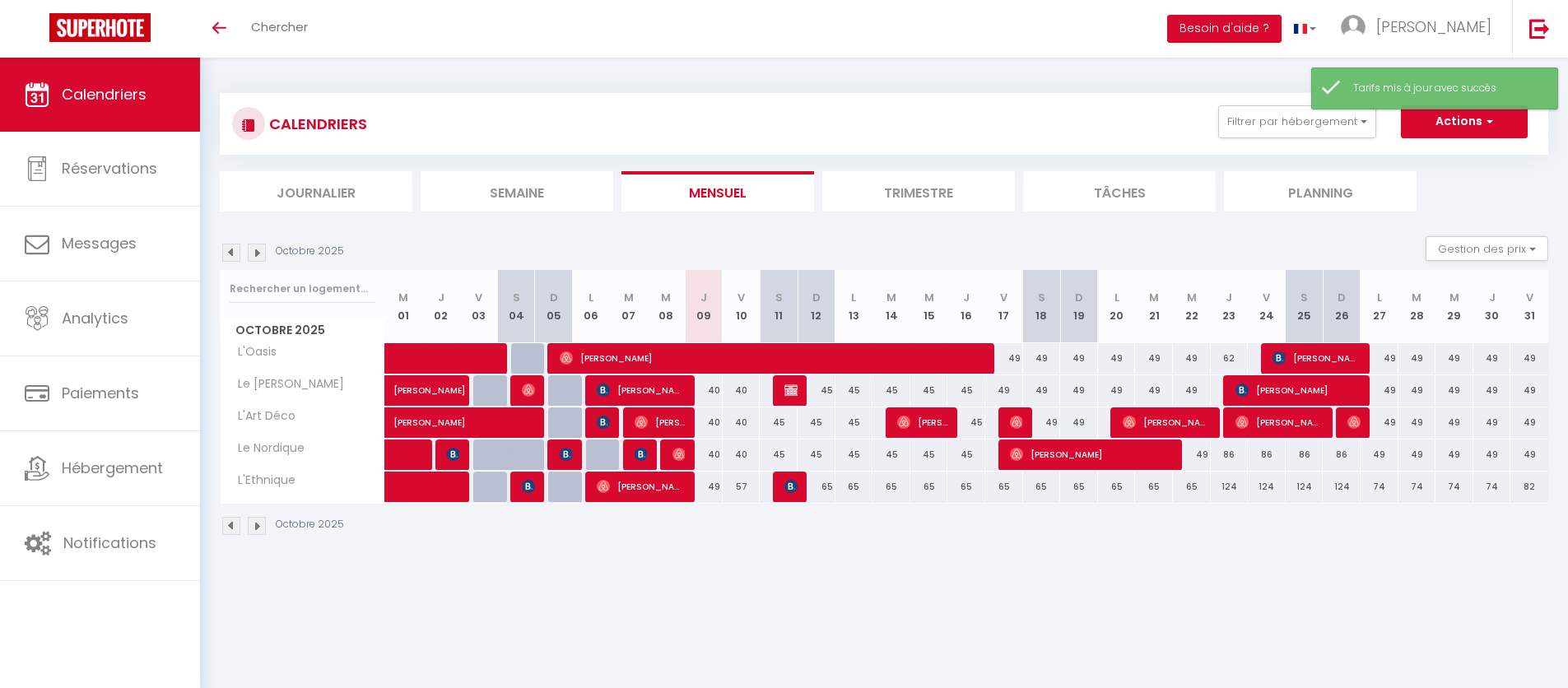
click at [826, 486] on div "65" at bounding box center [817, 487] width 37 height 31
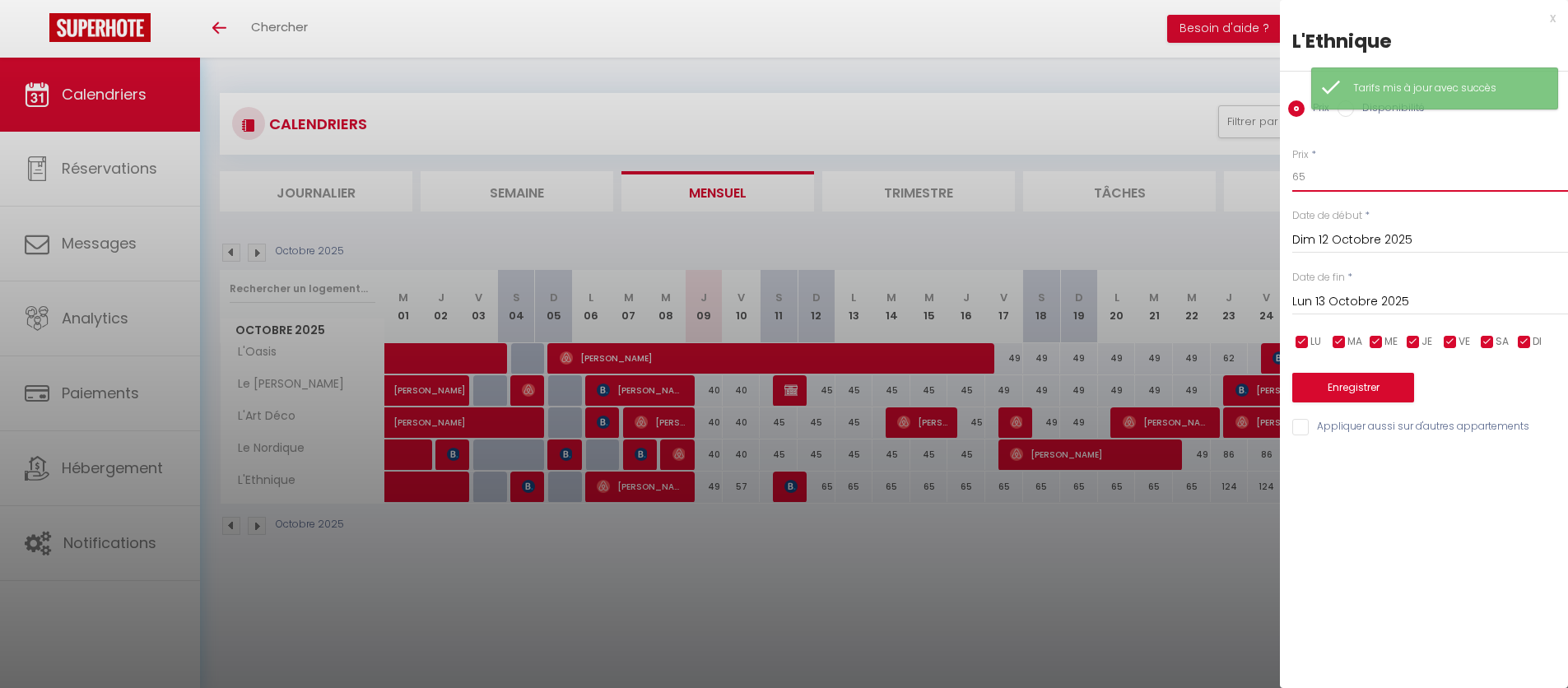
click at [1307, 168] on input "65" at bounding box center [1430, 177] width 275 height 30
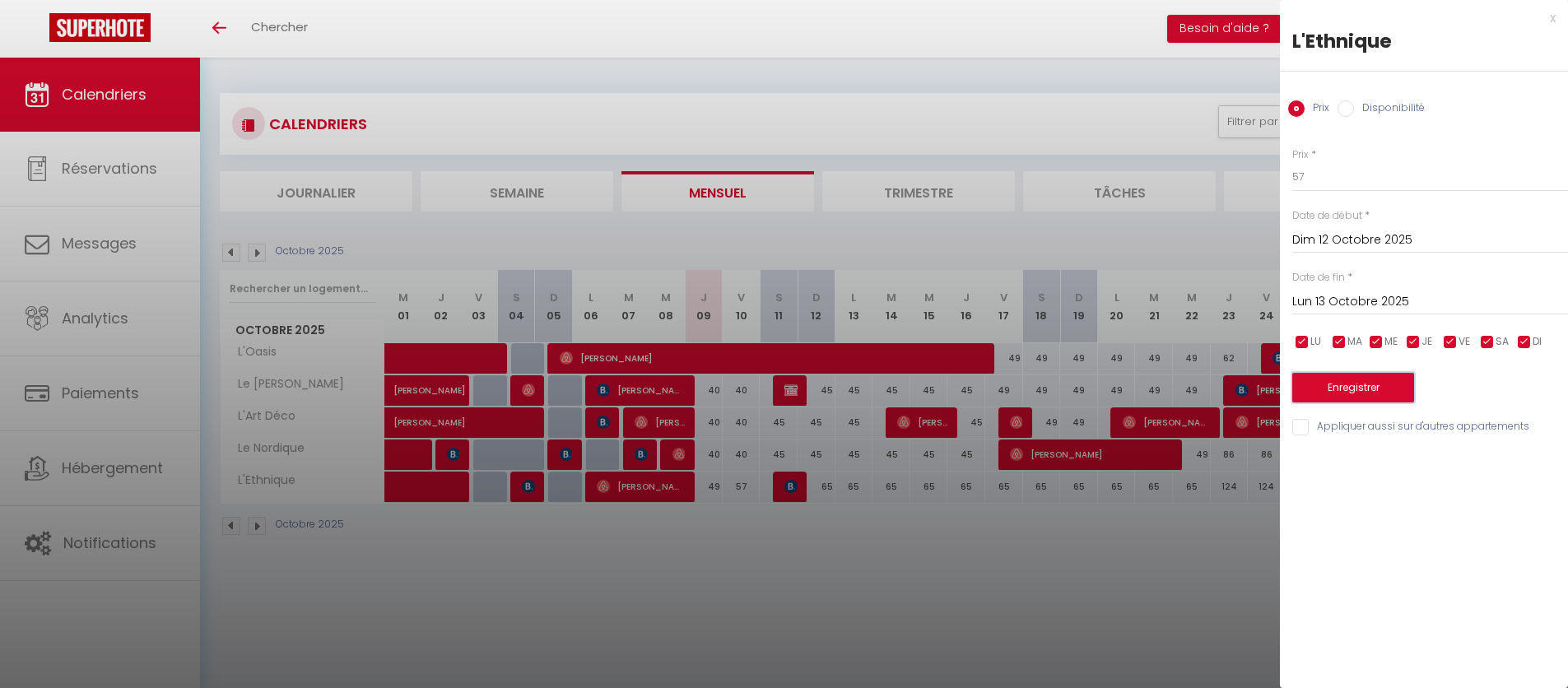
click at [1298, 375] on button "Enregistrer" at bounding box center [1354, 388] width 122 height 30
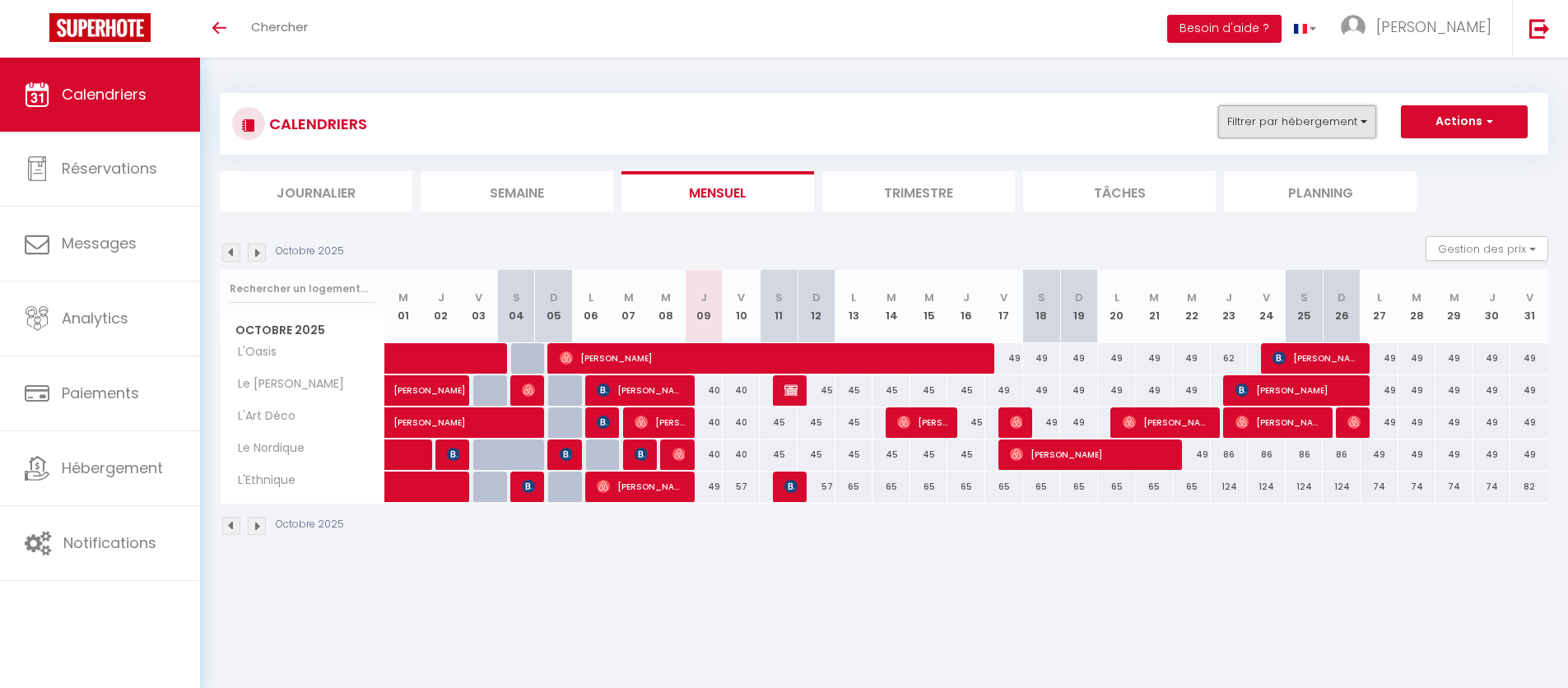
click at [1349, 127] on button "Filtrer par hébergement" at bounding box center [1297, 122] width 158 height 33
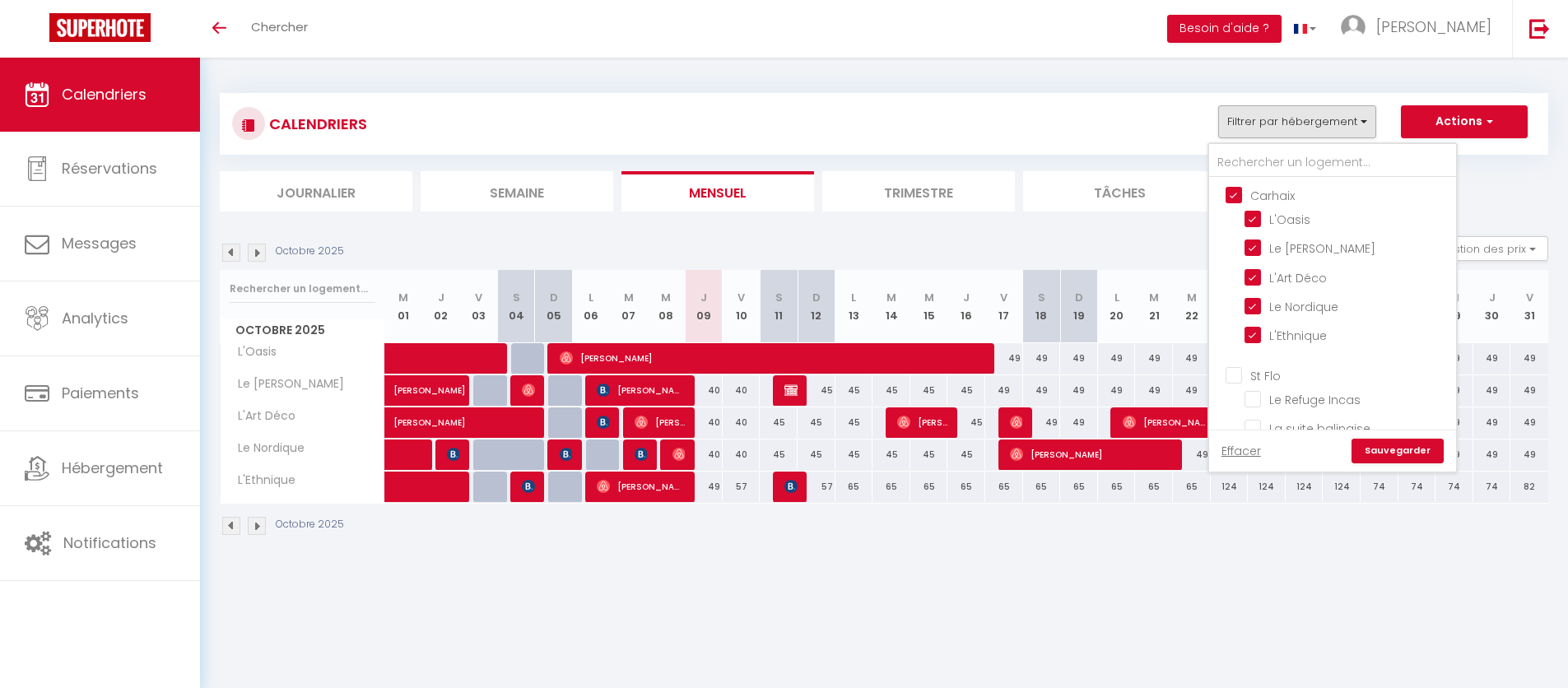
click at [1233, 191] on input "Carhaix" at bounding box center [1350, 195] width 247 height 17
click at [1235, 370] on input "St Flo" at bounding box center [1350, 374] width 247 height 17
click at [1402, 446] on link "Sauvegarder" at bounding box center [1398, 450] width 92 height 24
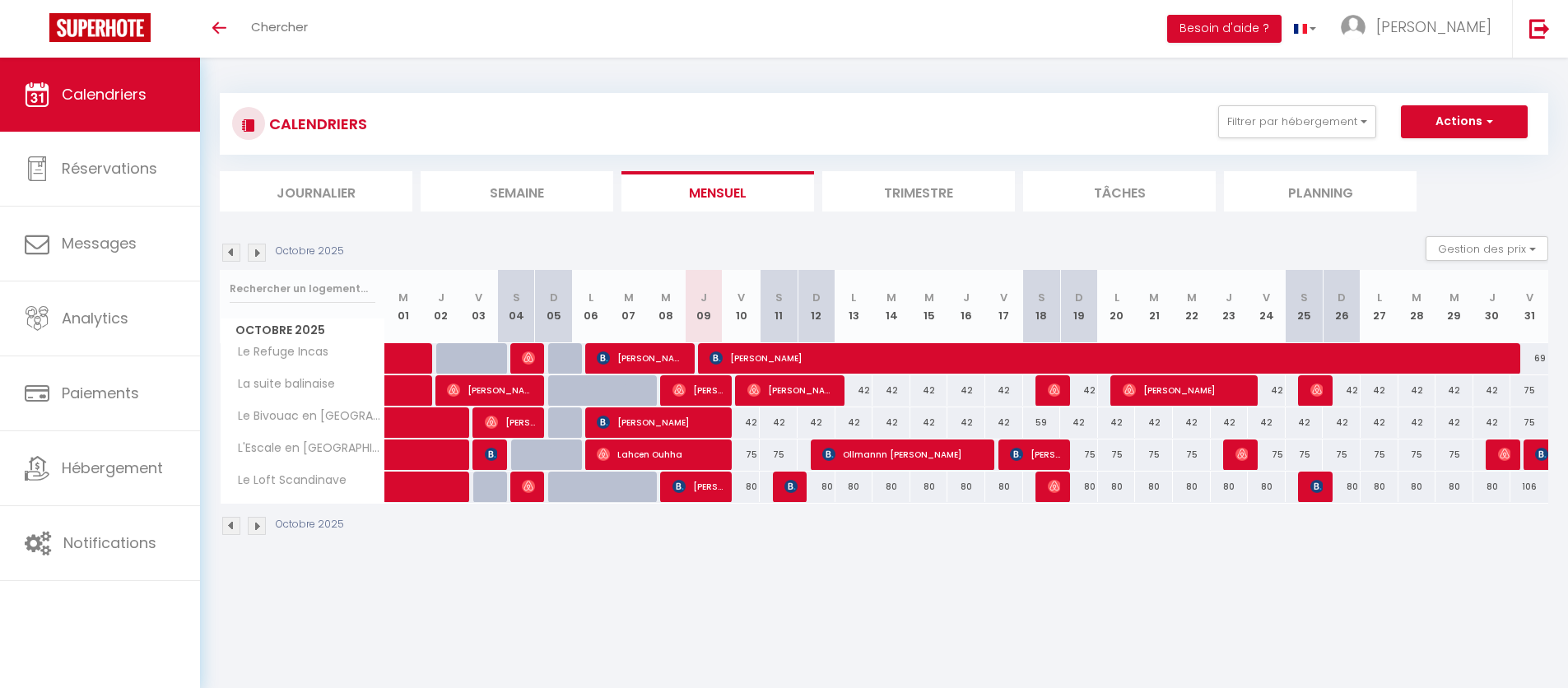
click at [751, 452] on div "75" at bounding box center [742, 454] width 37 height 31
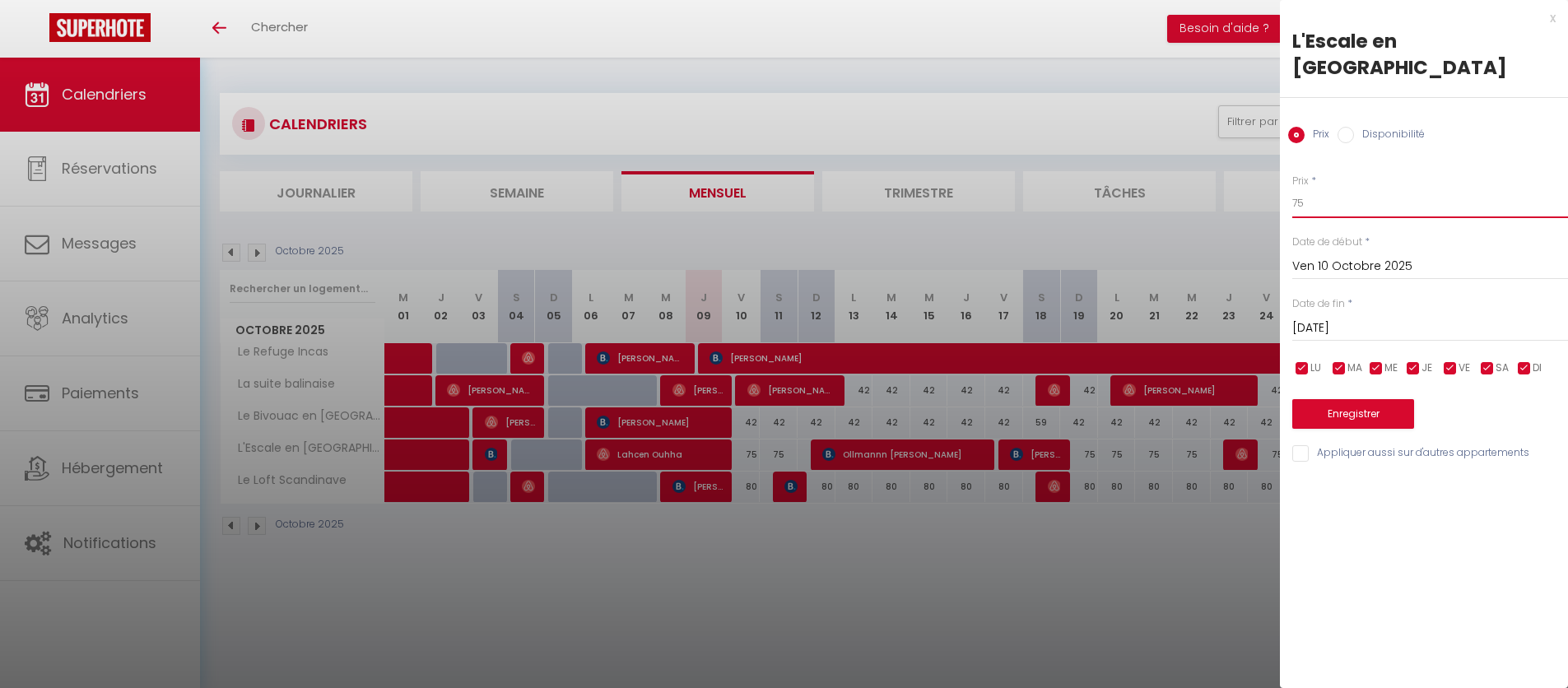
click at [1340, 188] on input "75" at bounding box center [1430, 203] width 275 height 30
click at [1377, 399] on button "Enregistrer" at bounding box center [1354, 414] width 122 height 30
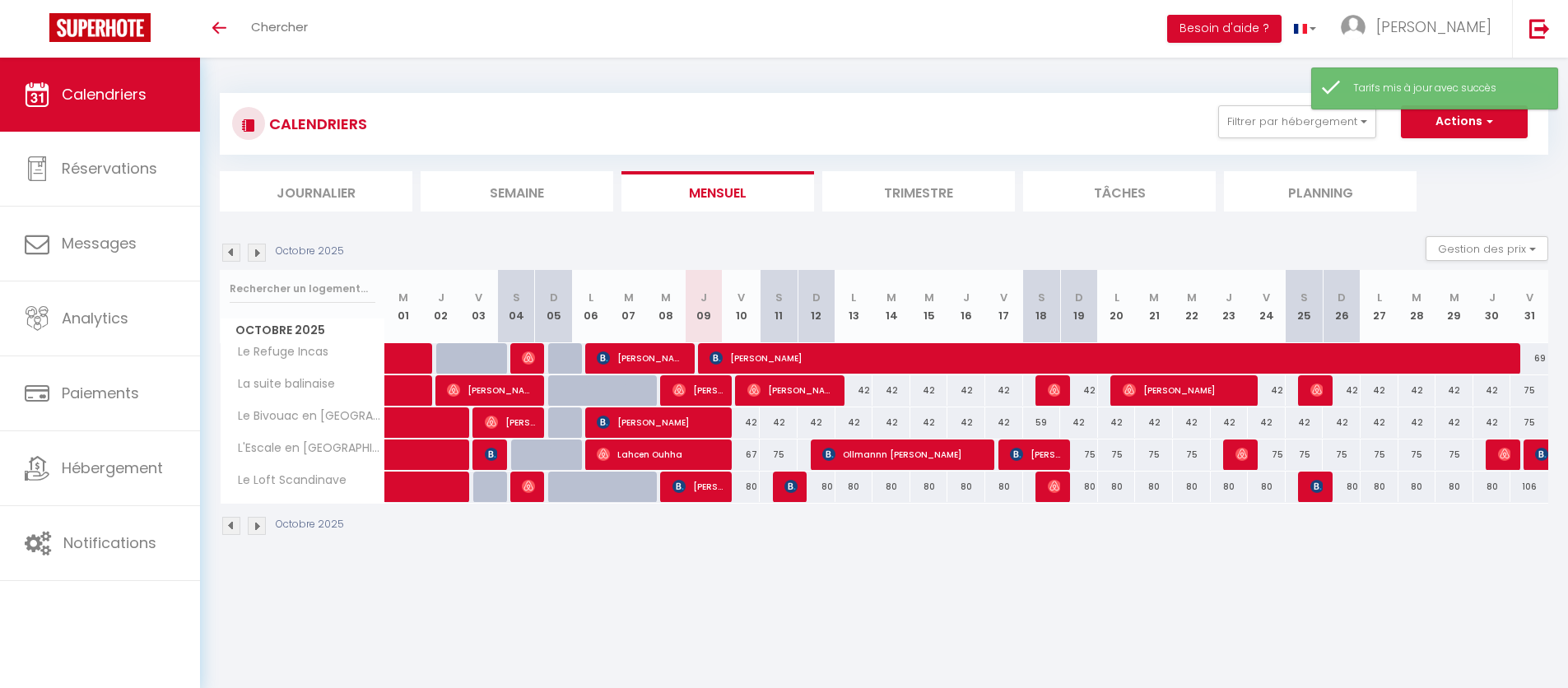
click at [756, 488] on div "80" at bounding box center [742, 487] width 37 height 31
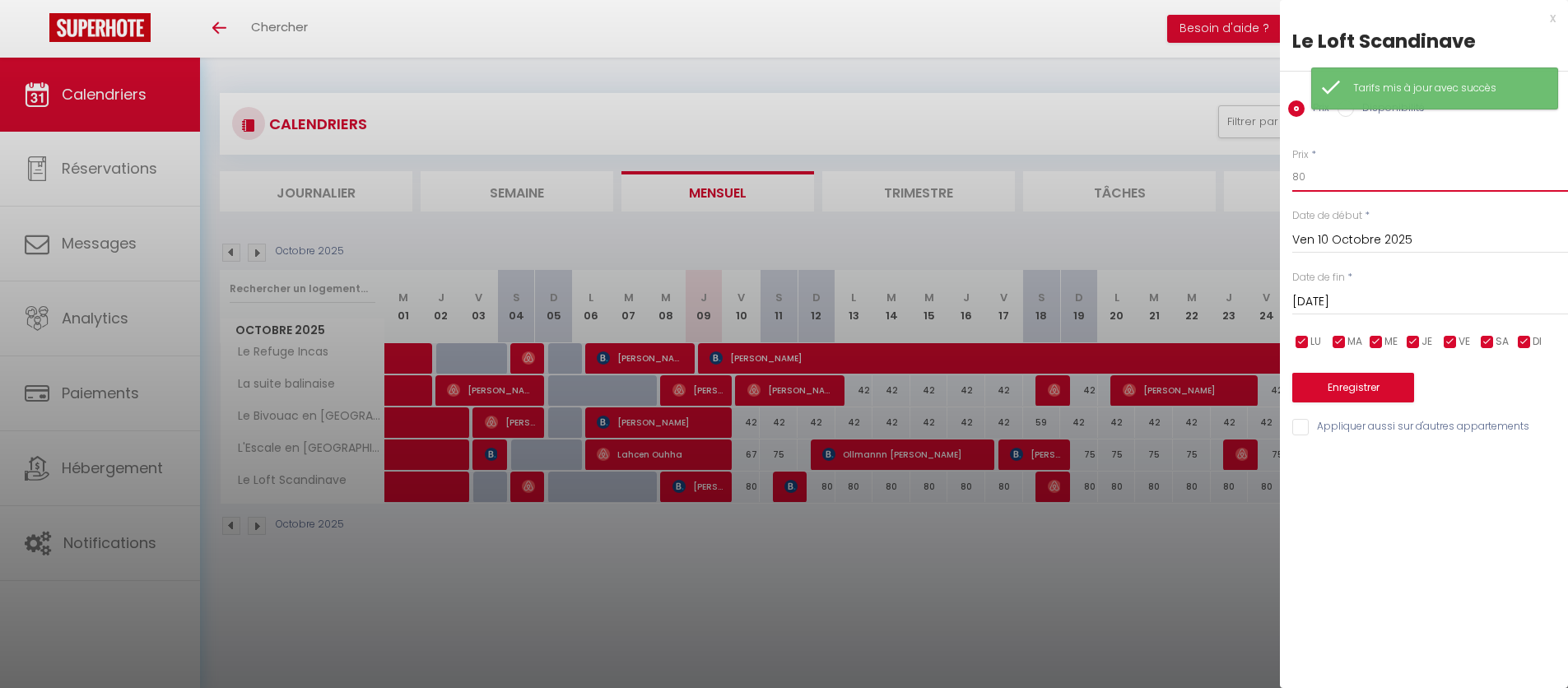
click at [1355, 178] on input "80" at bounding box center [1430, 177] width 275 height 30
click at [1383, 385] on button "Enregistrer" at bounding box center [1354, 388] width 122 height 30
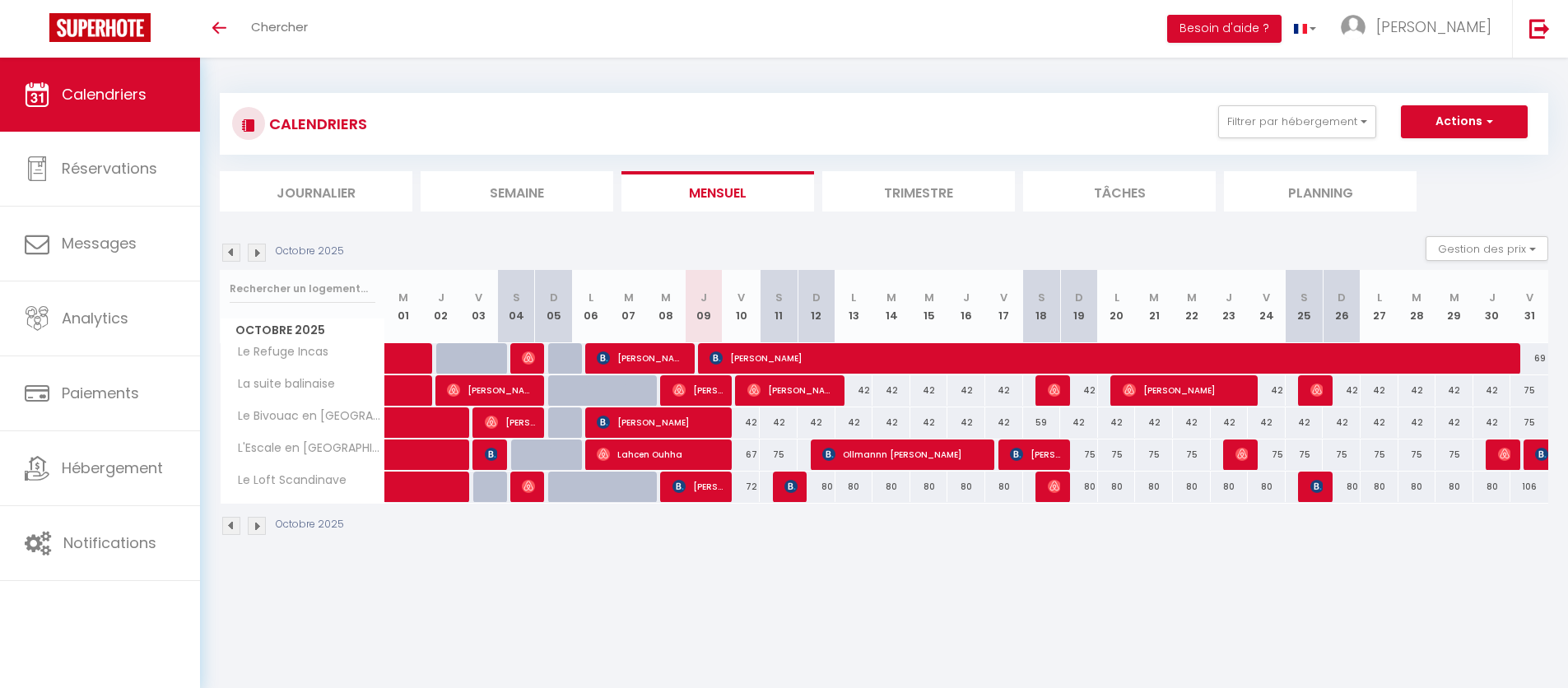
click at [261, 254] on img at bounding box center [257, 252] width 18 height 18
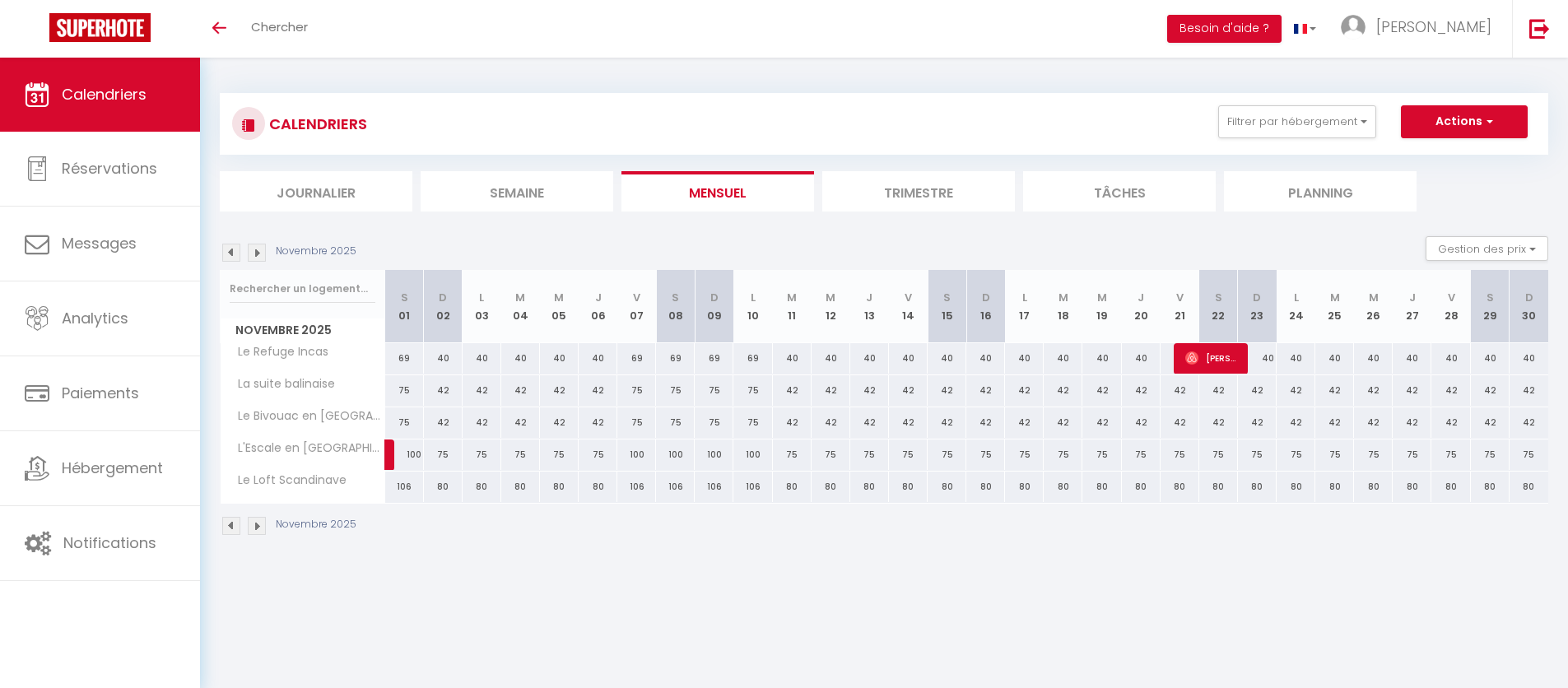
click at [261, 254] on img at bounding box center [257, 252] width 18 height 18
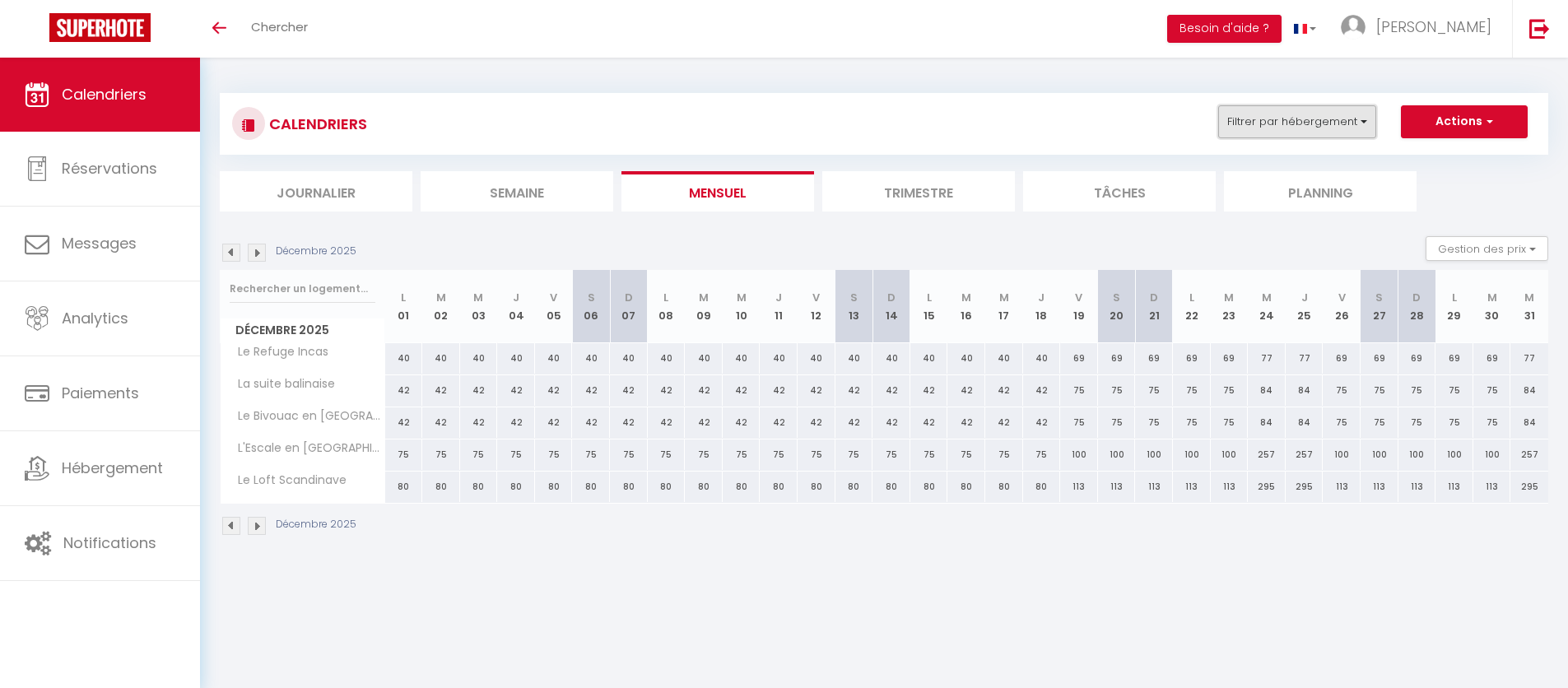
click at [1291, 114] on button "Filtrer par hébergement" at bounding box center [1297, 122] width 158 height 33
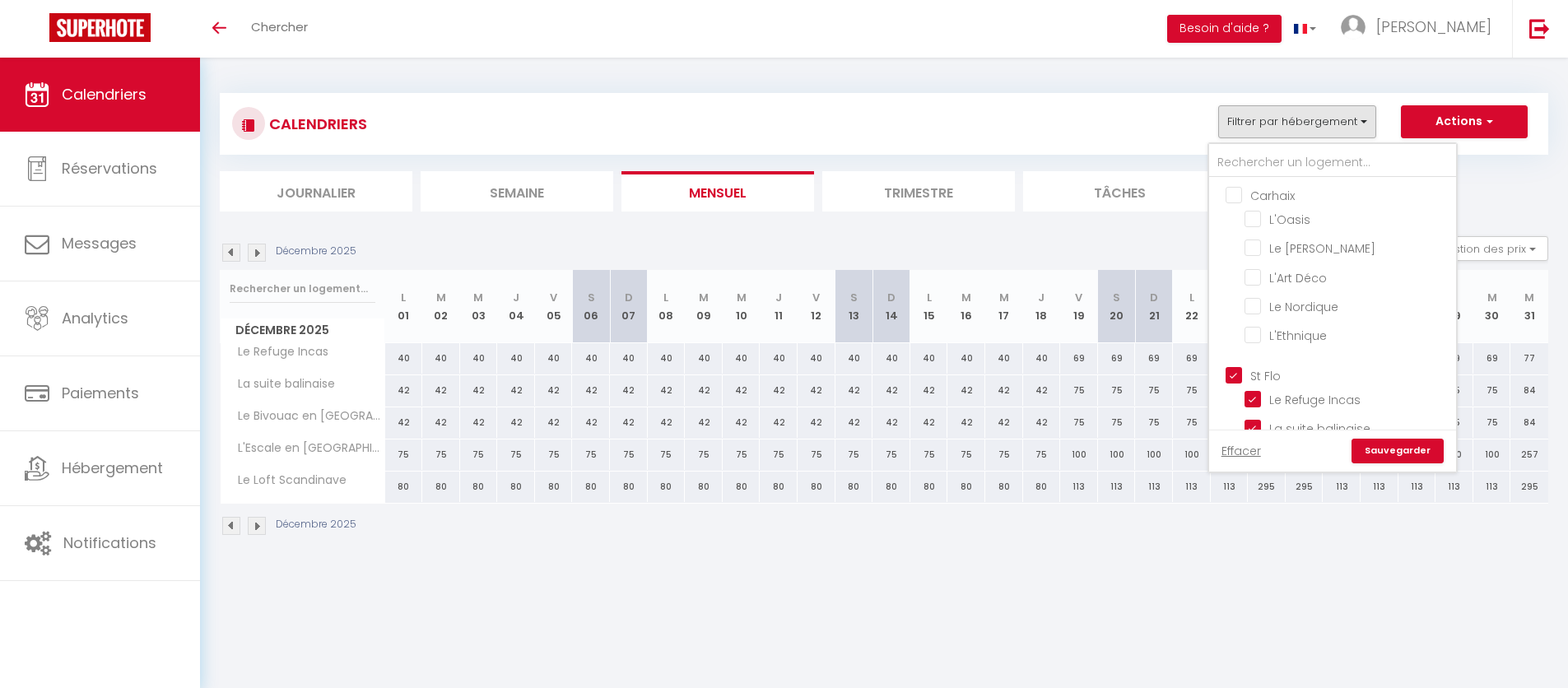
click at [1230, 193] on input "Carhaix" at bounding box center [1350, 195] width 247 height 17
click at [1242, 383] on label "St Flo" at bounding box center [1261, 375] width 38 height 18
click at [1242, 383] on input "St Flo" at bounding box center [1350, 374] width 247 height 17
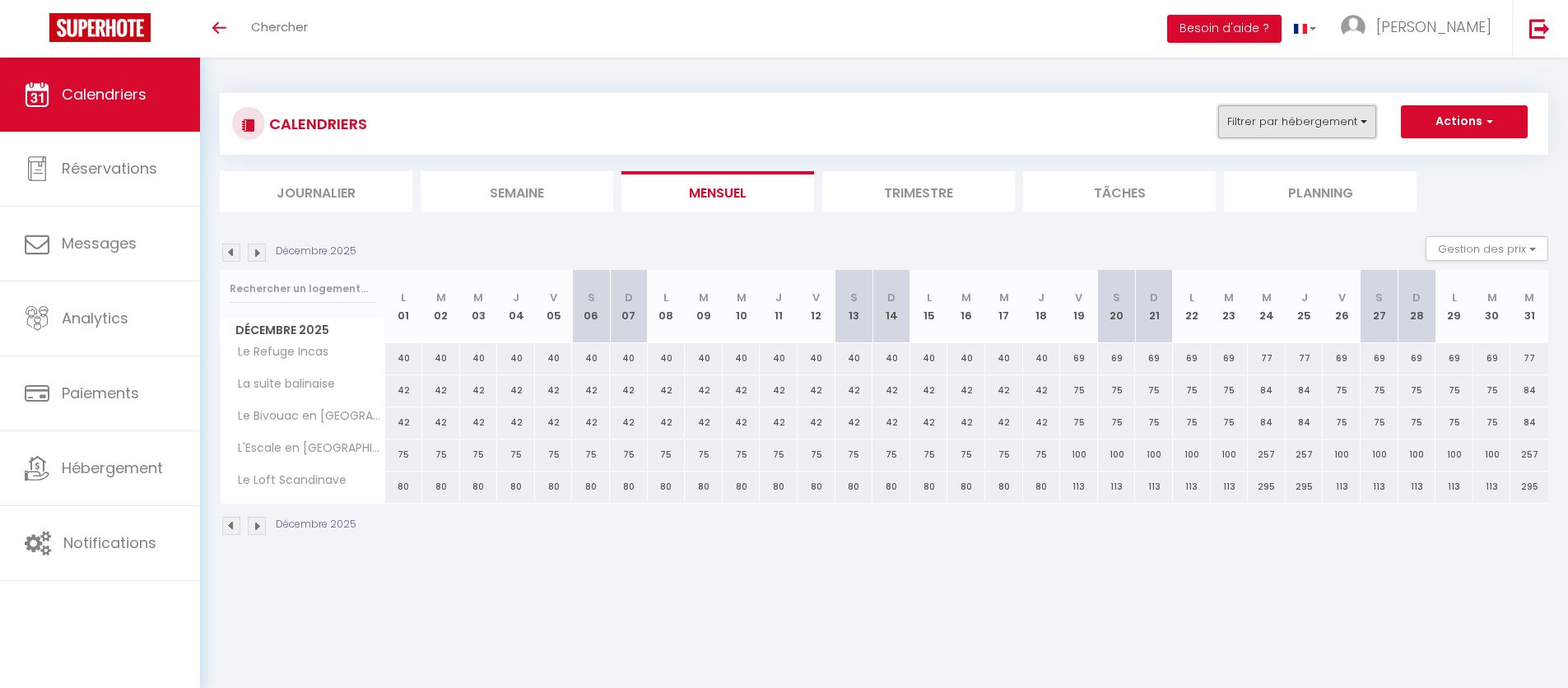
click at [1315, 132] on button "Filtrer par hébergement" at bounding box center [1297, 122] width 158 height 33
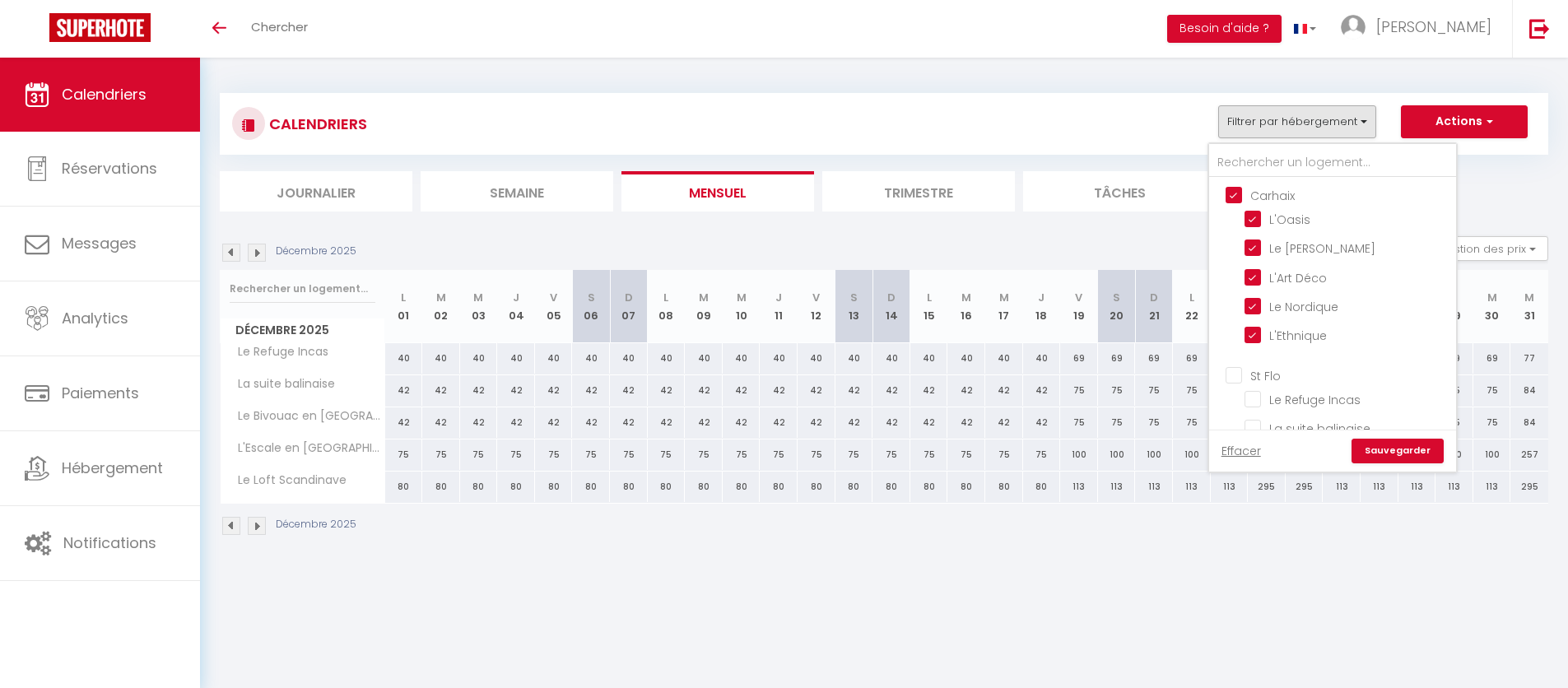
click at [1402, 451] on link "Sauvegarder" at bounding box center [1398, 450] width 92 height 24
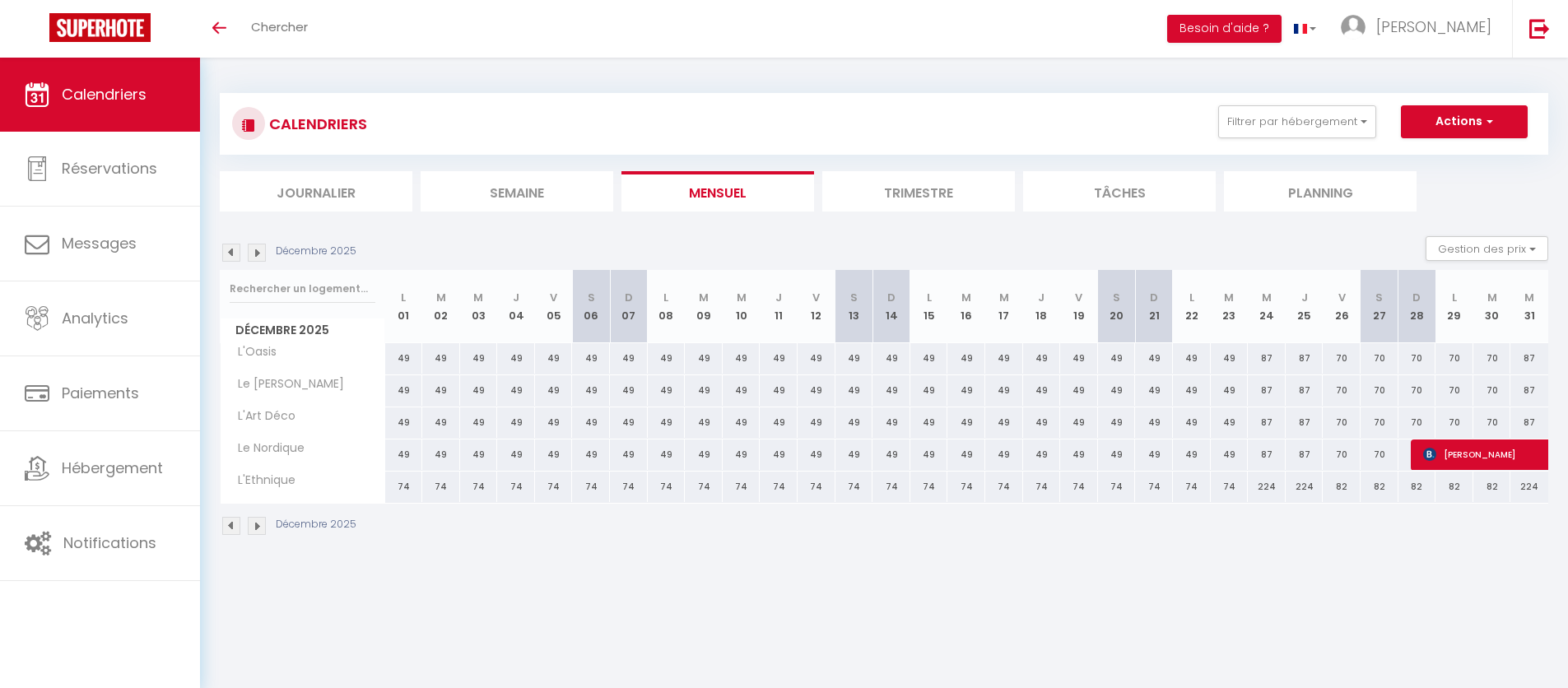
click at [226, 255] on img at bounding box center [230, 252] width 18 height 18
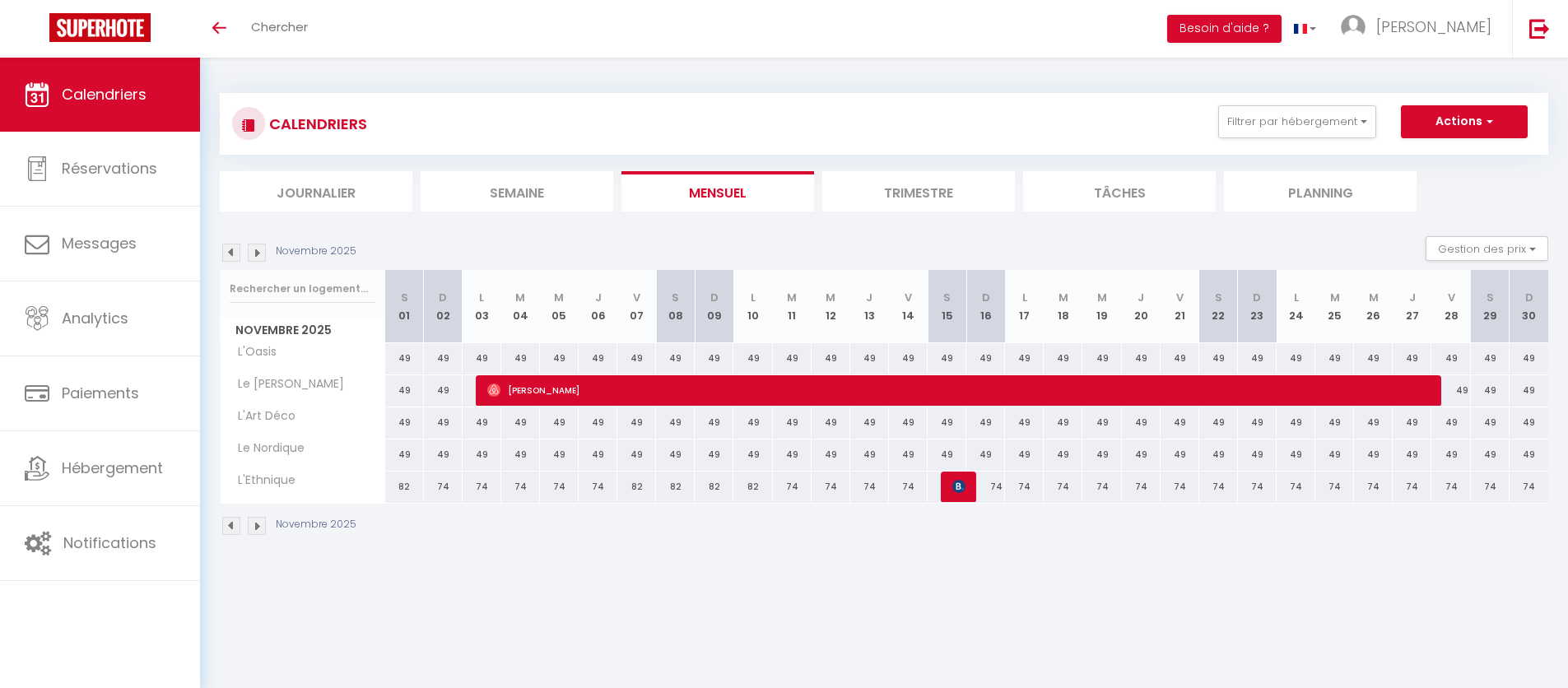
click at [226, 255] on img at bounding box center [230, 252] width 18 height 18
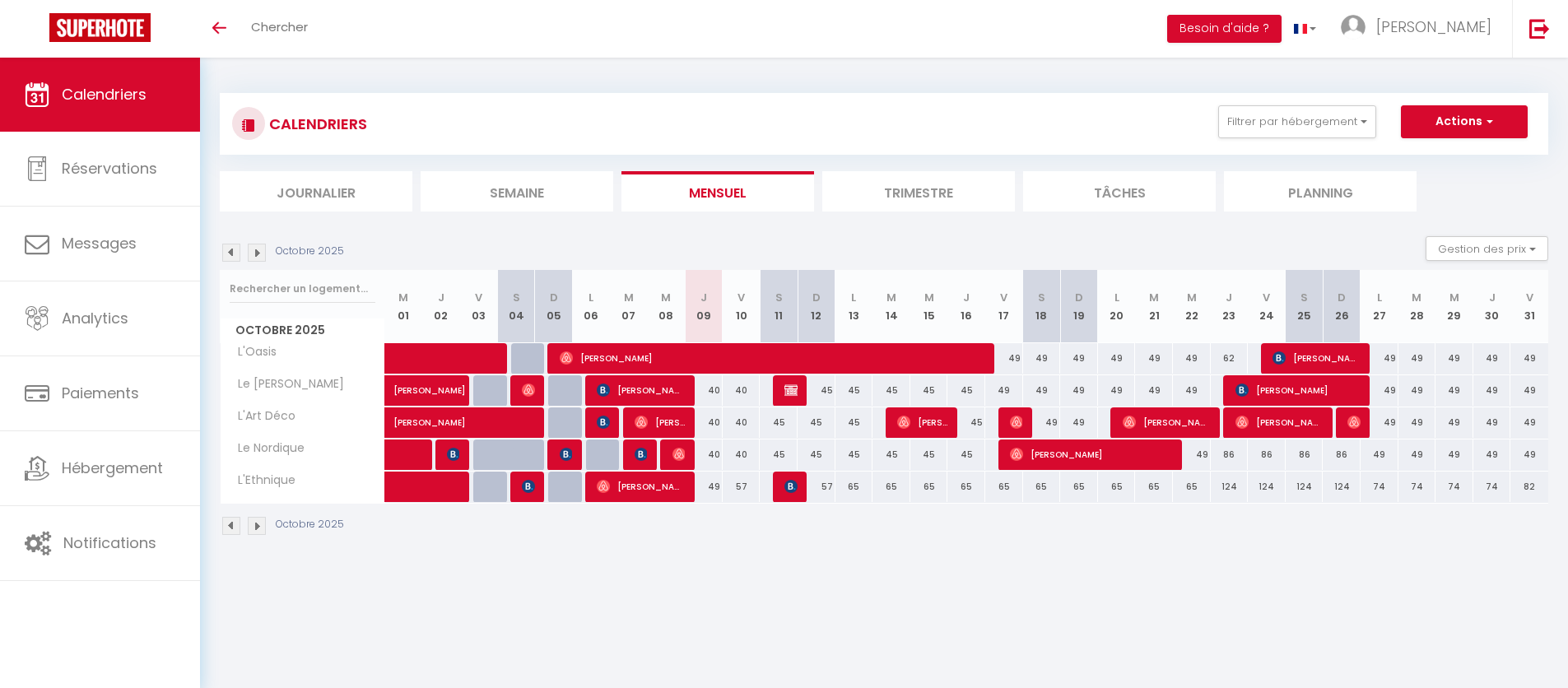
click at [264, 254] on img at bounding box center [257, 252] width 18 height 18
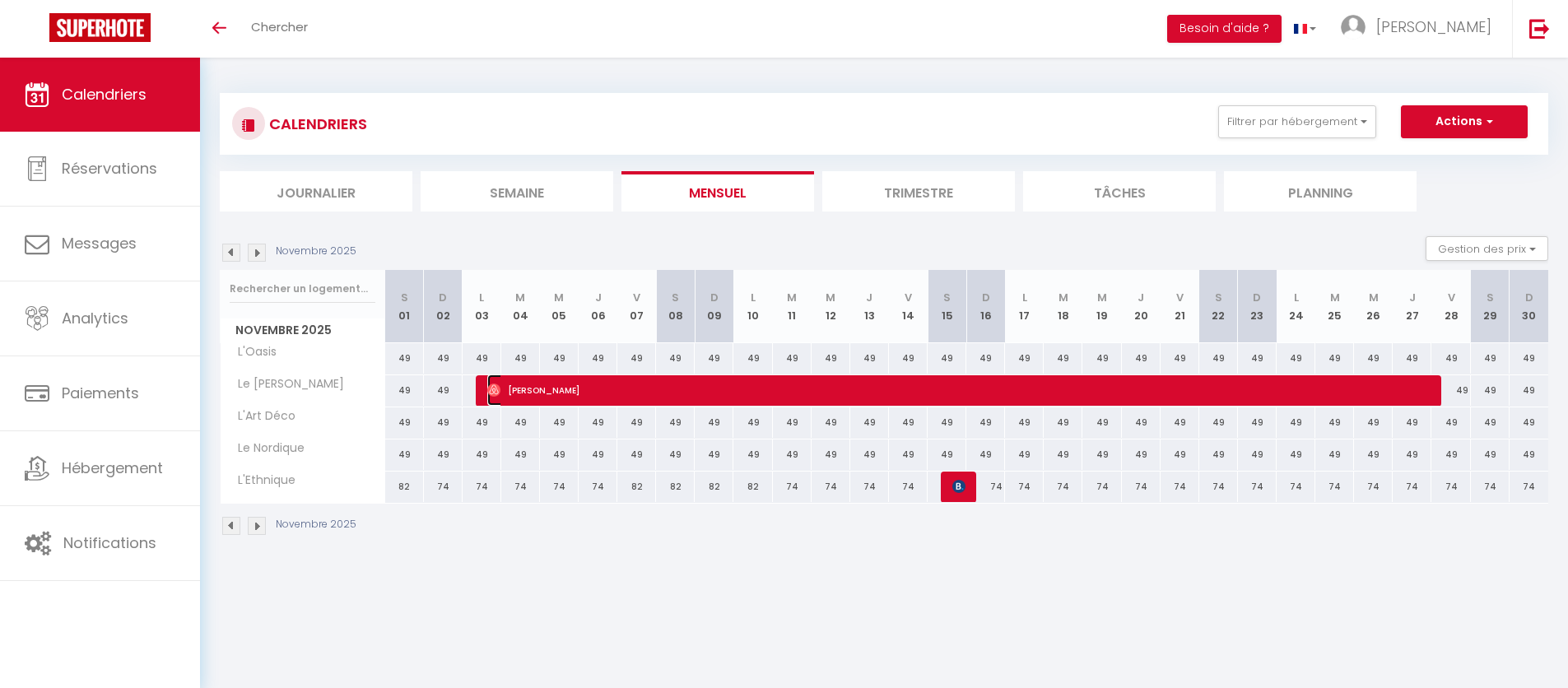
click at [600, 402] on span "[PERSON_NAME]" at bounding box center [958, 389] width 942 height 31
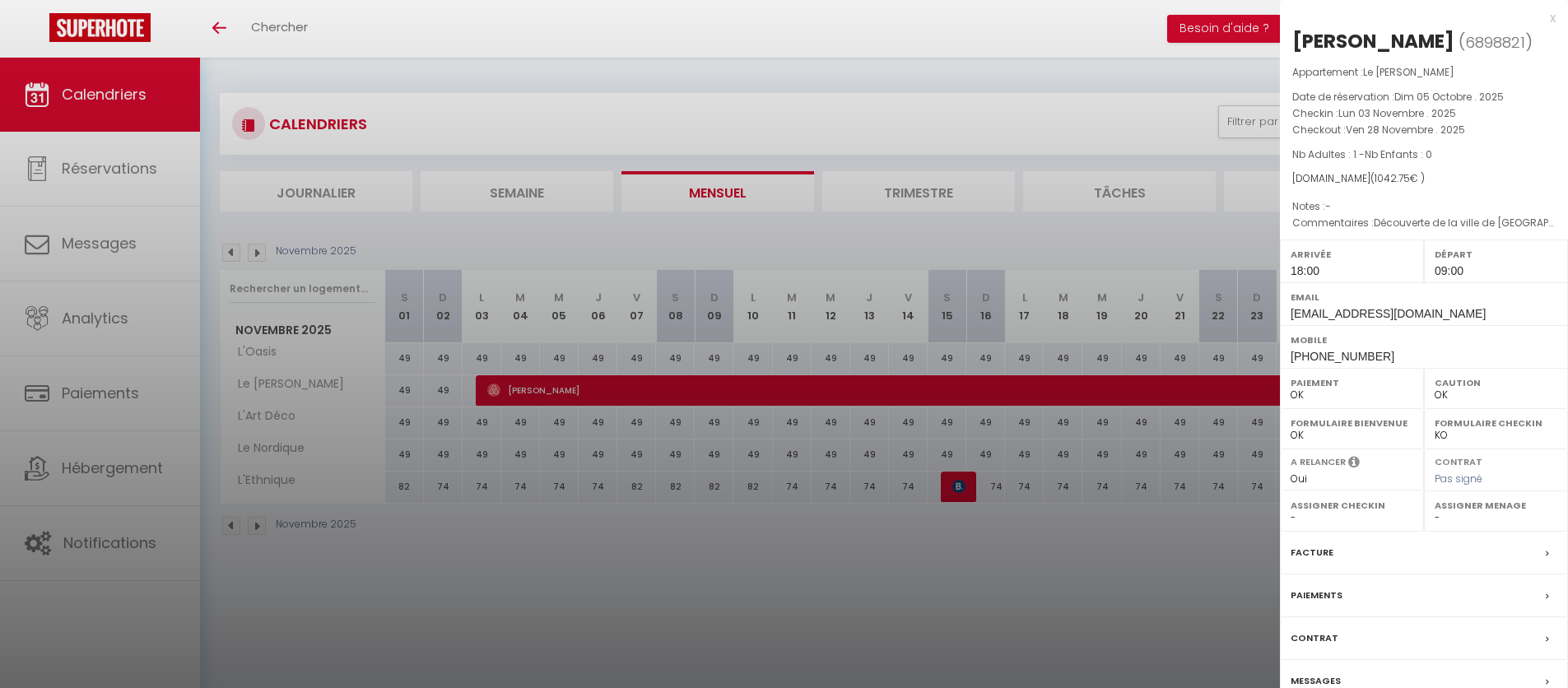
click at [572, 612] on div at bounding box center [784, 344] width 1568 height 688
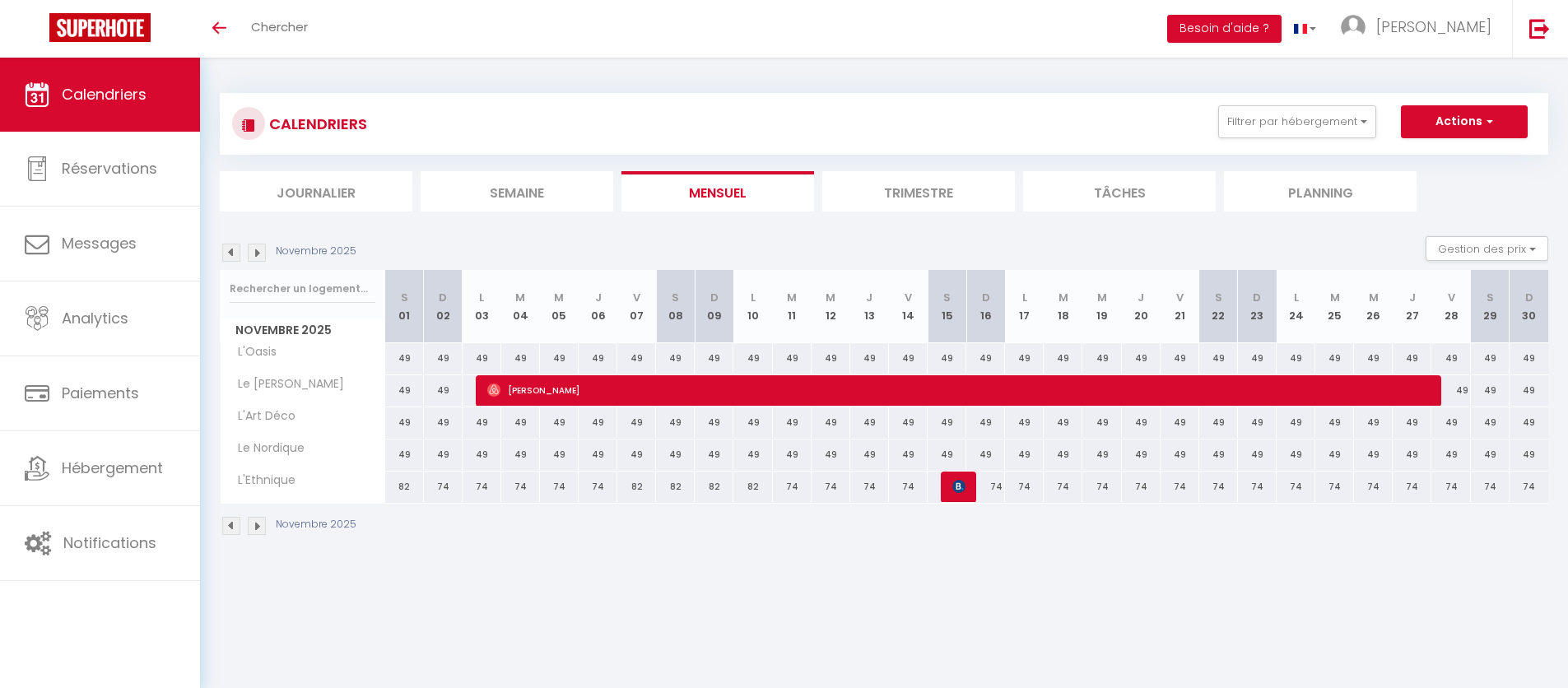
click at [231, 255] on img at bounding box center [230, 252] width 18 height 18
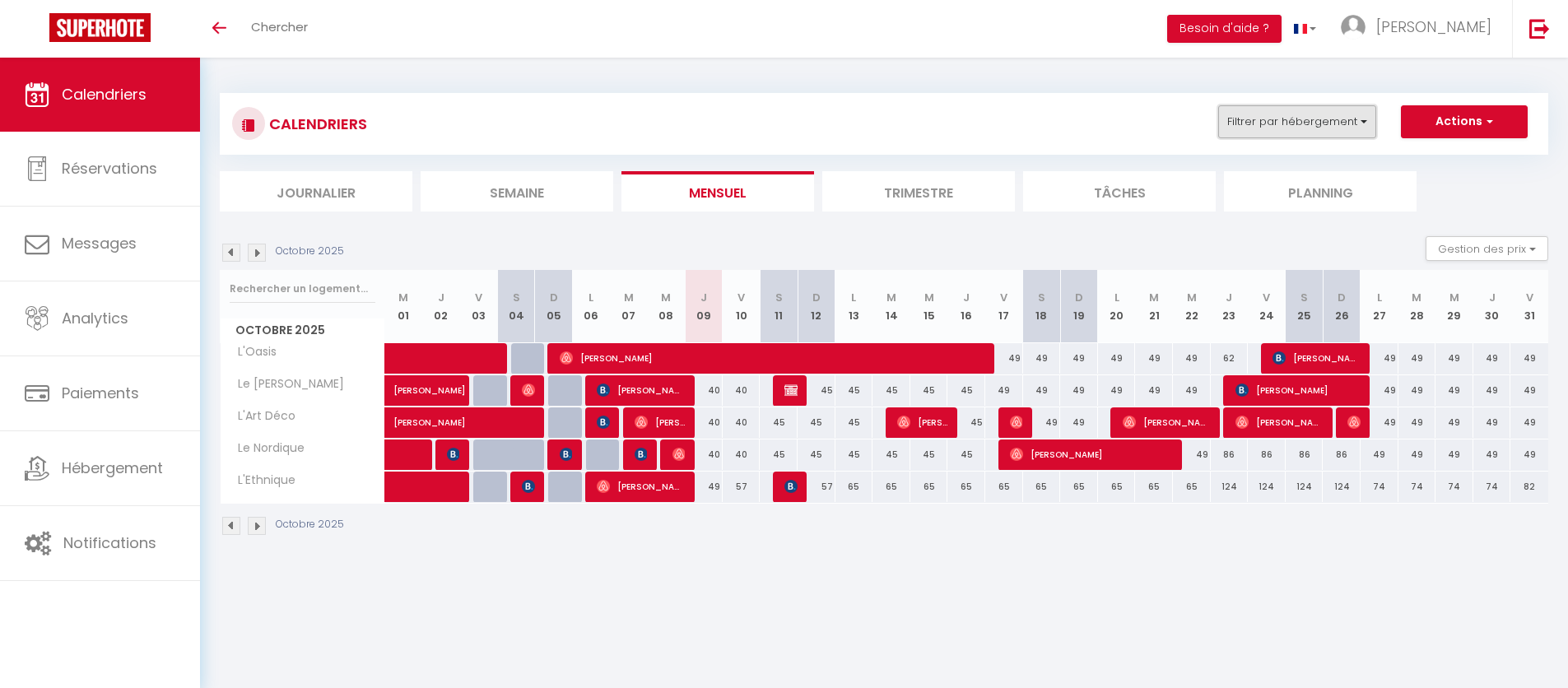
click at [1306, 127] on button "Filtrer par hébergement" at bounding box center [1297, 122] width 158 height 33
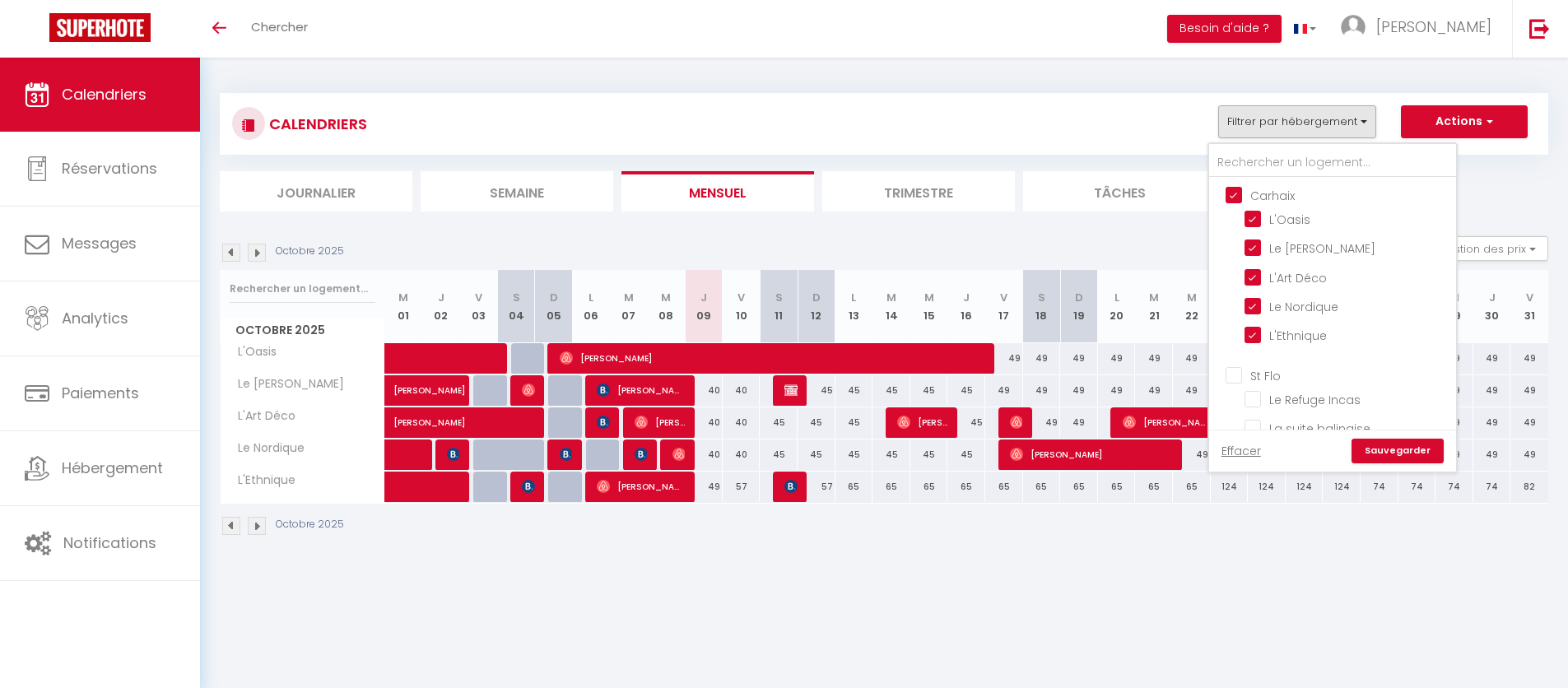
click at [1237, 198] on input "Carhaix" at bounding box center [1350, 195] width 247 height 17
click at [1235, 355] on ul "[GEOGRAPHIC_DATA] [GEOGRAPHIC_DATA]-[GEOGRAPHIC_DATA] Appienne [GEOGRAPHIC_DATA…" at bounding box center [1333, 618] width 247 height 527
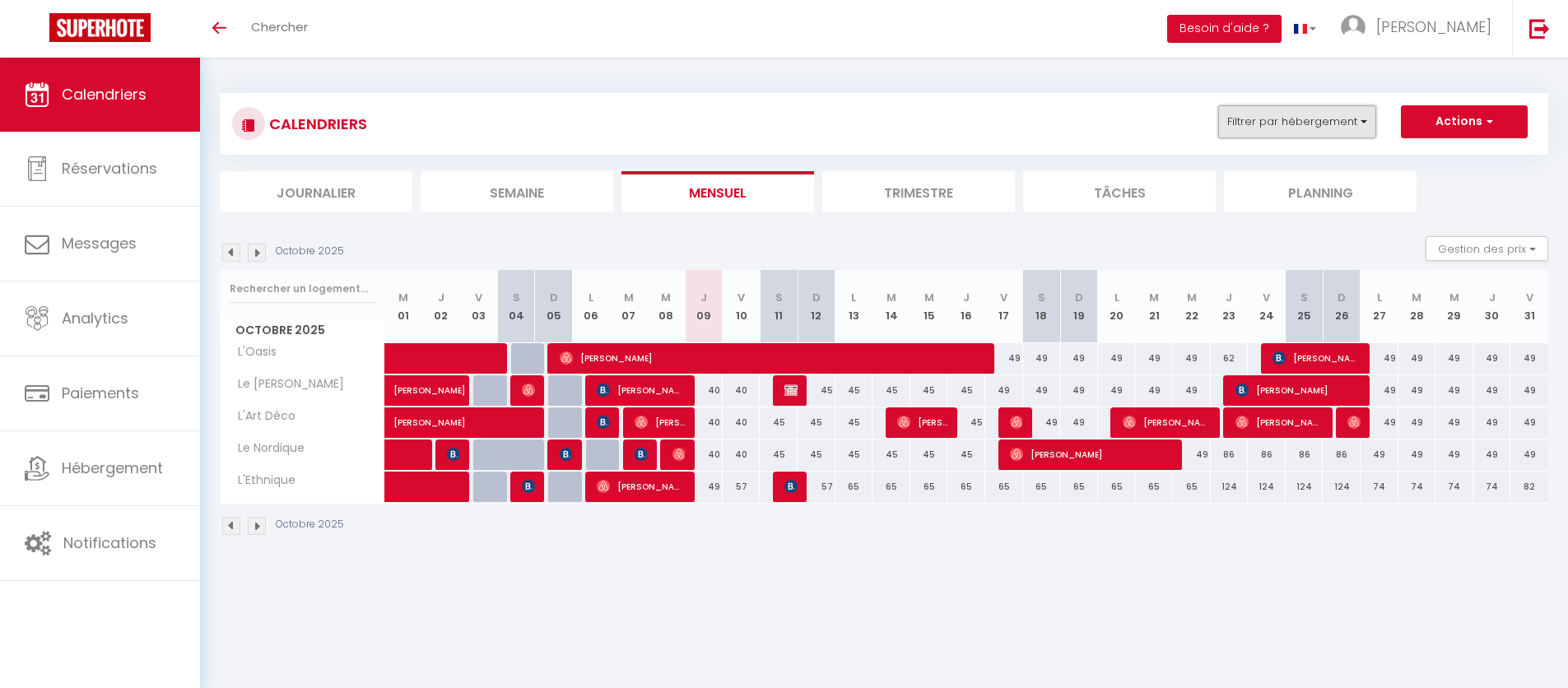
click at [1258, 132] on button "Filtrer par hébergement" at bounding box center [1297, 122] width 158 height 33
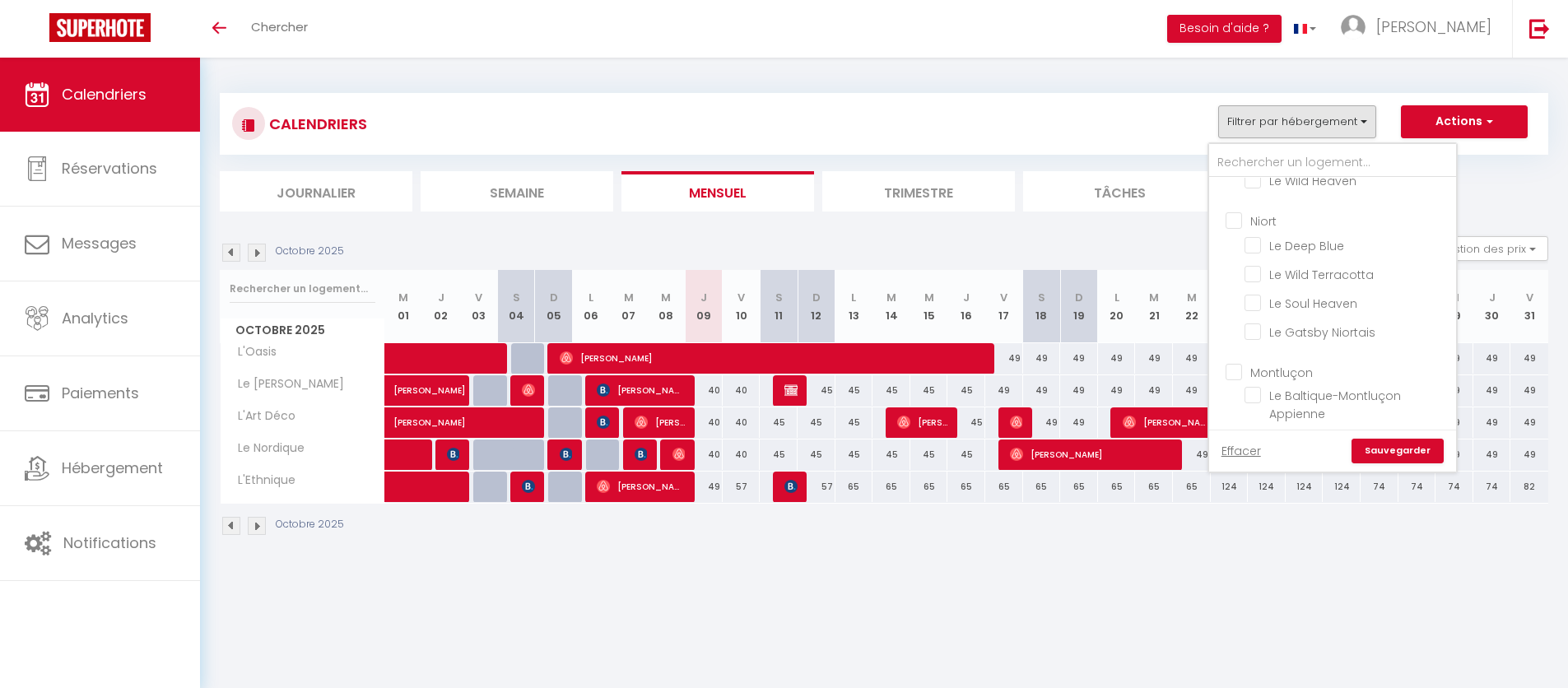
click at [1227, 363] on input "Montluçon" at bounding box center [1350, 372] width 247 height 17
click at [1398, 441] on link "Sauvegarder" at bounding box center [1398, 450] width 92 height 24
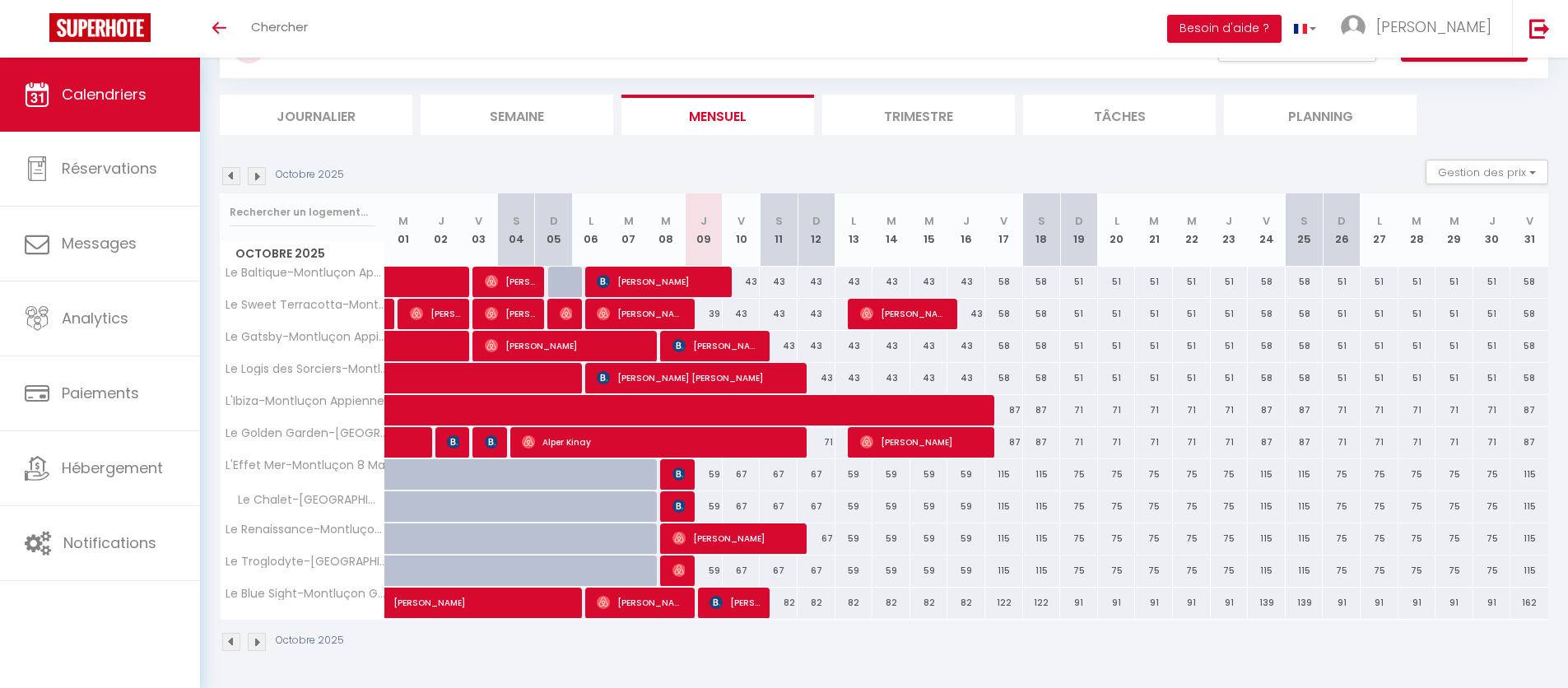
scroll to position [0, 0]
